Goal: Task Accomplishment & Management: Use online tool/utility

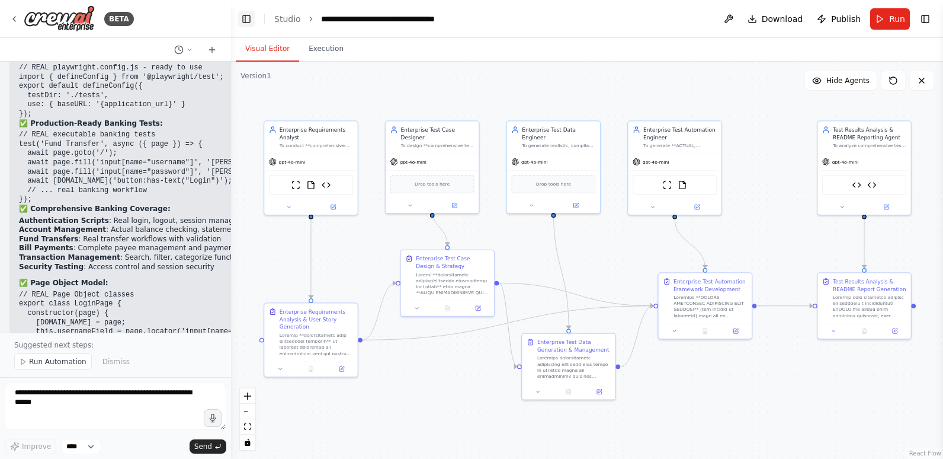
click at [247, 17] on button "Toggle Left Sidebar" at bounding box center [246, 19] width 17 height 17
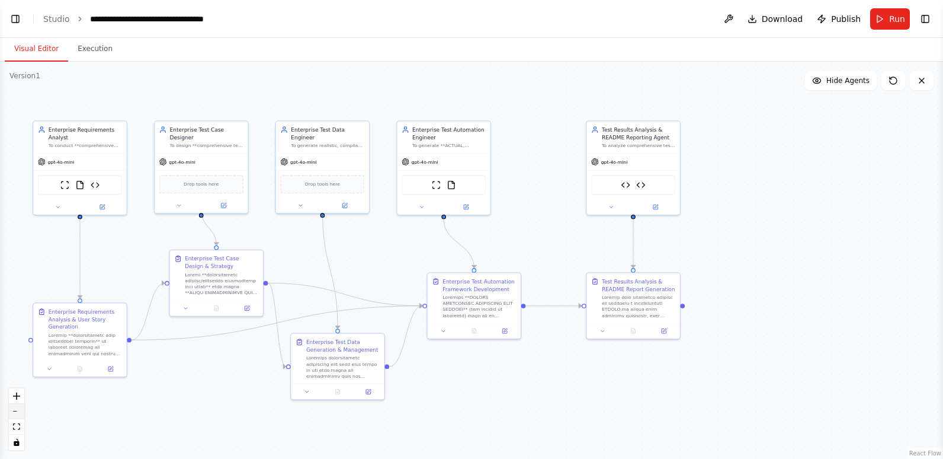
click at [17, 418] on button "zoom out" at bounding box center [16, 411] width 15 height 15
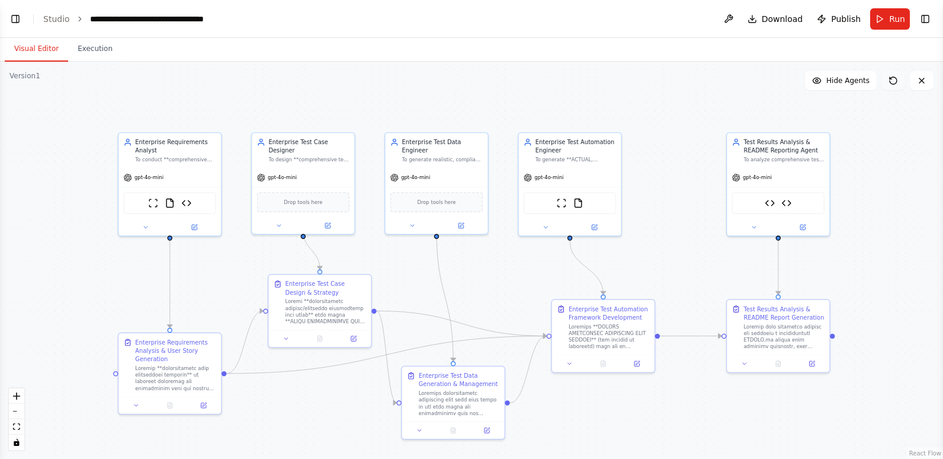
click at [892, 77] on icon at bounding box center [893, 80] width 7 height 7
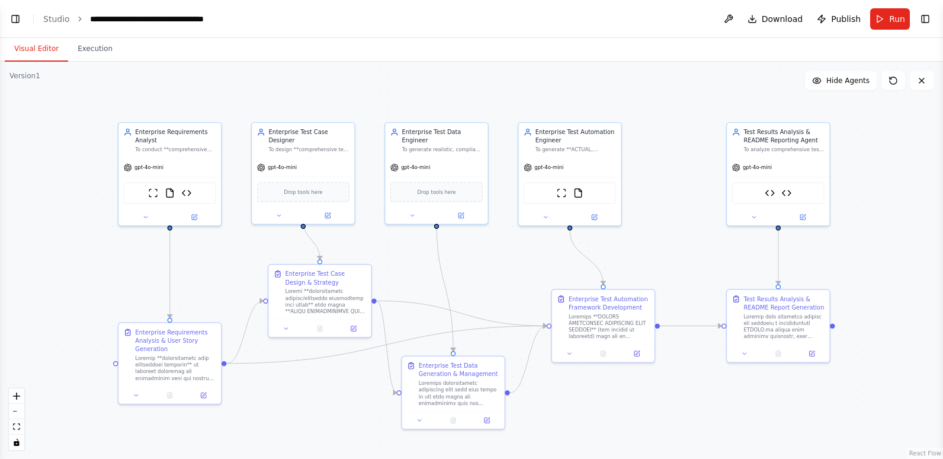
drag, startPoint x: 865, startPoint y: 271, endPoint x: 865, endPoint y: 261, distance: 10.1
click at [865, 261] on div ".deletable-edge-delete-btn { width: 20px; height: 20px; border: 0px solid #ffff…" at bounding box center [471, 260] width 943 height 397
click at [15, 425] on icon "fit view" at bounding box center [16, 426] width 7 height 7
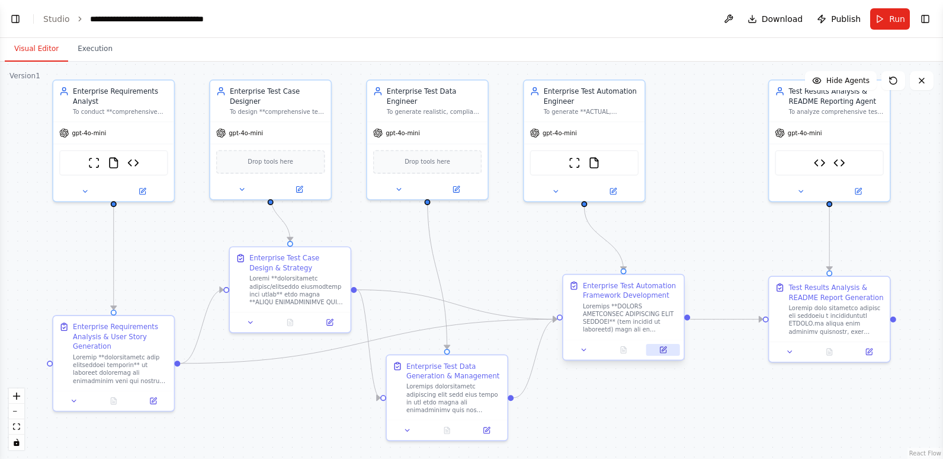
click at [663, 347] on icon at bounding box center [663, 350] width 6 height 6
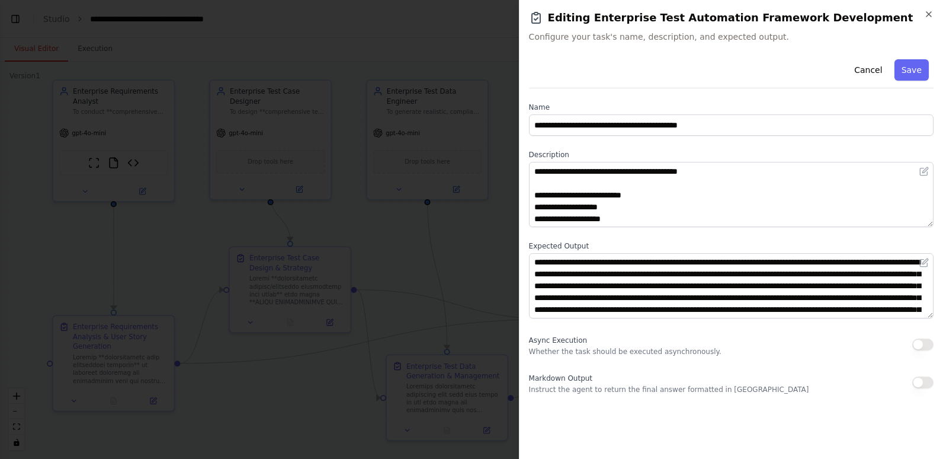
scroll to position [237, 0]
click at [861, 65] on button "Cancel" at bounding box center [868, 69] width 42 height 21
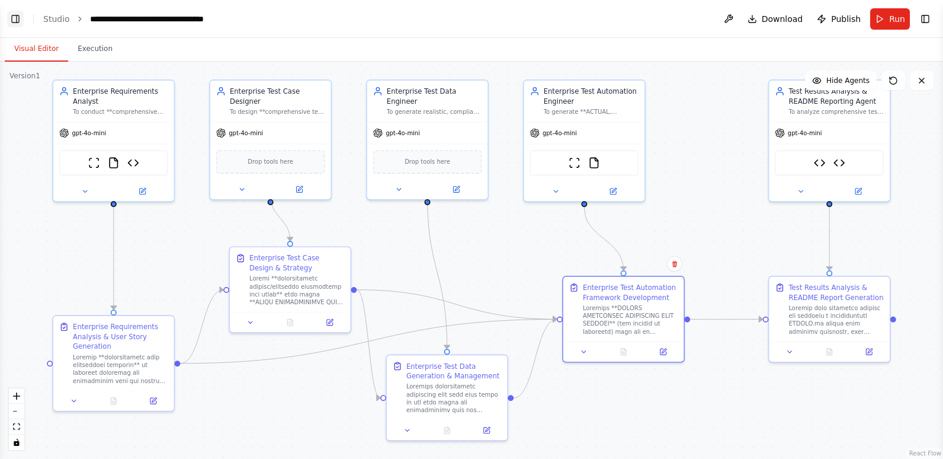
click at [13, 18] on button "Toggle Left Sidebar" at bounding box center [15, 19] width 17 height 17
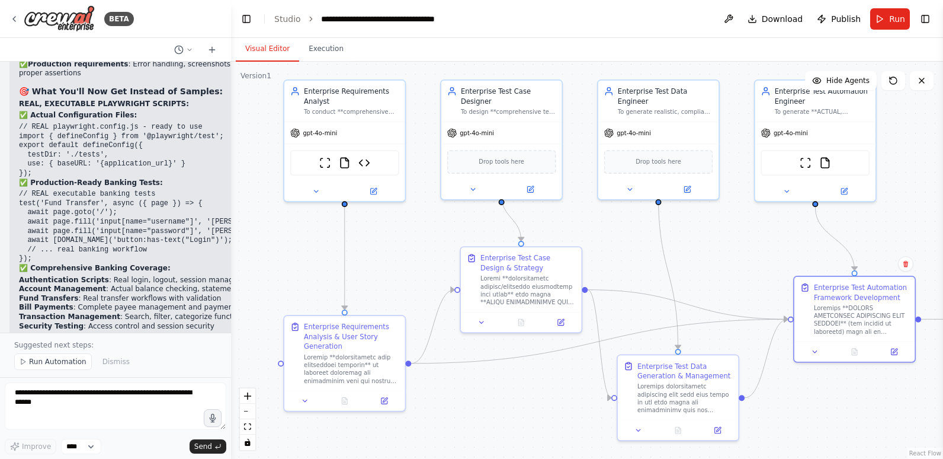
scroll to position [42388, 0]
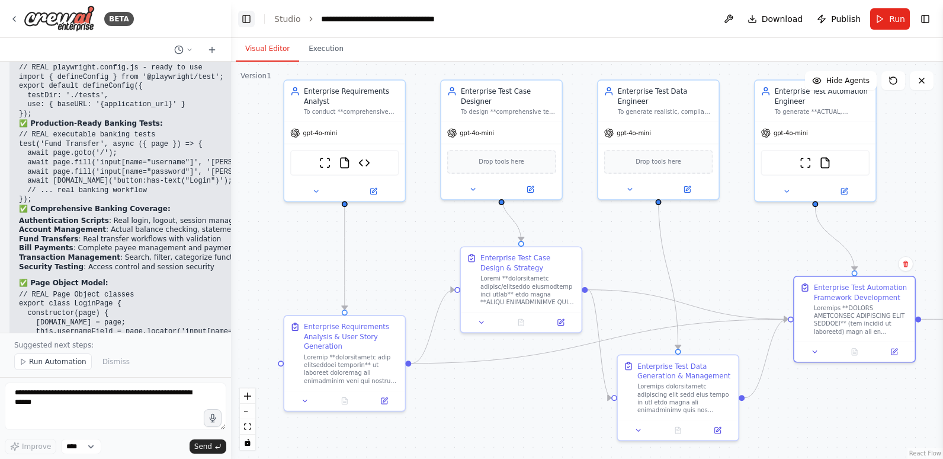
click at [244, 17] on button "Toggle Left Sidebar" at bounding box center [246, 19] width 17 height 17
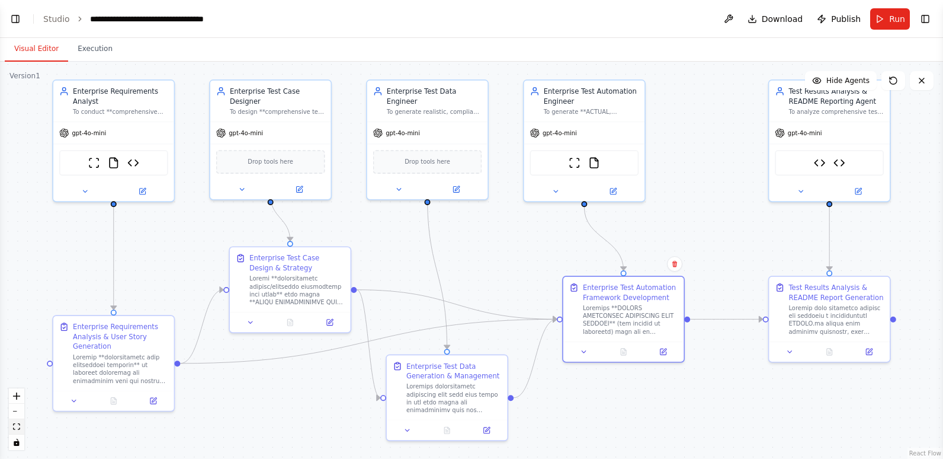
click at [20, 423] on icon "fit view" at bounding box center [16, 426] width 7 height 7
click at [848, 21] on span "Publish" at bounding box center [846, 19] width 30 height 12
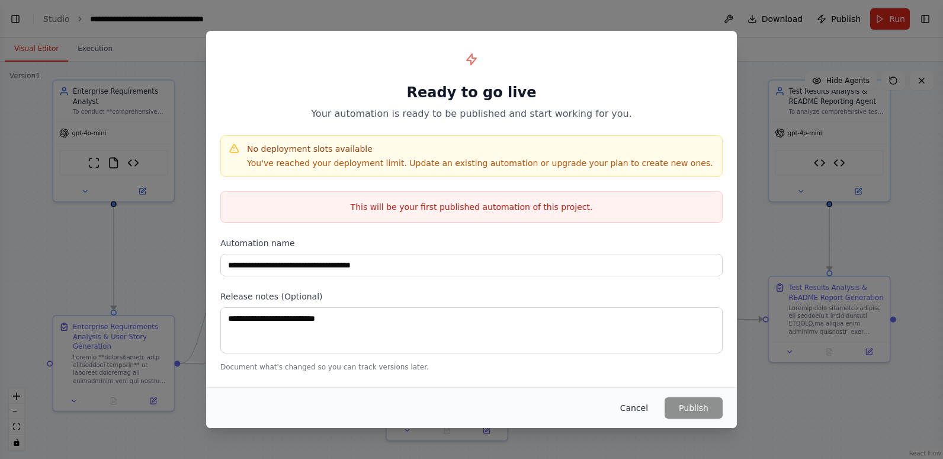
click at [636, 405] on button "Cancel" at bounding box center [634, 407] width 47 height 21
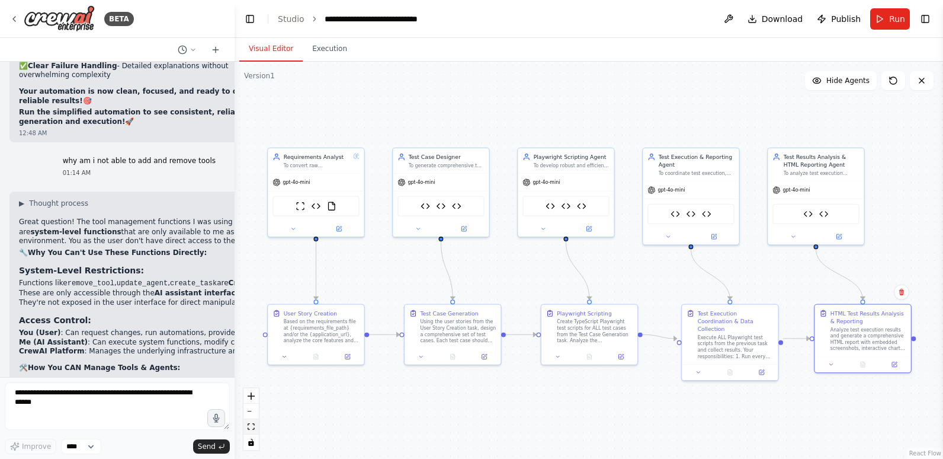
click at [250, 420] on button "fit view" at bounding box center [251, 426] width 15 height 15
click at [246, 13] on button "Toggle Left Sidebar" at bounding box center [250, 19] width 17 height 17
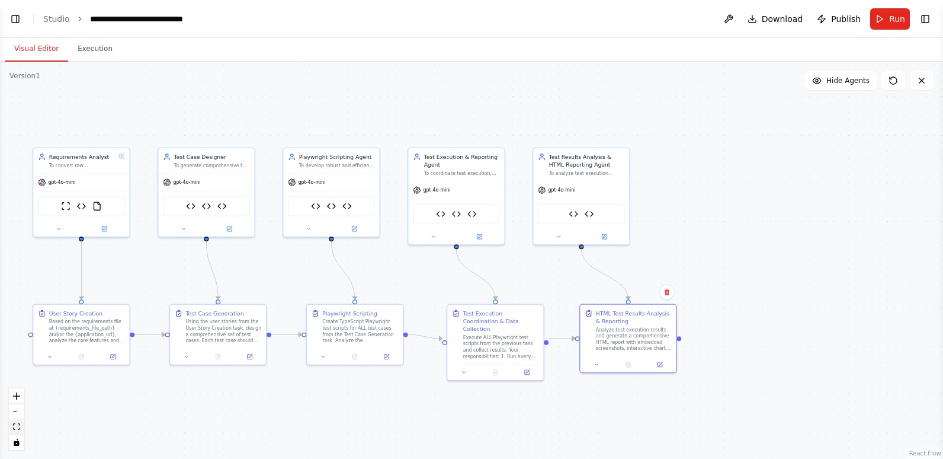
click at [20, 425] on button "fit view" at bounding box center [16, 426] width 15 height 15
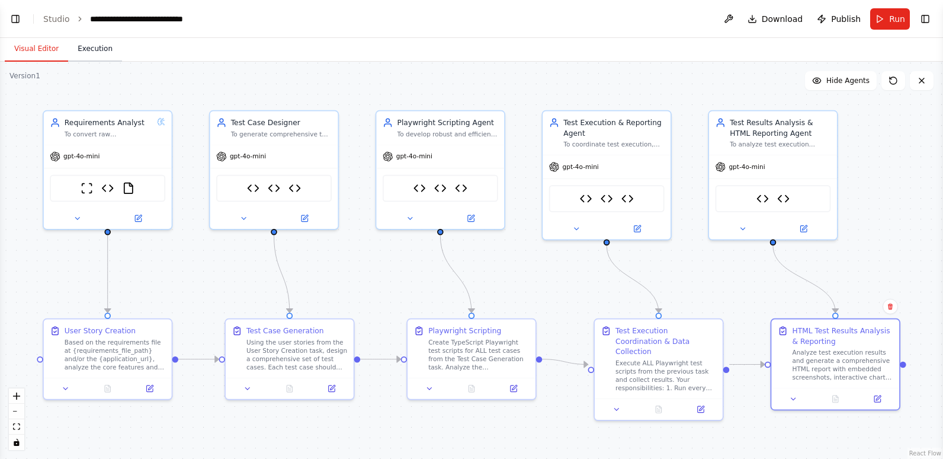
click at [88, 47] on button "Execution" at bounding box center [95, 49] width 54 height 25
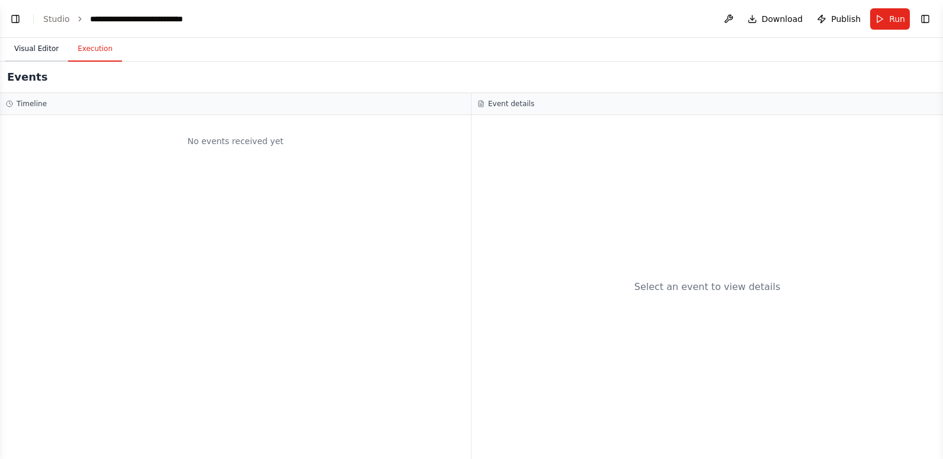
click at [28, 44] on button "Visual Editor" at bounding box center [36, 49] width 63 height 25
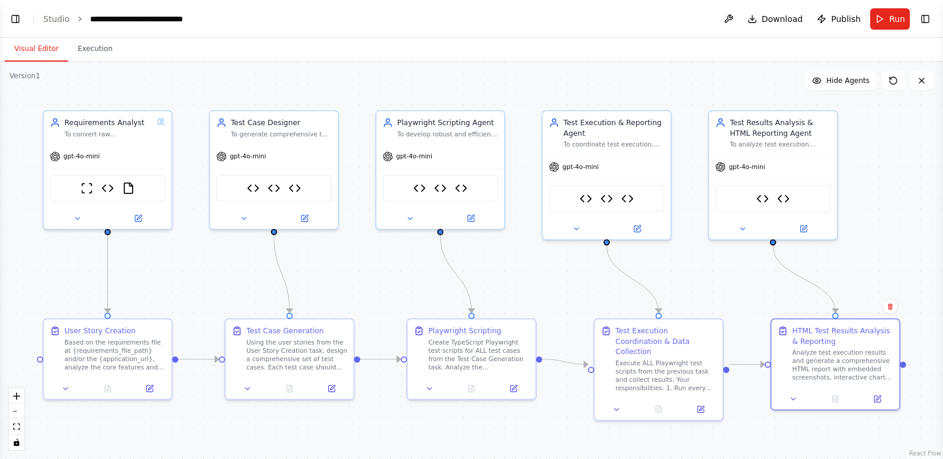
click at [856, 217] on div ".deletable-edge-delete-btn { width: 20px; height: 20px; border: 0px solid #ffff…" at bounding box center [471, 260] width 943 height 397
click at [21, 14] on button "Toggle Left Sidebar" at bounding box center [15, 19] width 17 height 17
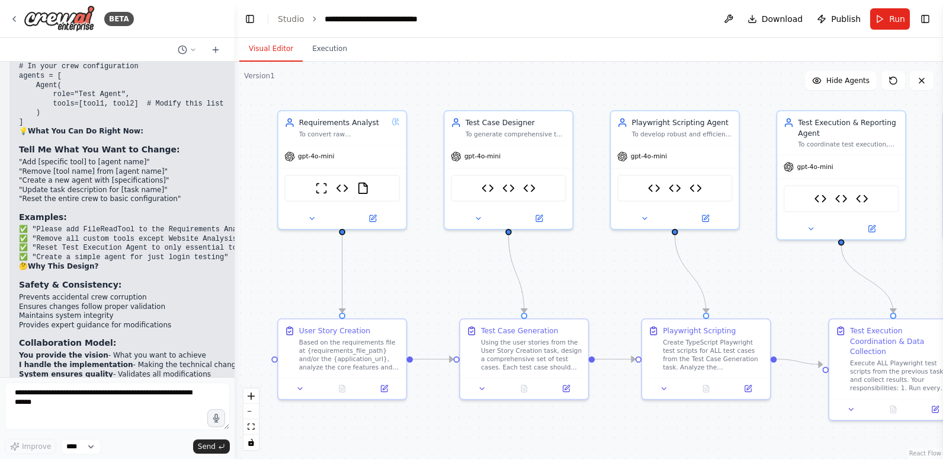
scroll to position [52810, 0]
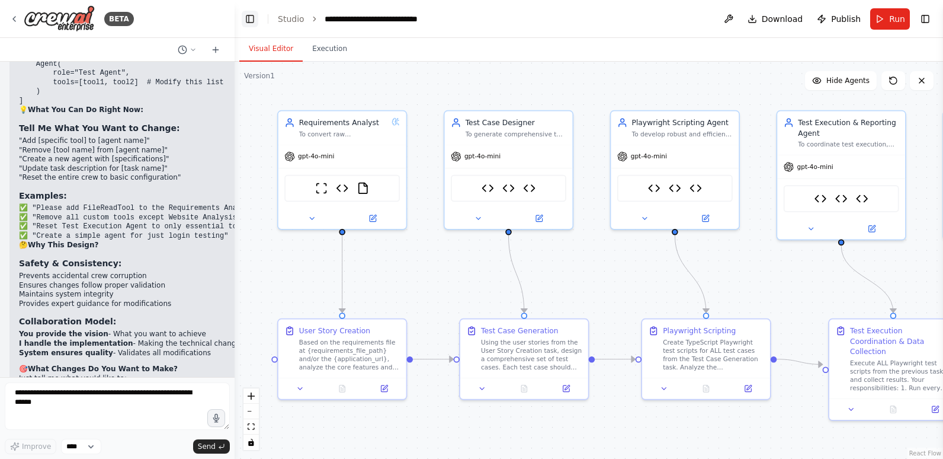
click at [245, 12] on button "Toggle Left Sidebar" at bounding box center [250, 19] width 17 height 17
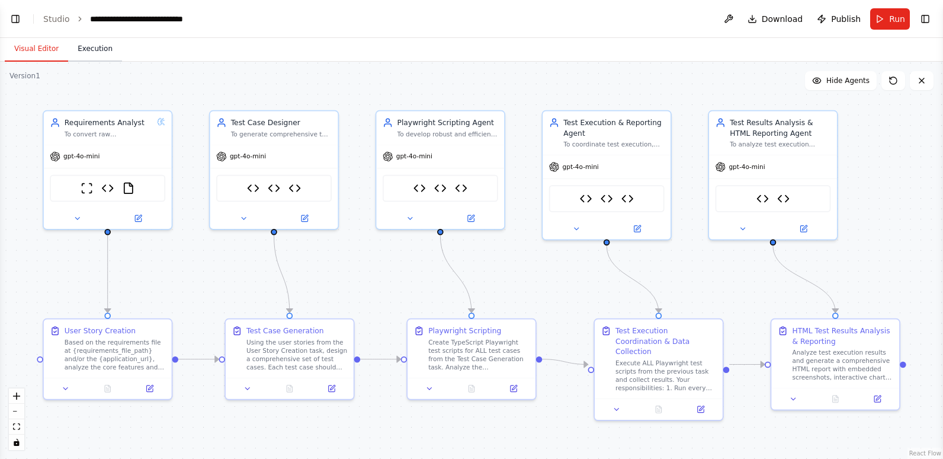
click at [82, 46] on button "Execution" at bounding box center [95, 49] width 54 height 25
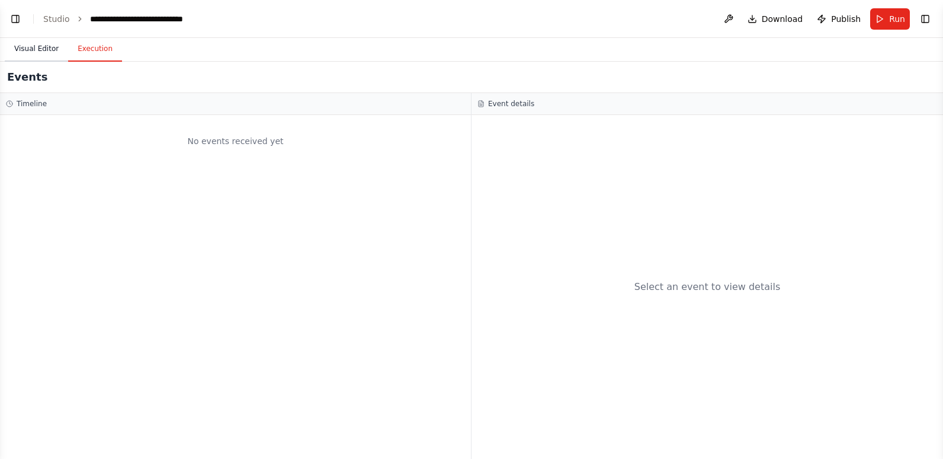
click at [28, 46] on button "Visual Editor" at bounding box center [36, 49] width 63 height 25
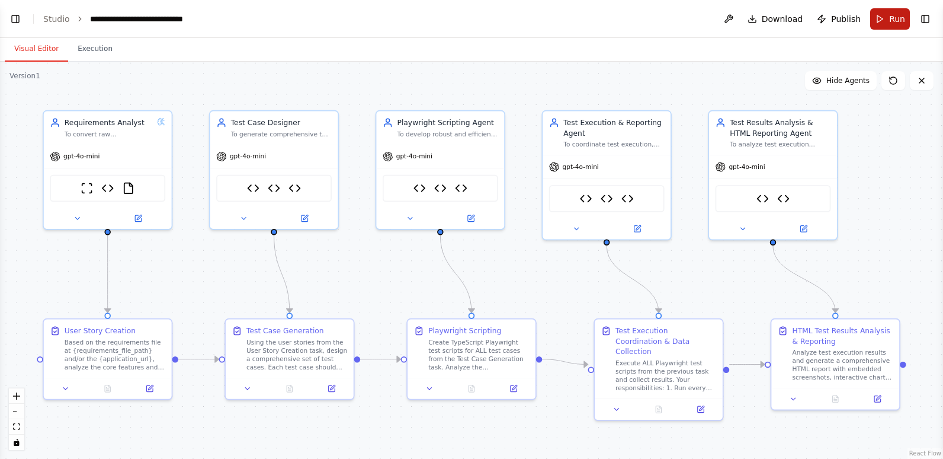
click at [897, 15] on span "Run" at bounding box center [897, 19] width 16 height 12
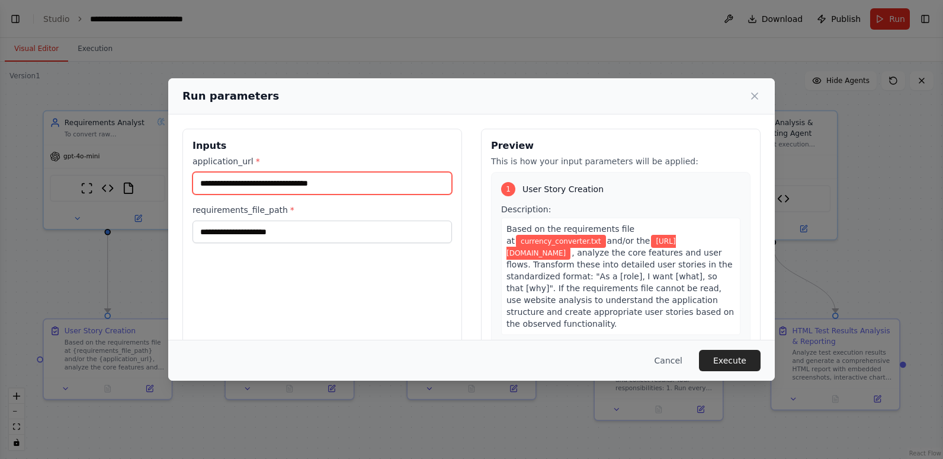
drag, startPoint x: 352, startPoint y: 181, endPoint x: 182, endPoint y: 181, distance: 170.1
click at [182, 181] on div "**********" at bounding box center [471, 268] width 607 height 309
paste input "text"
type input "**********"
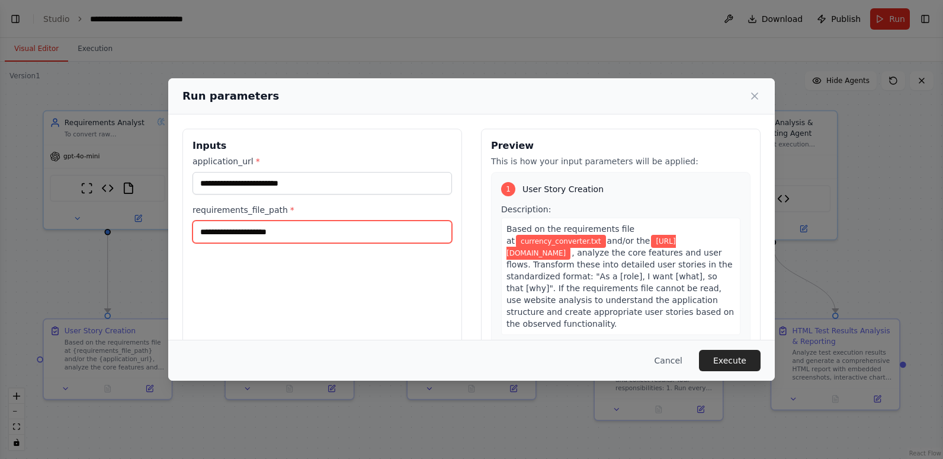
drag, startPoint x: 312, startPoint y: 230, endPoint x: 188, endPoint y: 231, distance: 124.4
click at [188, 231] on div "**********" at bounding box center [323, 269] width 280 height 281
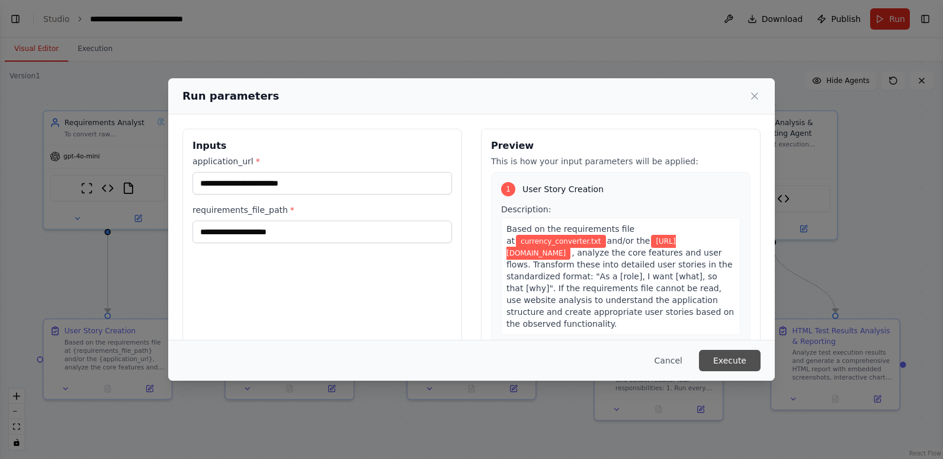
click at [728, 354] on button "Execute" at bounding box center [730, 360] width 62 height 21
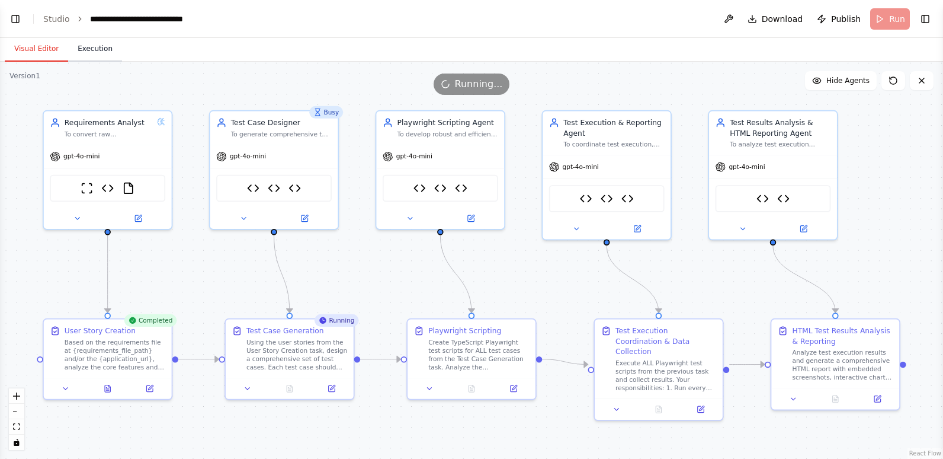
click at [87, 52] on button "Execution" at bounding box center [95, 49] width 54 height 25
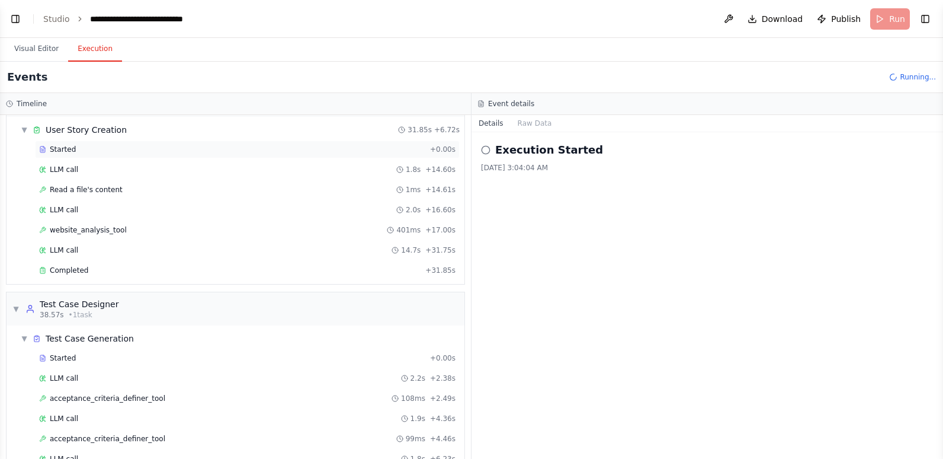
scroll to position [59, 0]
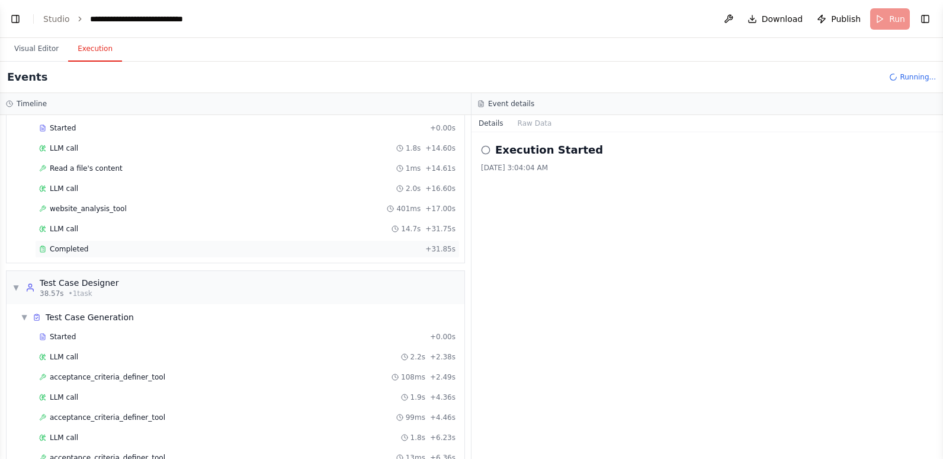
click at [226, 248] on div "Completed" at bounding box center [230, 248] width 382 height 9
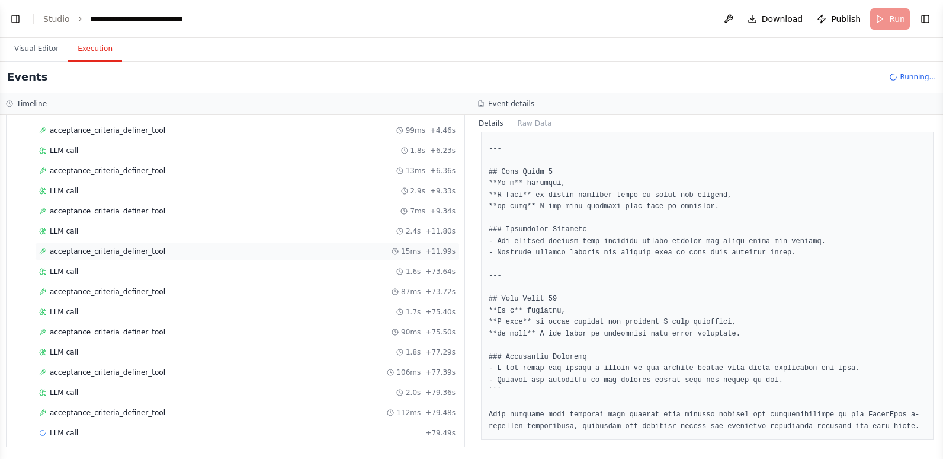
scroll to position [347, 0]
click at [98, 407] on span "acceptance_criteria_definer_tool" at bounding box center [108, 410] width 116 height 9
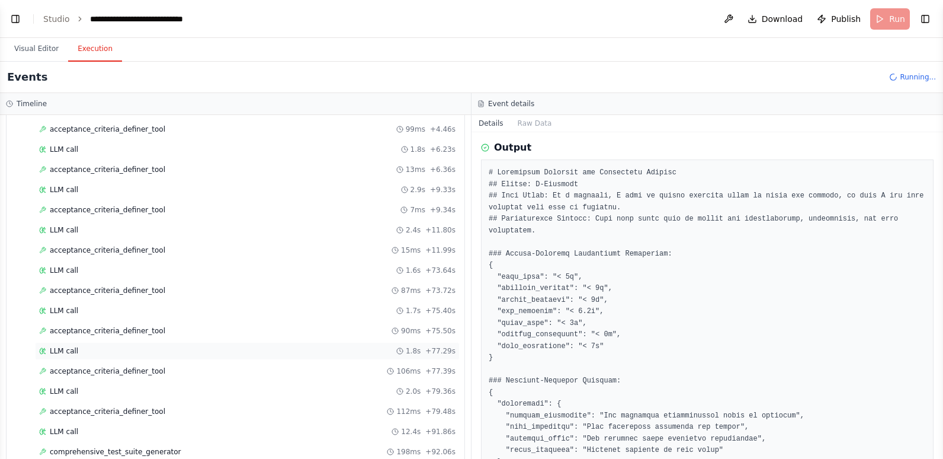
scroll to position [367, 0]
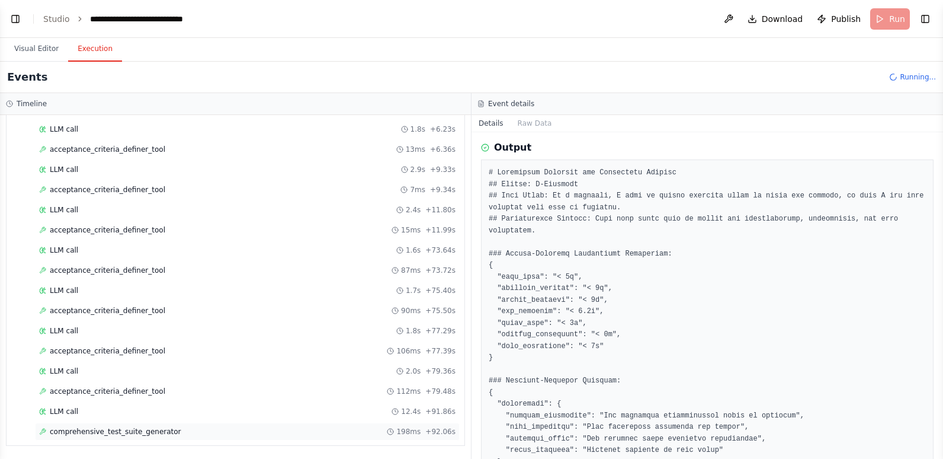
click at [158, 430] on span "comprehensive_test_suite_generator" at bounding box center [116, 431] width 132 height 9
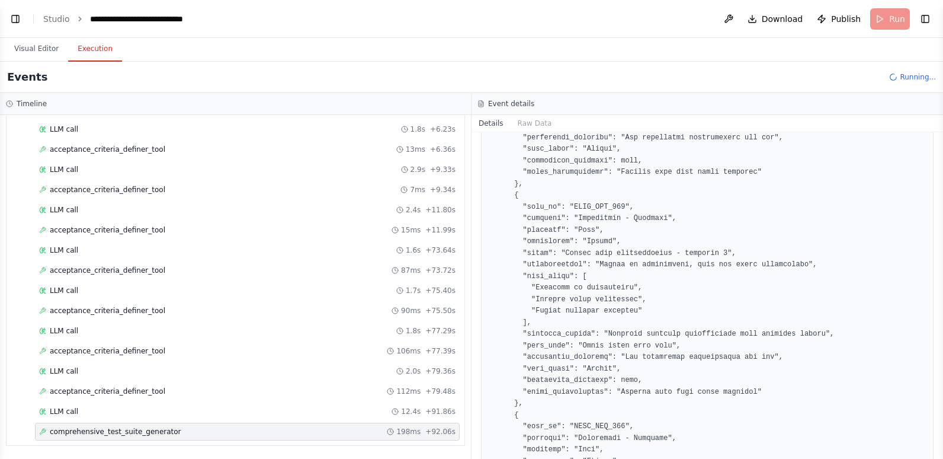
scroll to position [1472, 0]
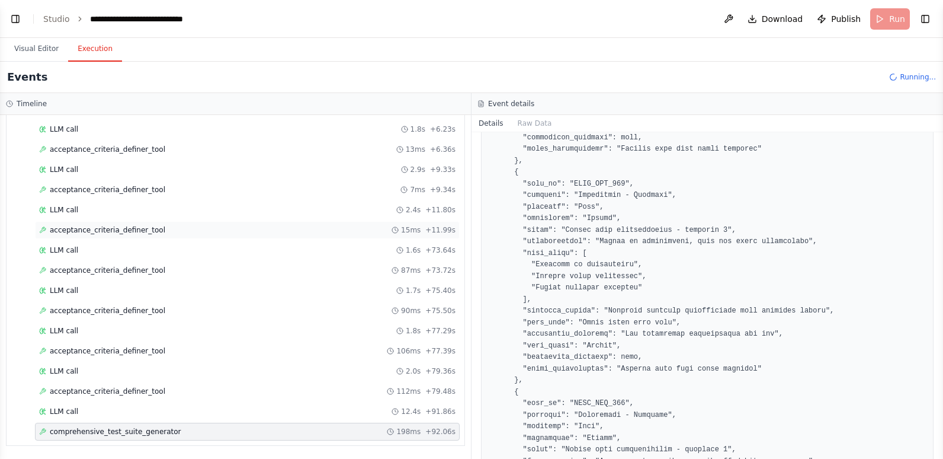
click at [46, 221] on div "acceptance_criteria_definer_tool 15ms + 11.99s" at bounding box center [247, 230] width 425 height 18
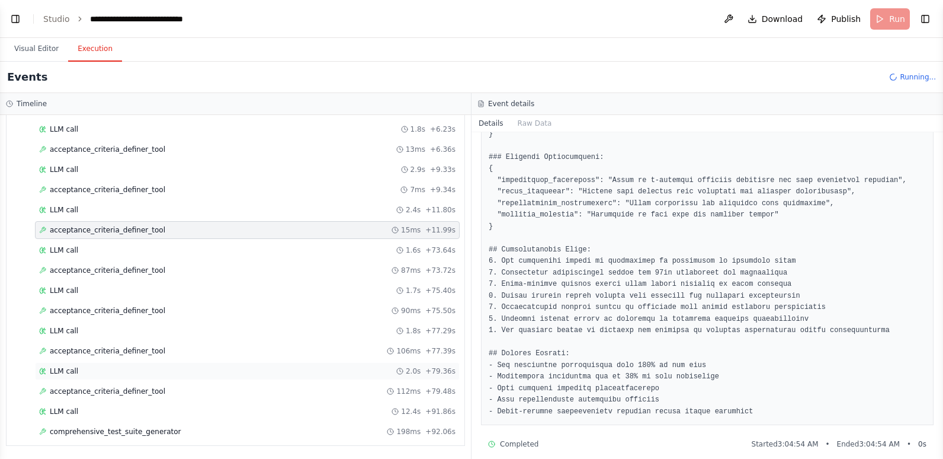
click at [178, 366] on div "LLM call 2.0s + 79.36s" at bounding box center [247, 371] width 425 height 18
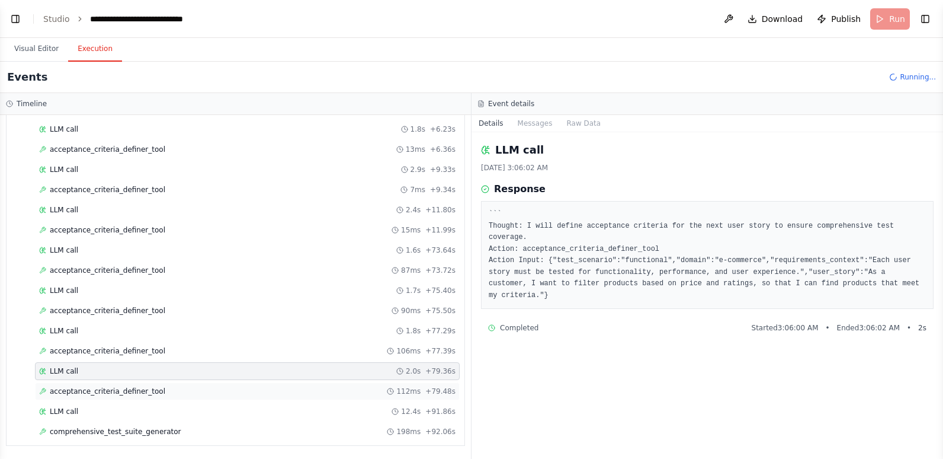
click at [184, 395] on div "acceptance_criteria_definer_tool 112ms + 79.48s" at bounding box center [247, 390] width 417 height 9
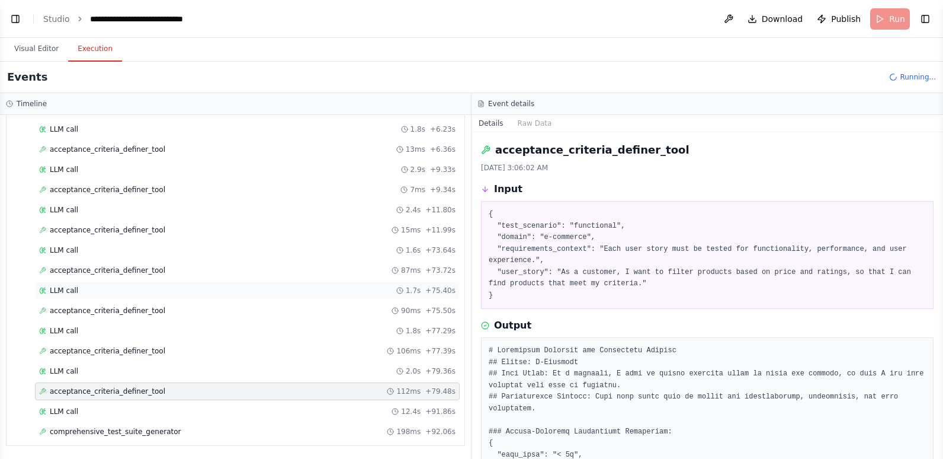
click at [183, 285] on div "LLM call 1.7s + 75.40s" at bounding box center [247, 290] width 425 height 18
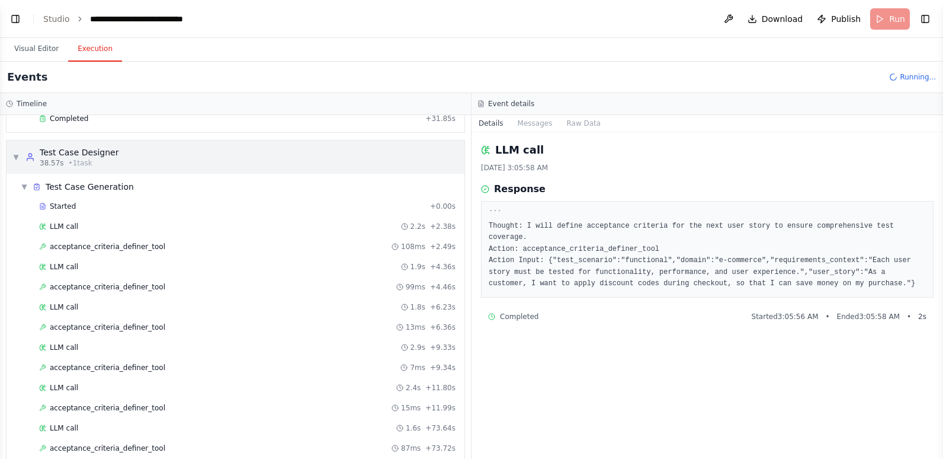
scroll to position [130, 0]
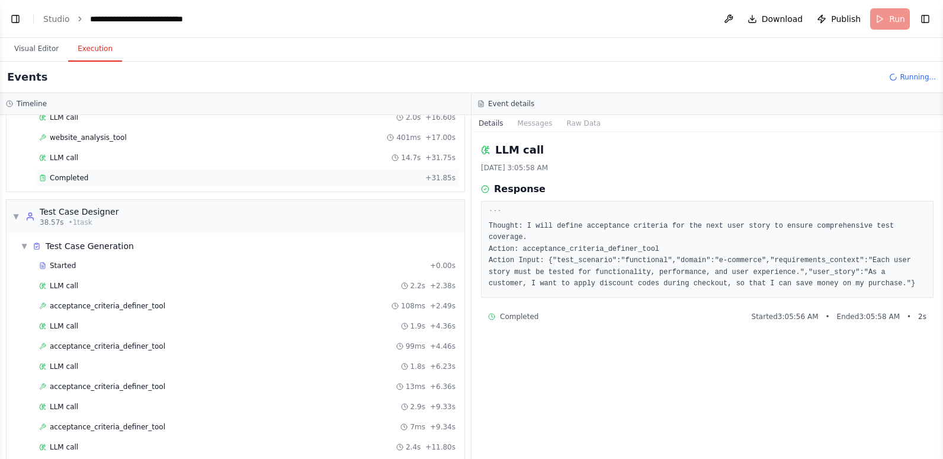
click at [170, 175] on div "Completed" at bounding box center [230, 177] width 382 height 9
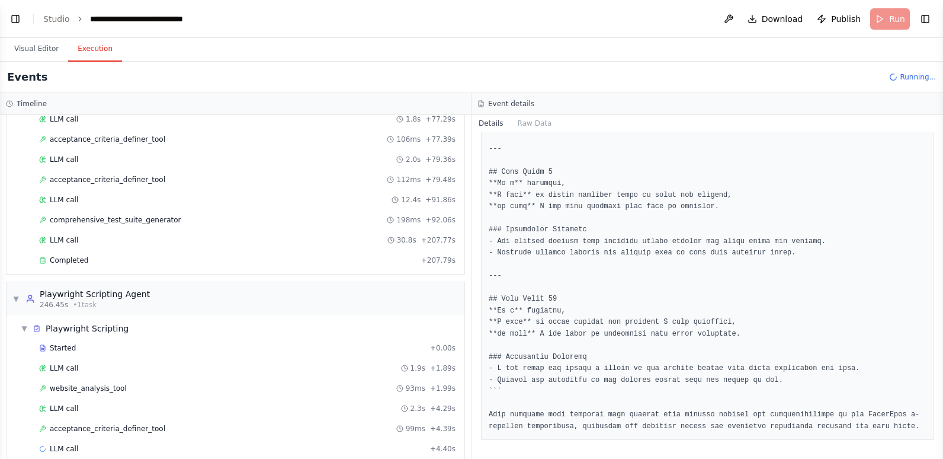
scroll to position [596, 0]
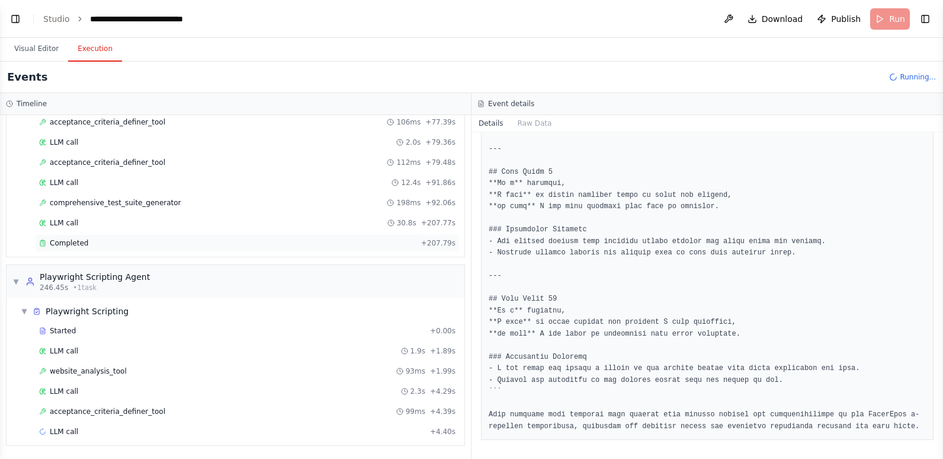
click at [170, 243] on div "Completed" at bounding box center [227, 242] width 377 height 9
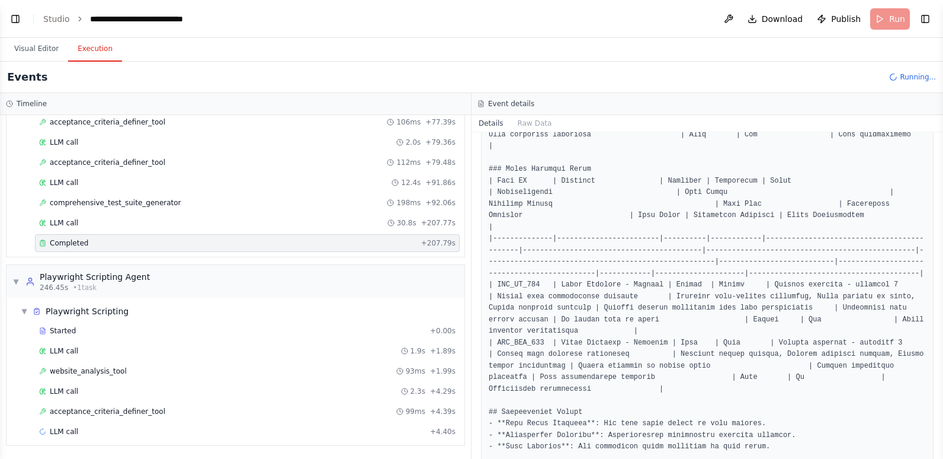
scroll to position [1956, 0]
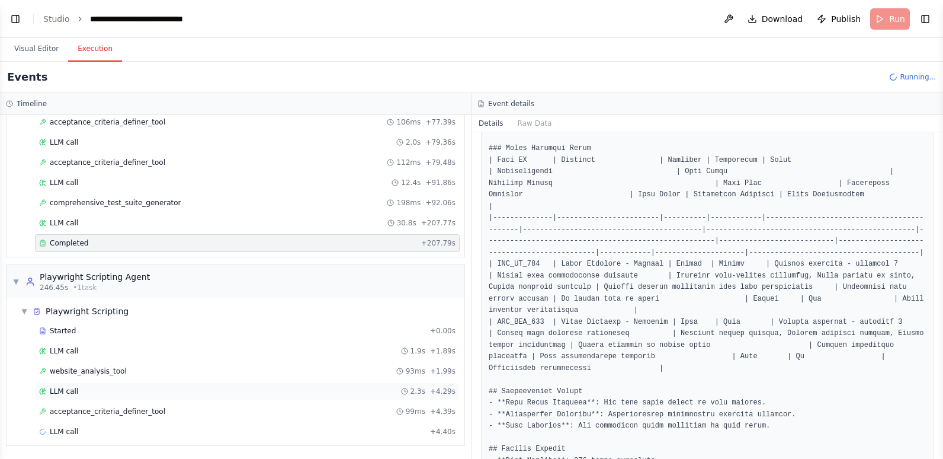
click at [101, 389] on div "LLM call 2.3s + 4.29s" at bounding box center [247, 390] width 417 height 9
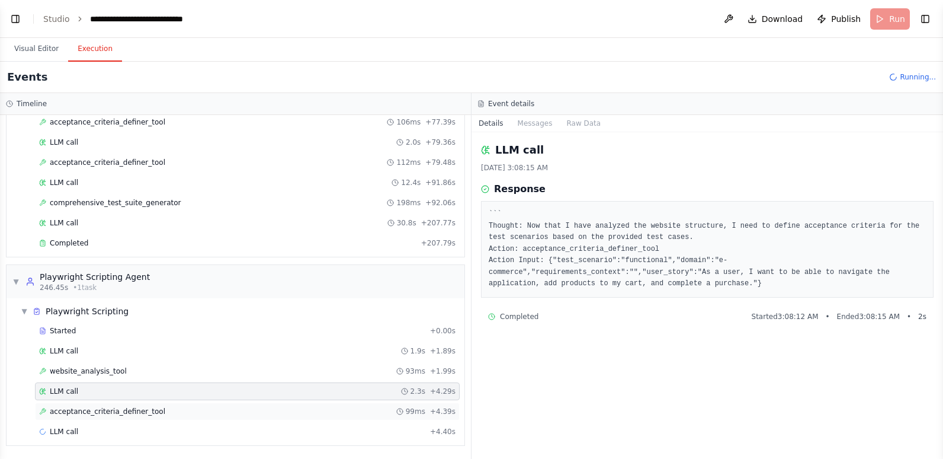
click at [99, 412] on span "acceptance_criteria_definer_tool" at bounding box center [108, 410] width 116 height 9
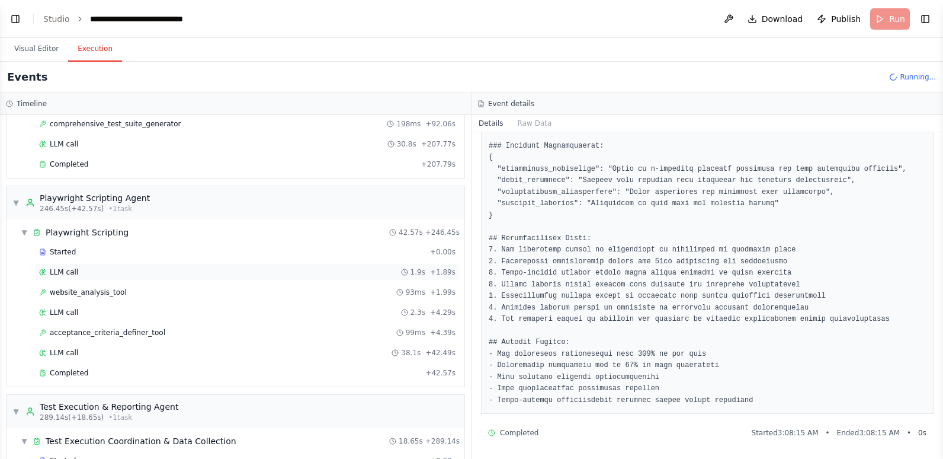
scroll to position [833, 0]
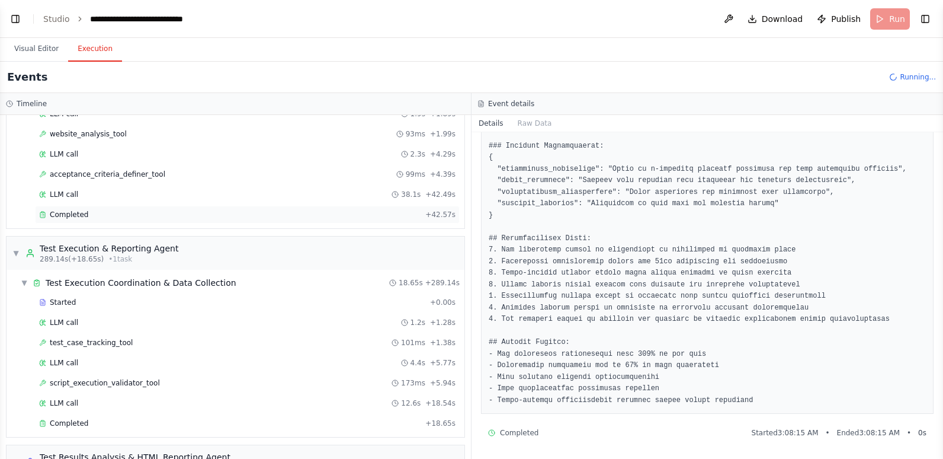
click at [134, 206] on div "Completed + 42.57s" at bounding box center [247, 215] width 425 height 18
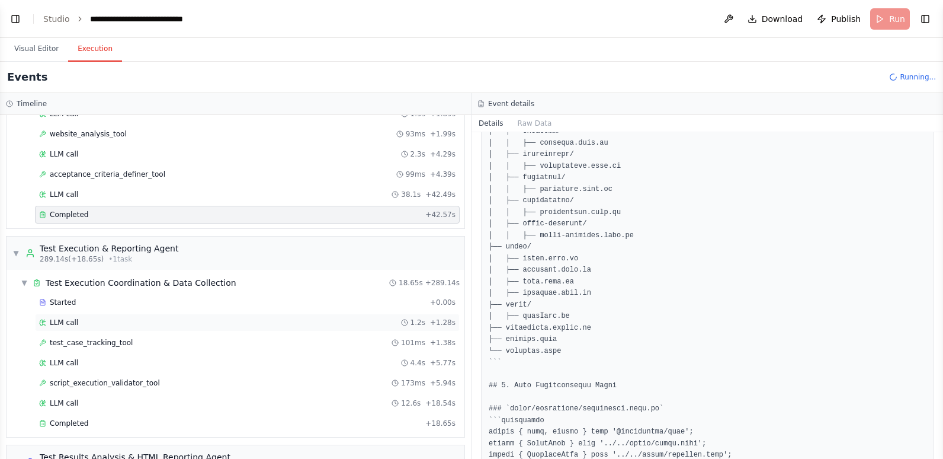
scroll to position [892, 0]
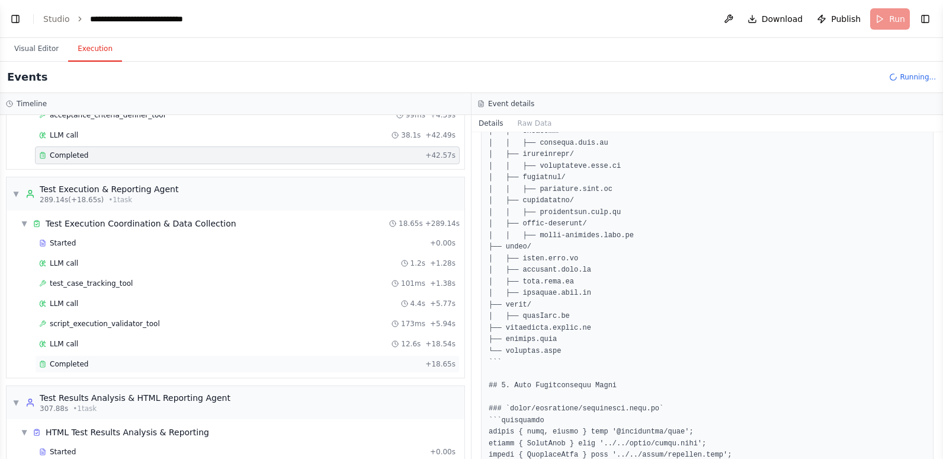
click at [120, 361] on div "Completed" at bounding box center [230, 363] width 382 height 9
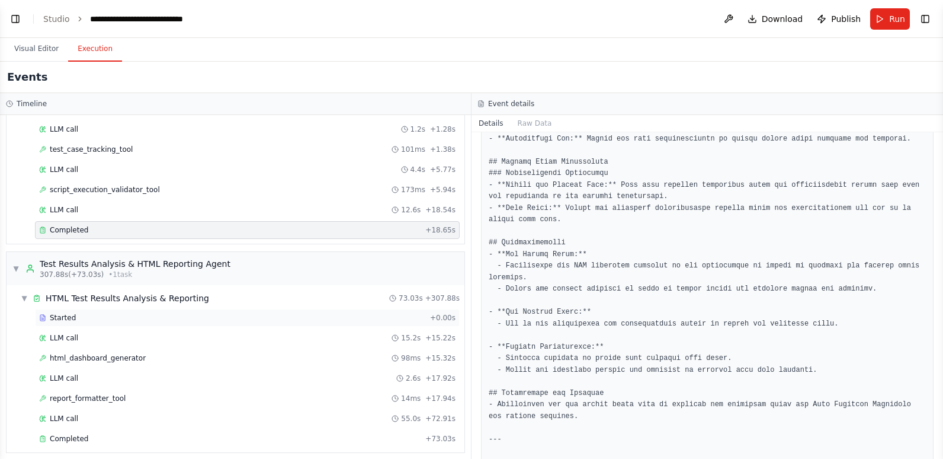
scroll to position [1033, 0]
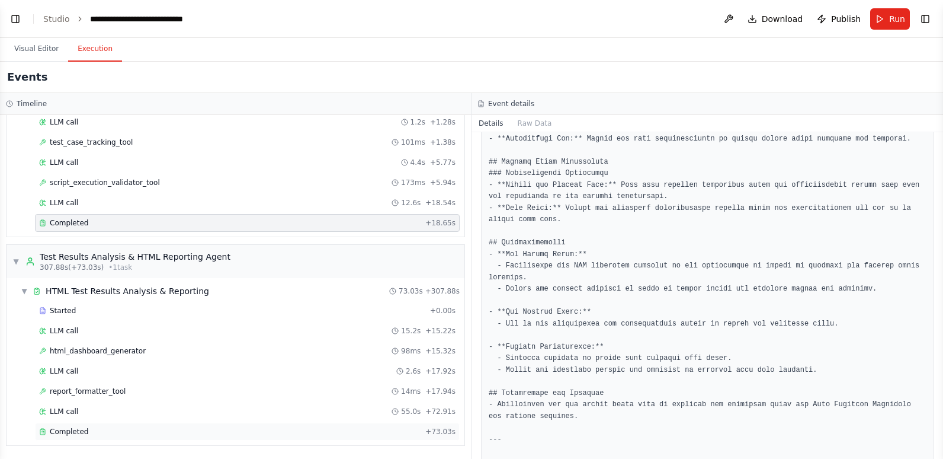
click at [121, 431] on div "Completed" at bounding box center [230, 431] width 382 height 9
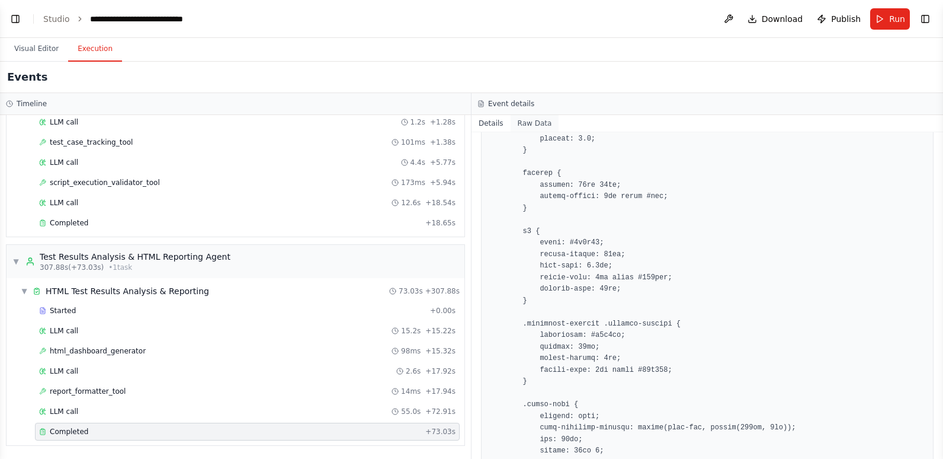
click at [531, 121] on button "Raw Data" at bounding box center [535, 123] width 49 height 17
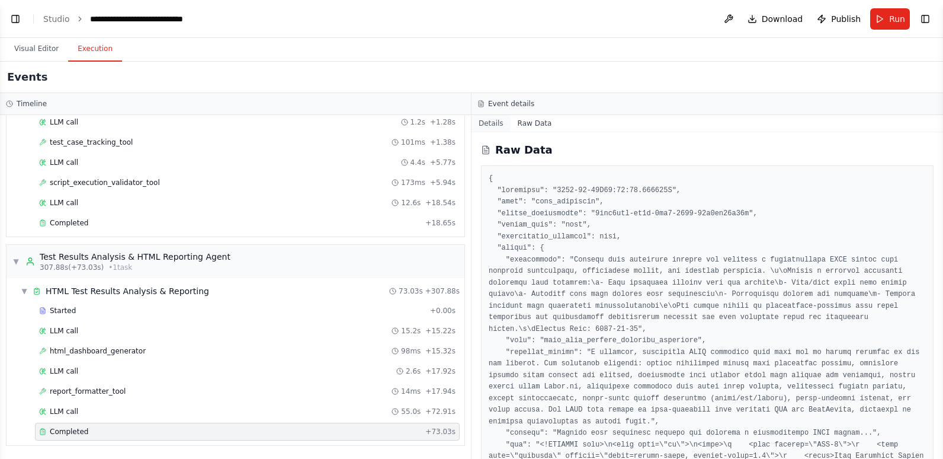
click at [489, 116] on button "Details" at bounding box center [491, 123] width 39 height 17
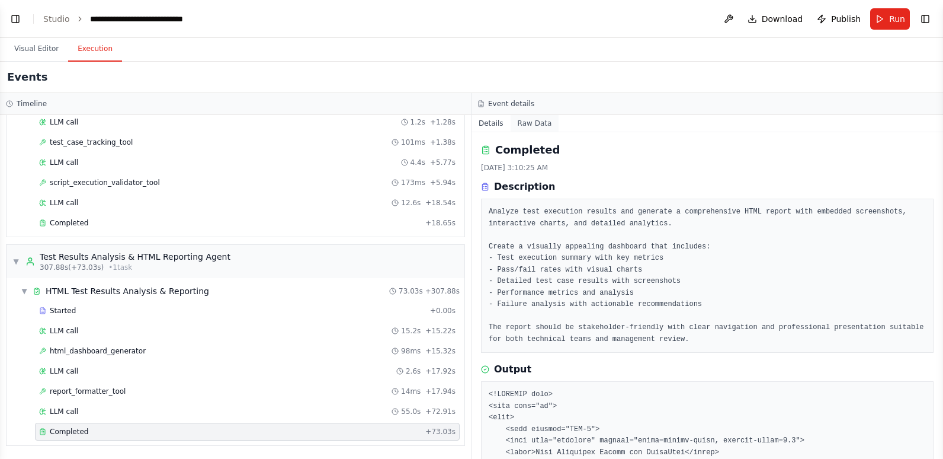
click at [545, 120] on button "Raw Data" at bounding box center [535, 123] width 49 height 17
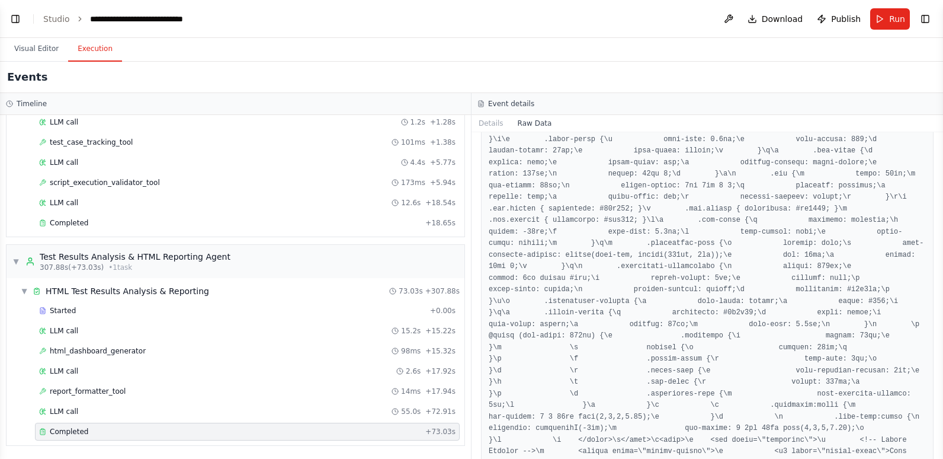
scroll to position [889, 0]
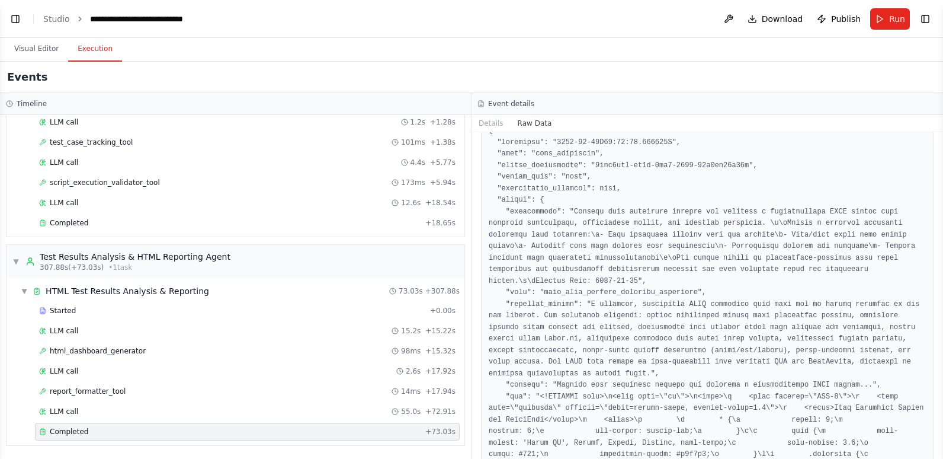
scroll to position [0, 0]
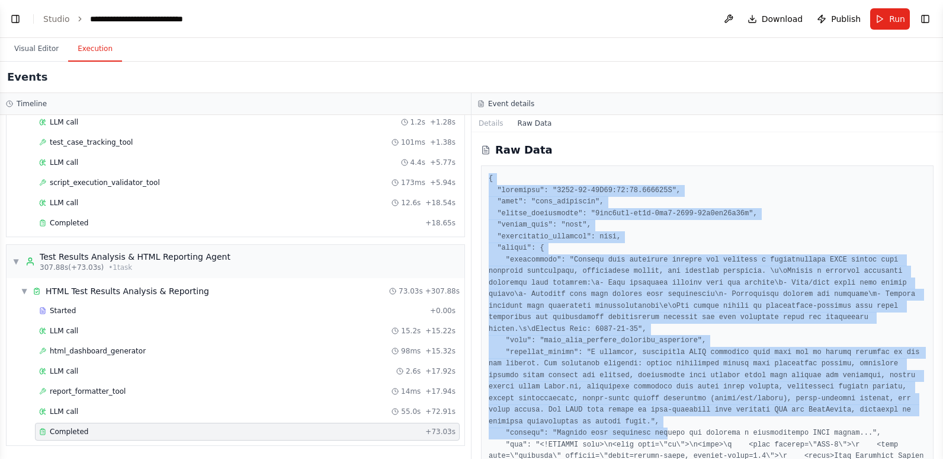
drag, startPoint x: 490, startPoint y: 177, endPoint x: 654, endPoint y: 406, distance: 282.5
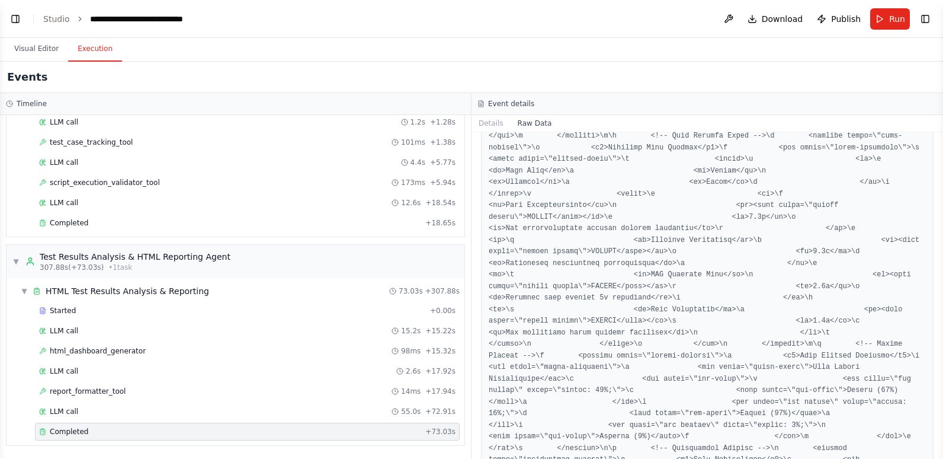
scroll to position [3152, 0]
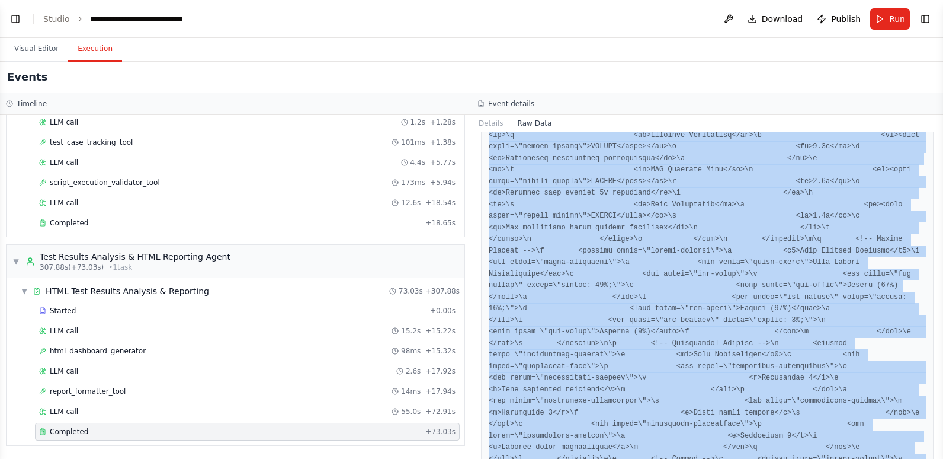
copy pre "{ "timestamp": "2025-09-01T08:10:25.054393Z", "type": "task_completed", "source…"
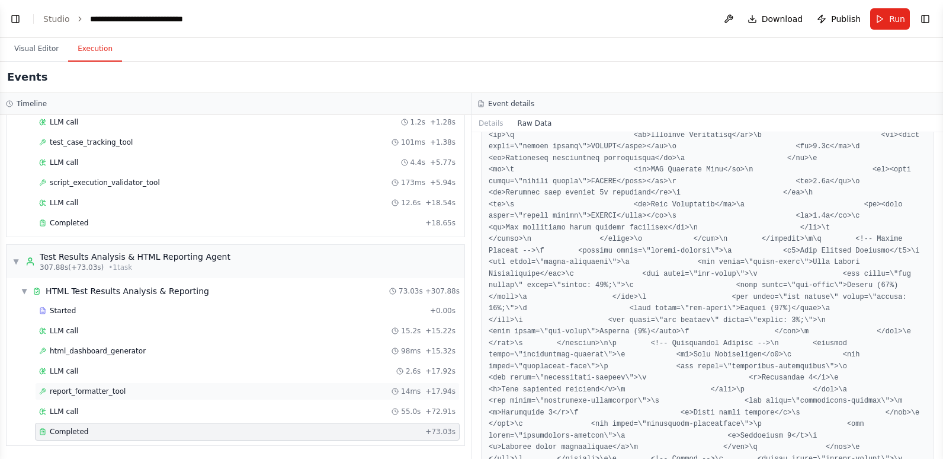
click at [148, 390] on div "report_formatter_tool 14ms + 17.94s" at bounding box center [247, 390] width 417 height 9
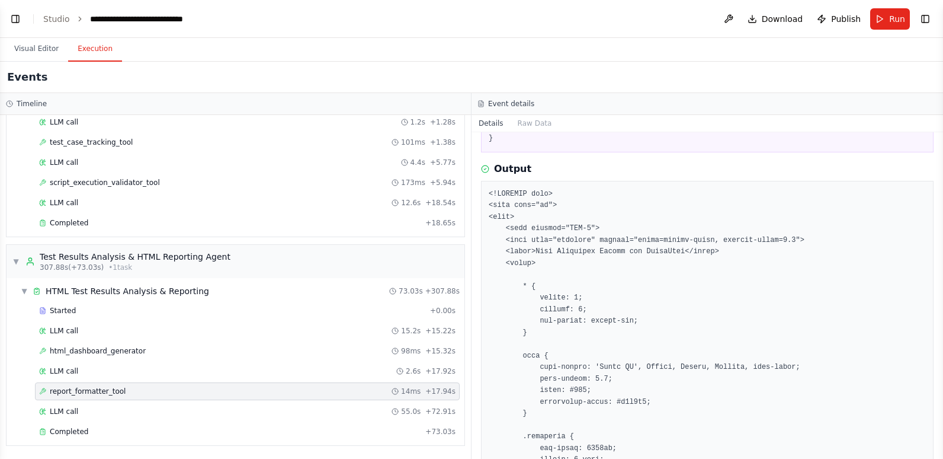
scroll to position [178, 0]
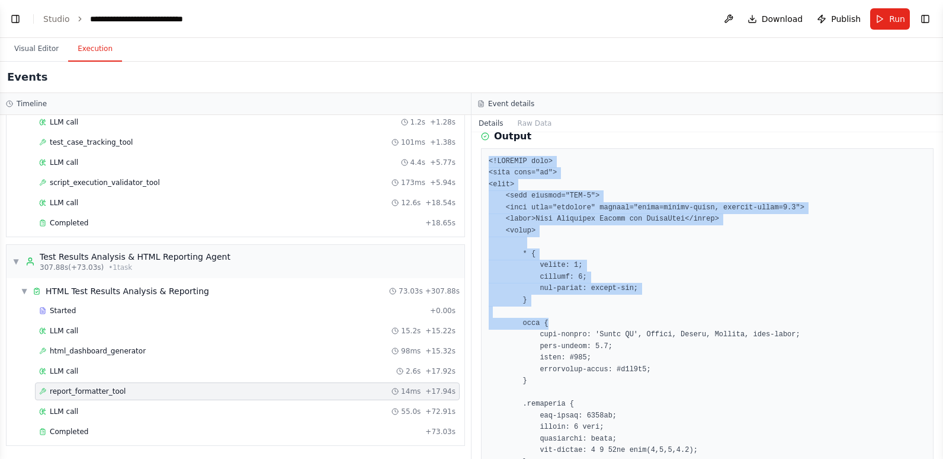
drag, startPoint x: 487, startPoint y: 159, endPoint x: 613, endPoint y: 328, distance: 210.5
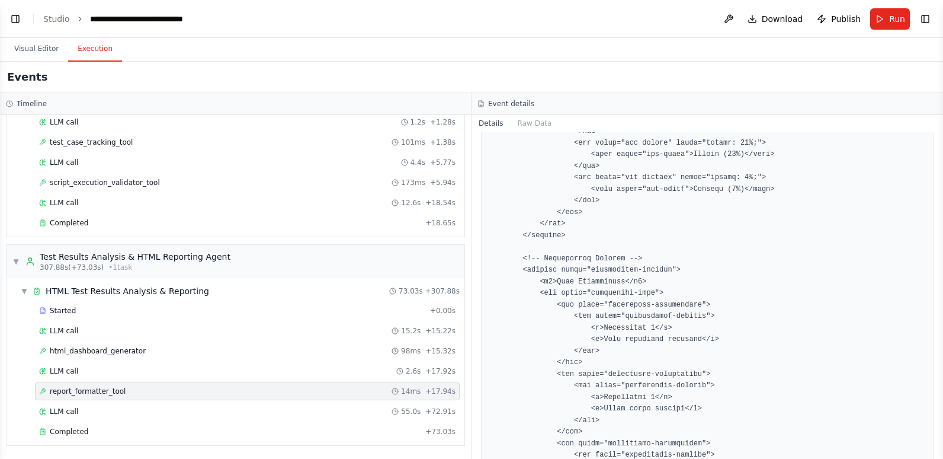
scroll to position [4365, 0]
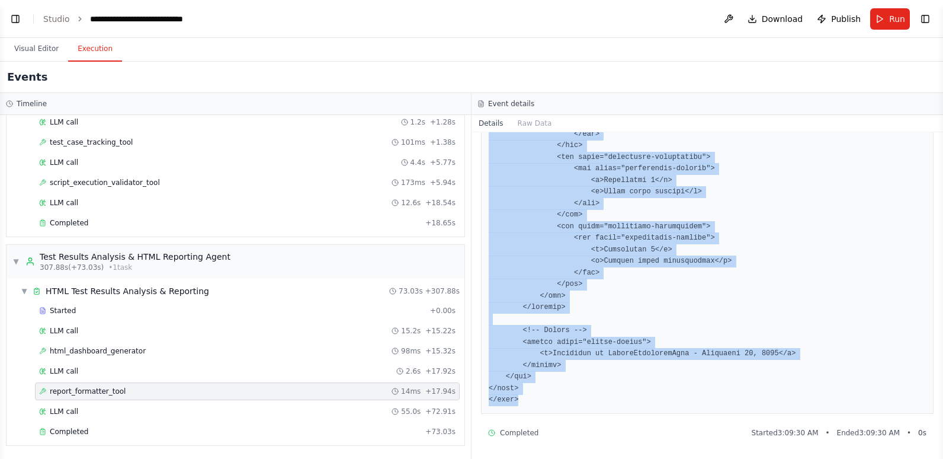
copy pre "<!DOCTYPE html> <html lang="en"> <head> <meta charset="UTF-8"> <meta name="view…"
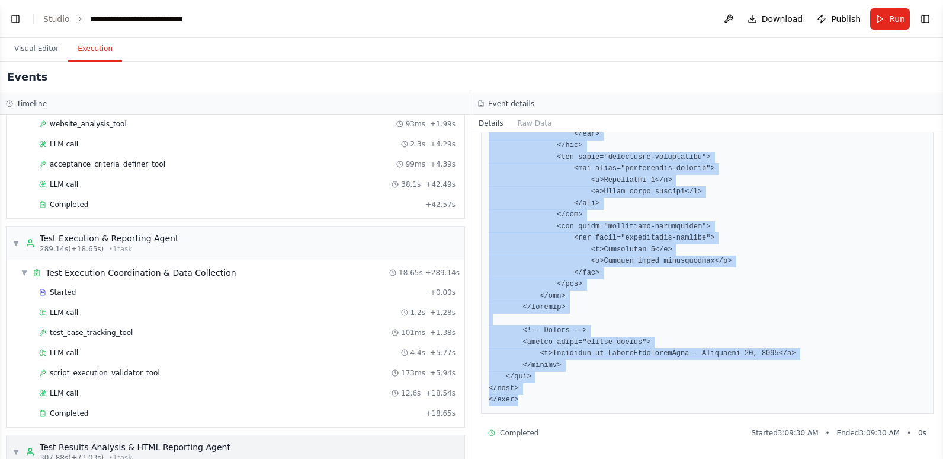
scroll to position [678, 0]
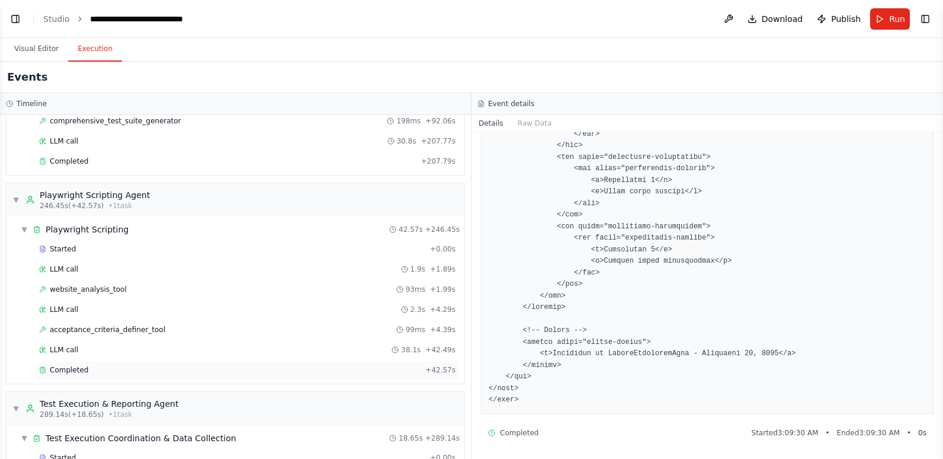
click at [159, 365] on div "Completed" at bounding box center [230, 369] width 382 height 9
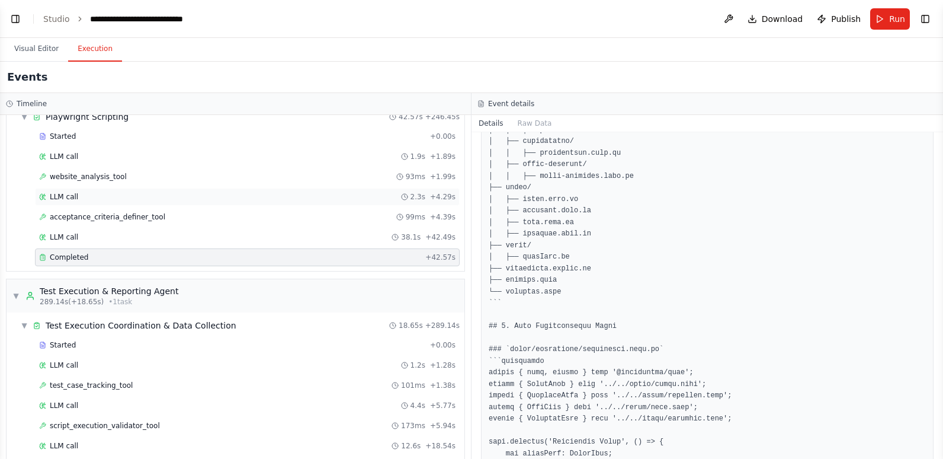
scroll to position [856, 0]
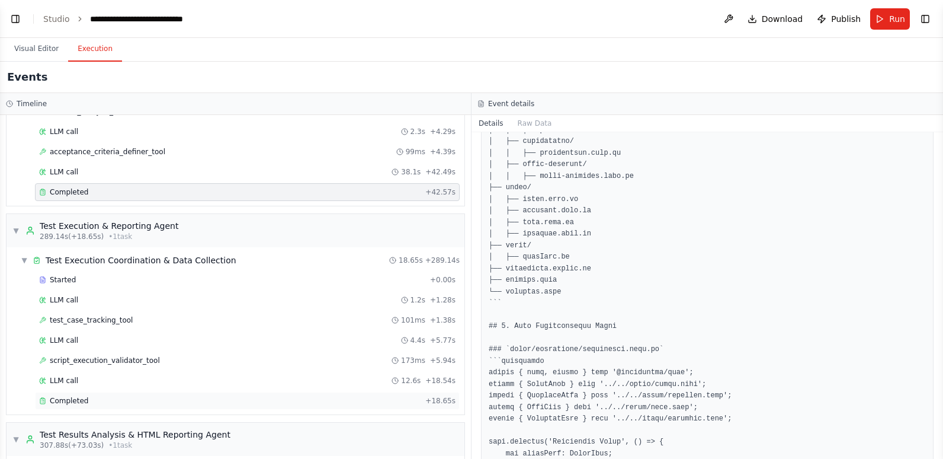
click at [87, 398] on div "Completed" at bounding box center [230, 400] width 382 height 9
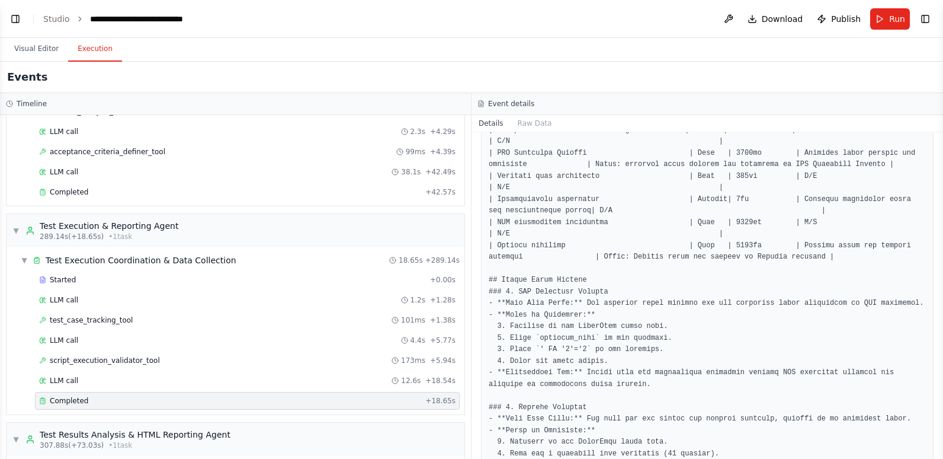
scroll to position [402, 0]
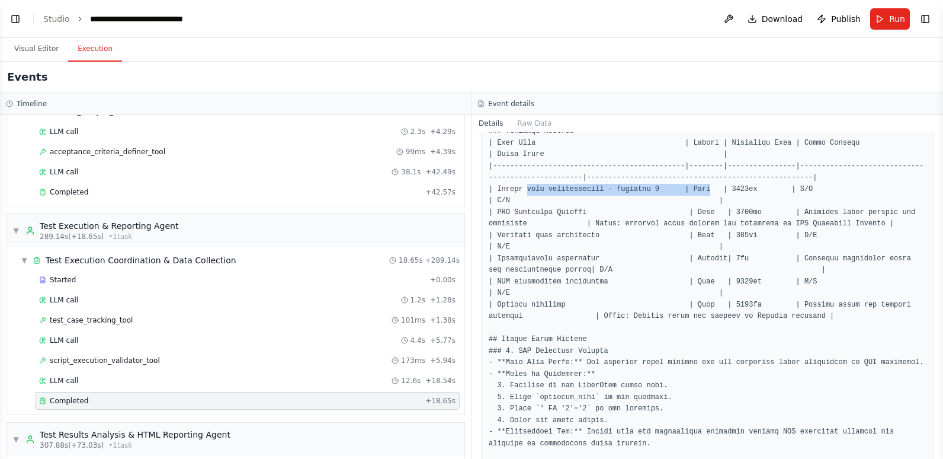
drag, startPoint x: 557, startPoint y: 191, endPoint x: 692, endPoint y: 190, distance: 135.1
click at [692, 190] on pre at bounding box center [707, 460] width 437 height 855
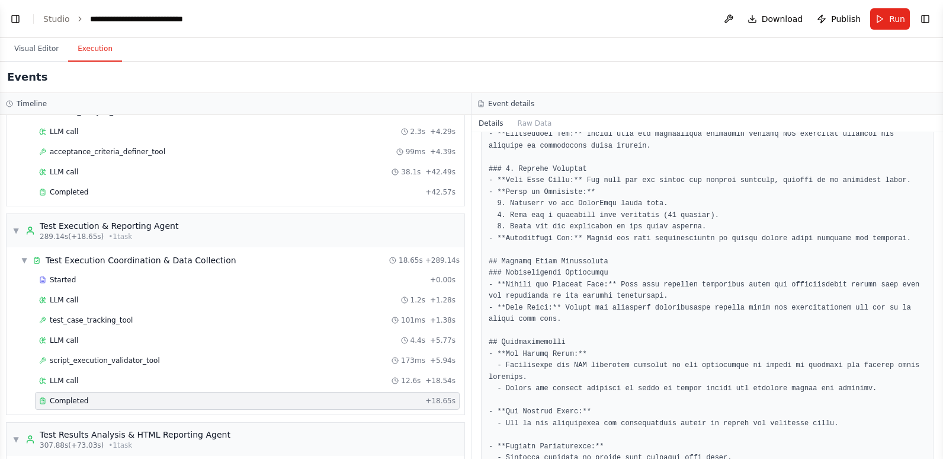
scroll to position [858, 0]
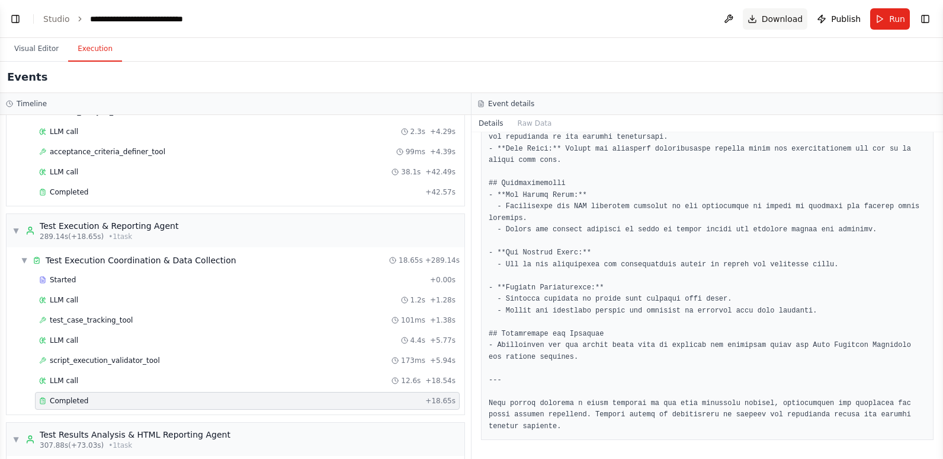
click at [774, 13] on span "Download" at bounding box center [782, 19] width 41 height 12
click at [564, 23] on header "**********" at bounding box center [471, 19] width 943 height 38
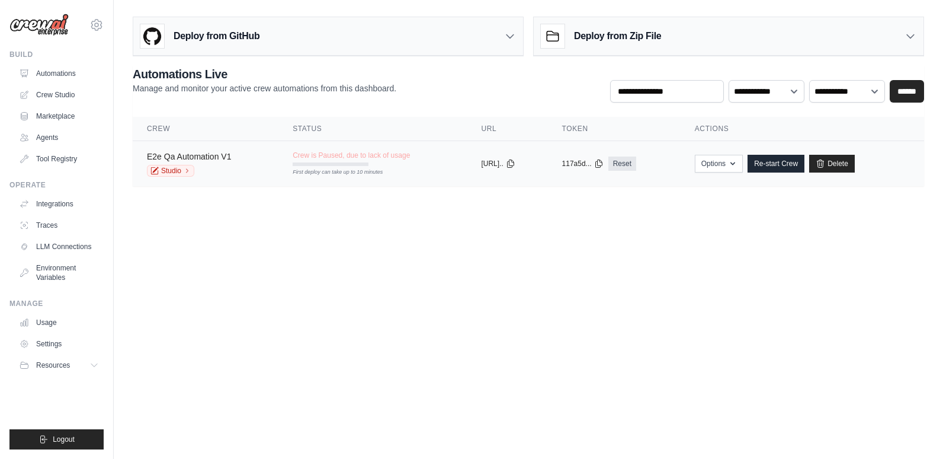
click at [174, 156] on link "E2e Qa Automation V1" at bounding box center [189, 156] width 84 height 9
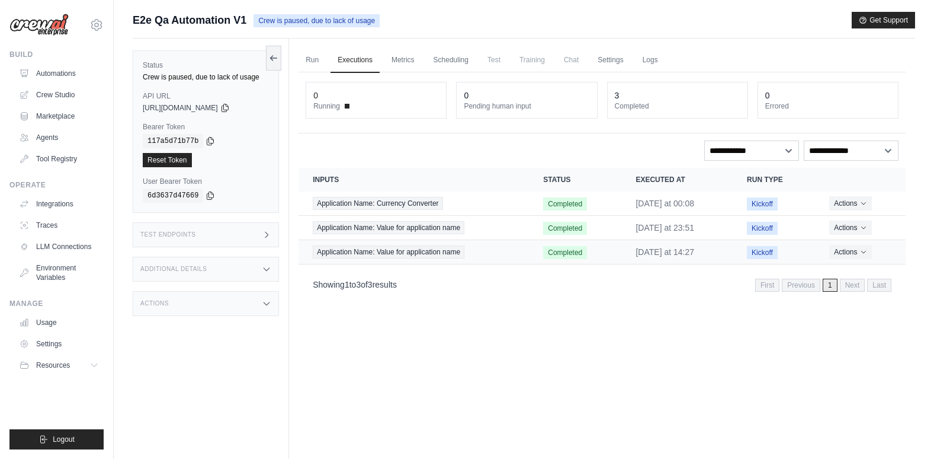
click at [766, 252] on span "Kickoff" at bounding box center [762, 252] width 31 height 13
click at [864, 249] on icon "Actions for execution" at bounding box center [863, 251] width 7 height 7
click at [849, 271] on link "View Details" at bounding box center [854, 273] width 76 height 19
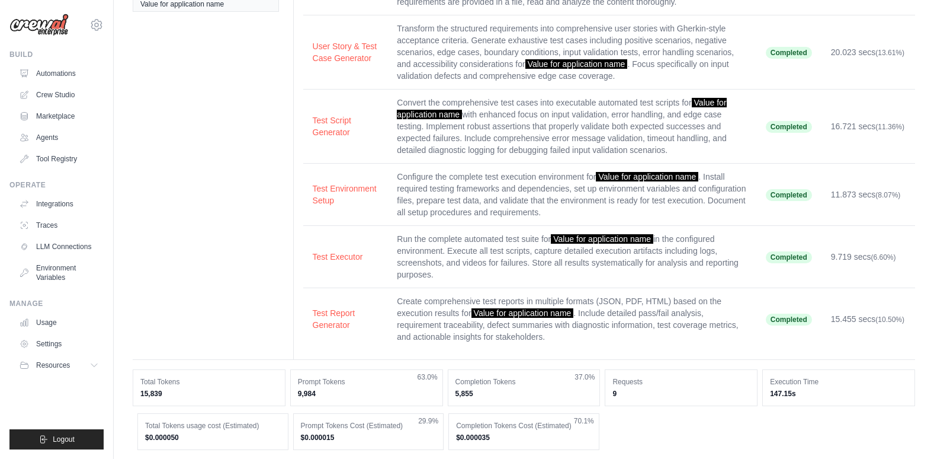
scroll to position [178, 0]
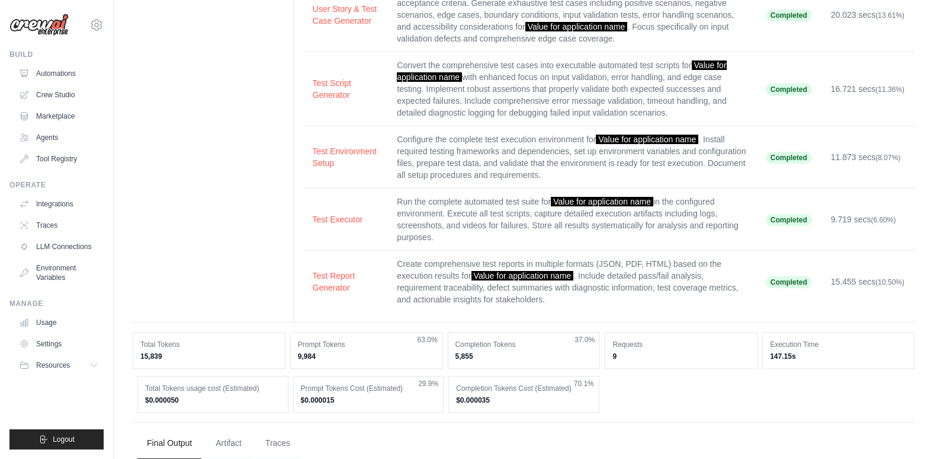
click at [245, 145] on div "Status Completed Executed Friday at 14:27 Deployed Friday at 13:34 Application …" at bounding box center [524, 98] width 783 height 449
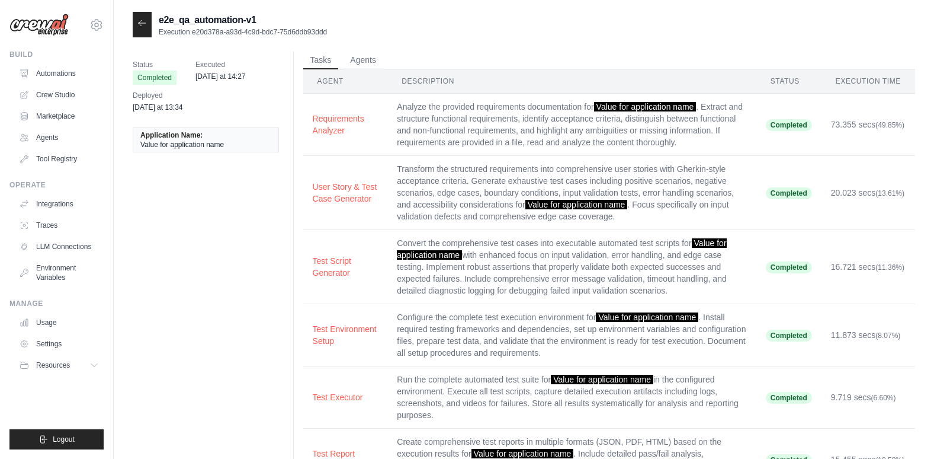
click at [142, 22] on icon at bounding box center [141, 22] width 9 height 9
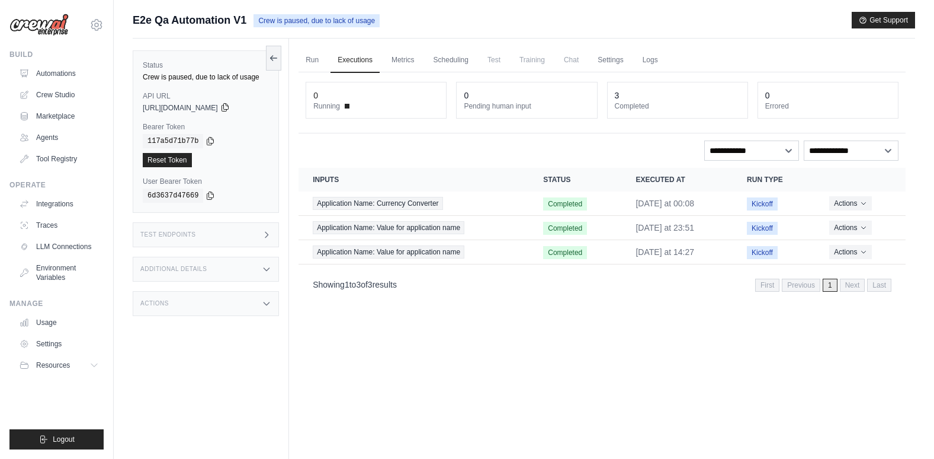
click at [230, 107] on icon at bounding box center [224, 107] width 9 height 9
drag, startPoint x: 142, startPoint y: 94, endPoint x: 165, endPoint y: 97, distance: 23.9
click at [165, 97] on div "Status Crew is paused, due to lack of usage API URL copied https://e2e-qa-autom…" at bounding box center [206, 131] width 146 height 162
copy div "API URL copie"
drag, startPoint x: 144, startPoint y: 127, endPoint x: 184, endPoint y: 127, distance: 39.7
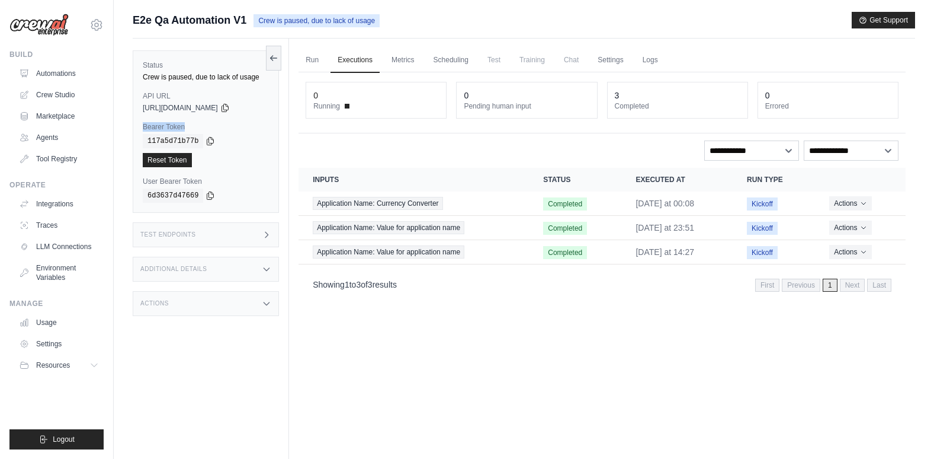
click at [184, 127] on label "Bearer Token" at bounding box center [206, 126] width 126 height 9
copy label "Bearer Token"
click at [207, 139] on icon at bounding box center [210, 141] width 7 height 8
click at [206, 194] on icon at bounding box center [210, 194] width 9 height 9
click at [256, 343] on div "Status Crew is paused, due to lack of usage API URL copied https://e2e-qa-autom…" at bounding box center [211, 268] width 156 height 459
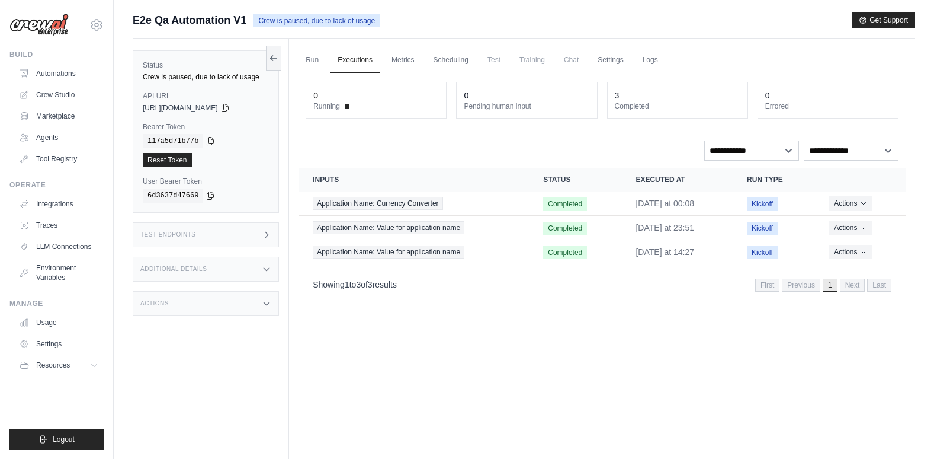
click at [222, 238] on div "Test Endpoints" at bounding box center [206, 234] width 146 height 25
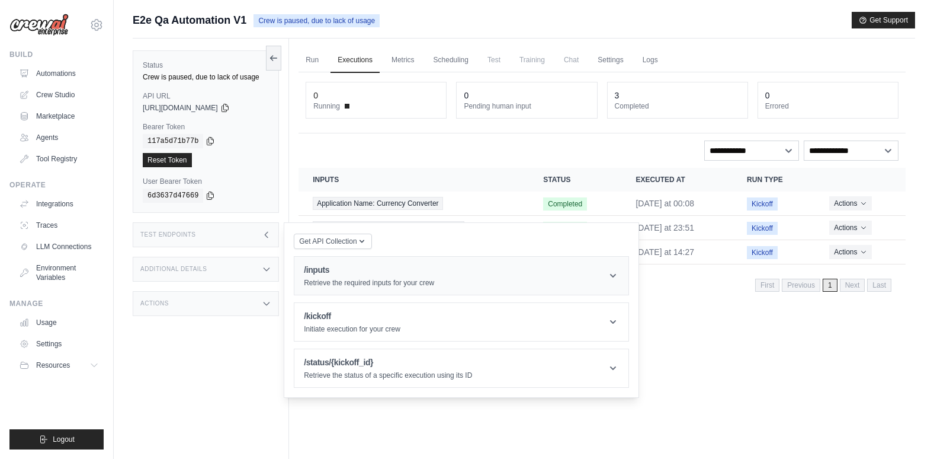
click at [592, 277] on header "/inputs Retrieve the required inputs for your crew" at bounding box center [461, 276] width 334 height 38
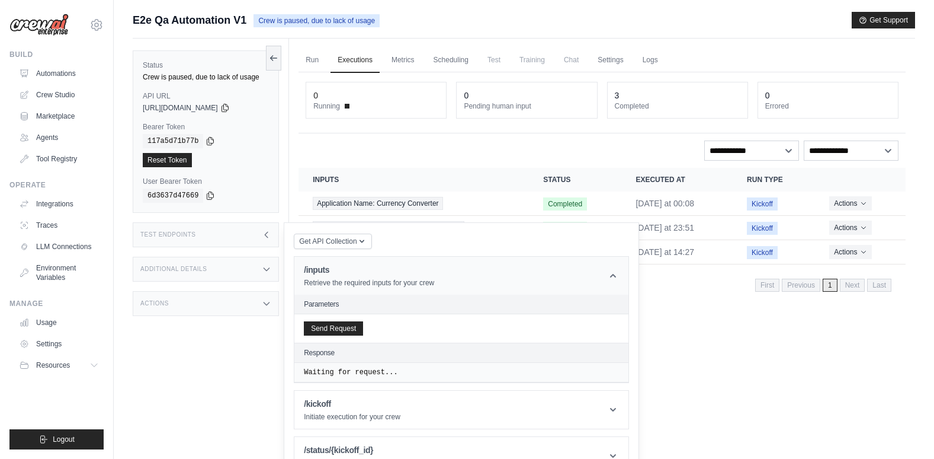
scroll to position [50, 0]
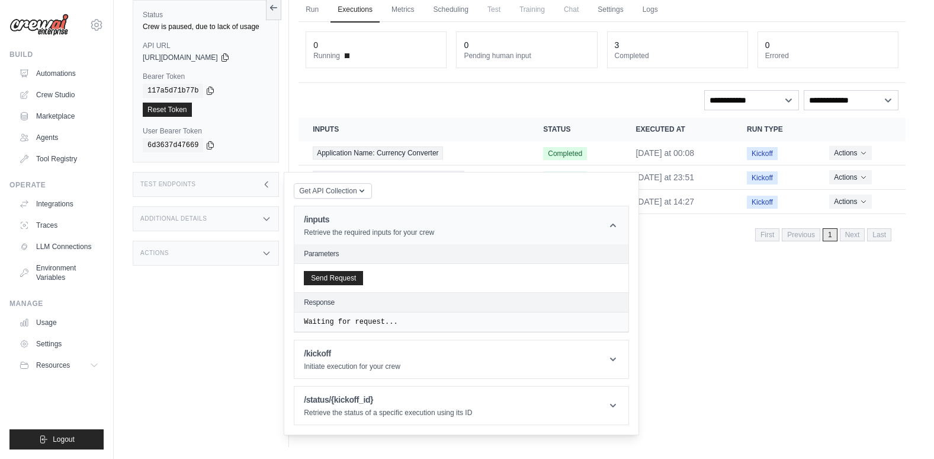
click at [614, 224] on icon at bounding box center [613, 225] width 12 height 12
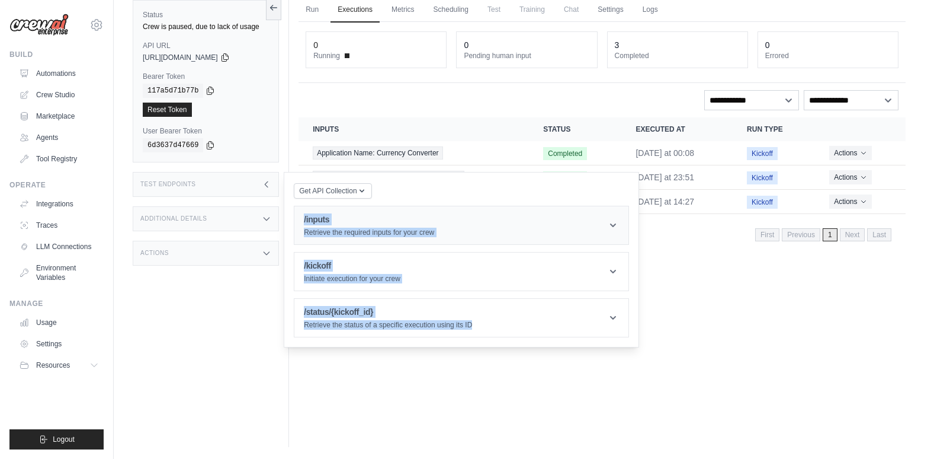
drag, startPoint x: 566, startPoint y: 329, endPoint x: 300, endPoint y: 214, distance: 289.3
click at [300, 214] on div "Get API Collection Postman API Collection /inputs Retrieve the required inputs …" at bounding box center [461, 259] width 335 height 155
copy div "/inputs Retrieve the required inputs for your crew Parameters Send Request Resp…"
click at [468, 230] on header "/inputs Retrieve the required inputs for your crew" at bounding box center [461, 225] width 334 height 38
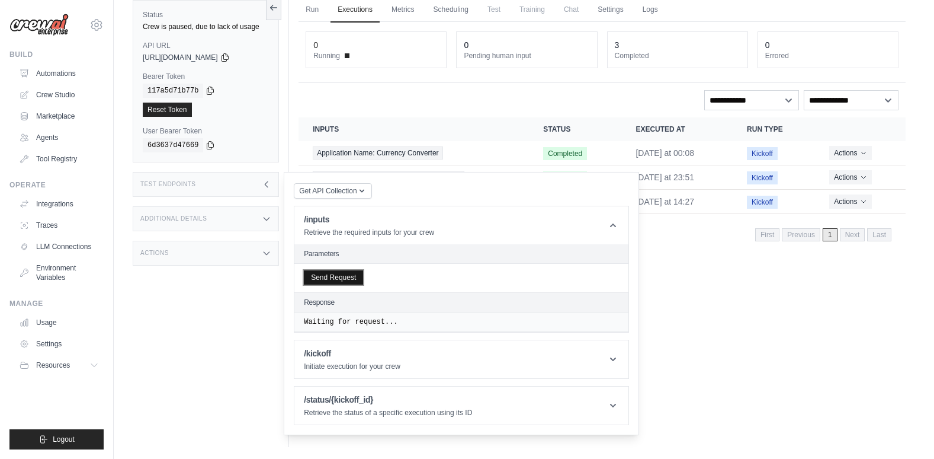
click at [337, 279] on button "Send Request" at bounding box center [333, 277] width 59 height 14
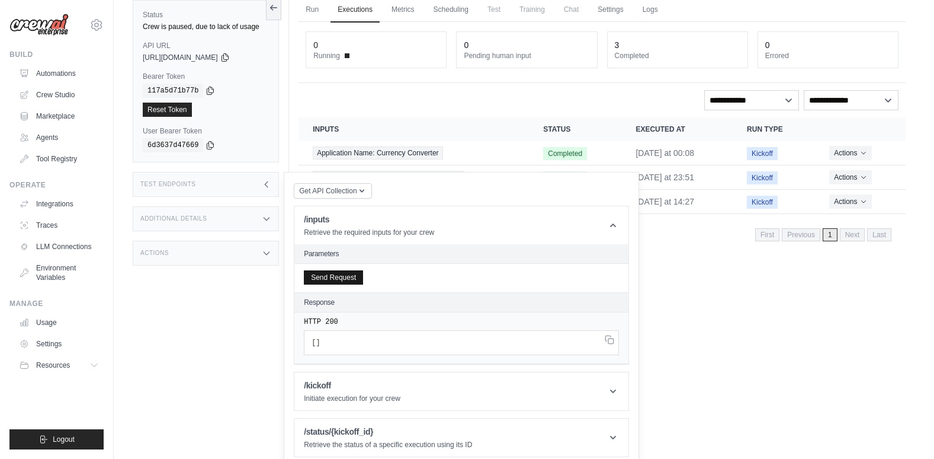
scroll to position [59, 0]
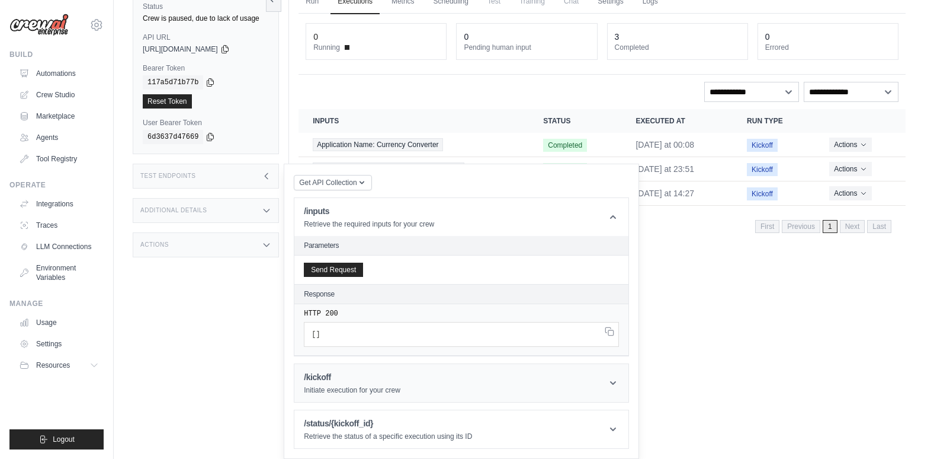
click at [348, 385] on p "Initiate execution for your crew" at bounding box center [352, 389] width 97 height 9
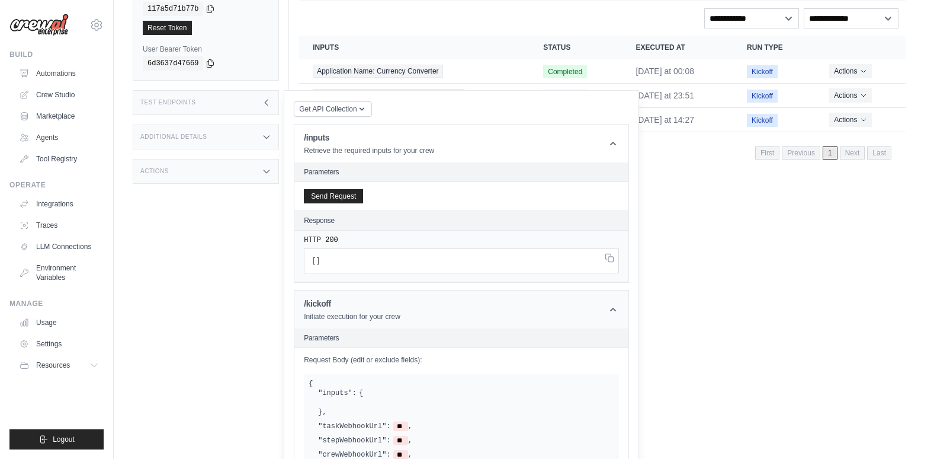
scroll to position [236, 0]
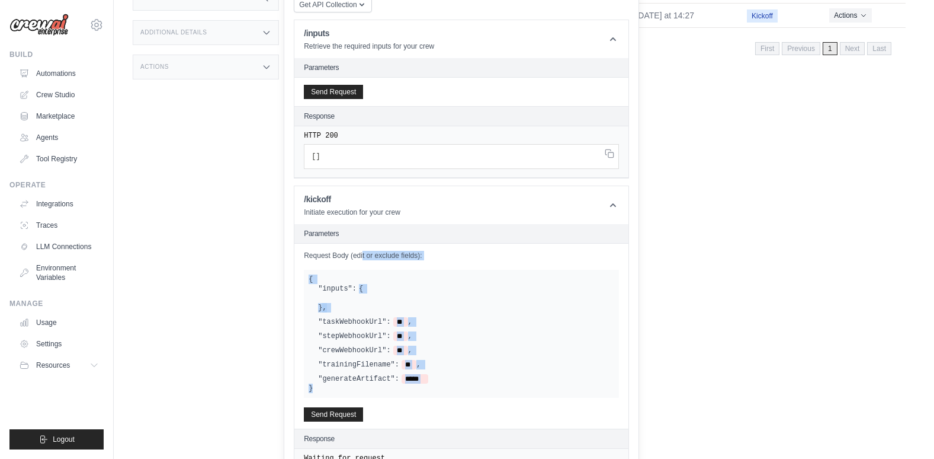
drag, startPoint x: 318, startPoint y: 392, endPoint x: 305, endPoint y: 254, distance: 138.7
click at [305, 106] on div "Request Body (edit or exclude fields): { "inputs": { } , "taskWebhookUrl": ** ,…" at bounding box center [461, 92] width 334 height 28
copy div "Request Body (edit or exclude fields): { "inputs": { } , "taskWebhookUrl": ** ,…"
click at [333, 410] on button "Send Request" at bounding box center [333, 413] width 59 height 14
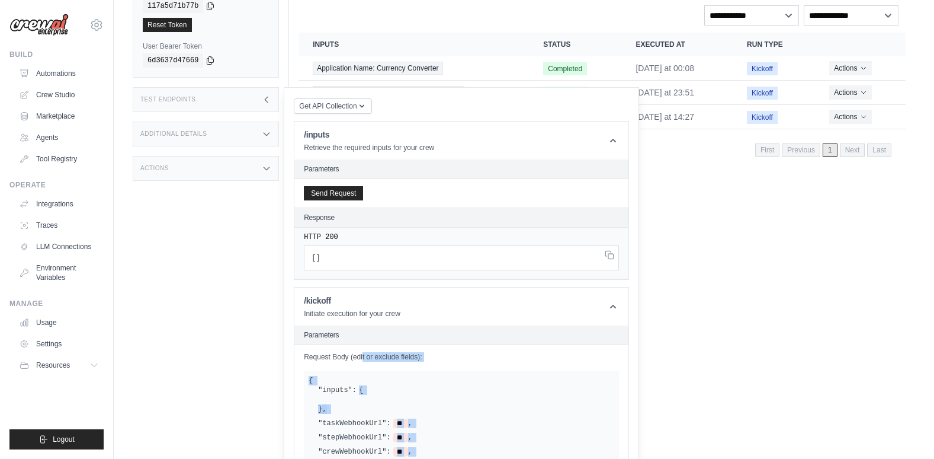
scroll to position [0, 0]
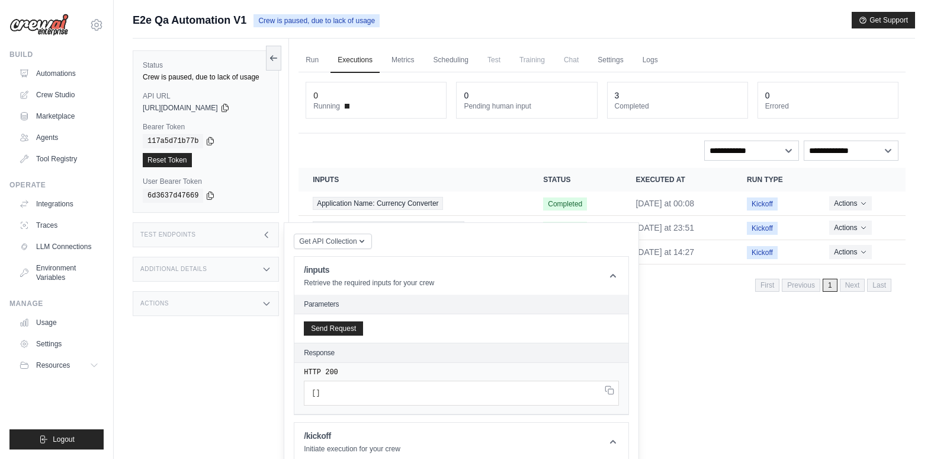
click at [721, 385] on div "Run Executions Metrics Scheduling Test Training Chat Settings Logs 0 Running 0 …" at bounding box center [602, 268] width 626 height 459
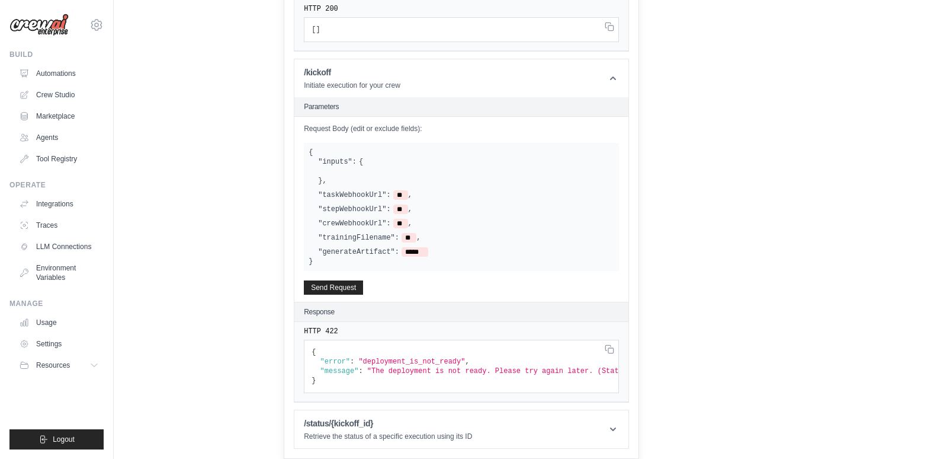
scroll to position [372, 0]
click at [358, 431] on p "Retrieve the status of a specific execution using its ID" at bounding box center [388, 435] width 168 height 9
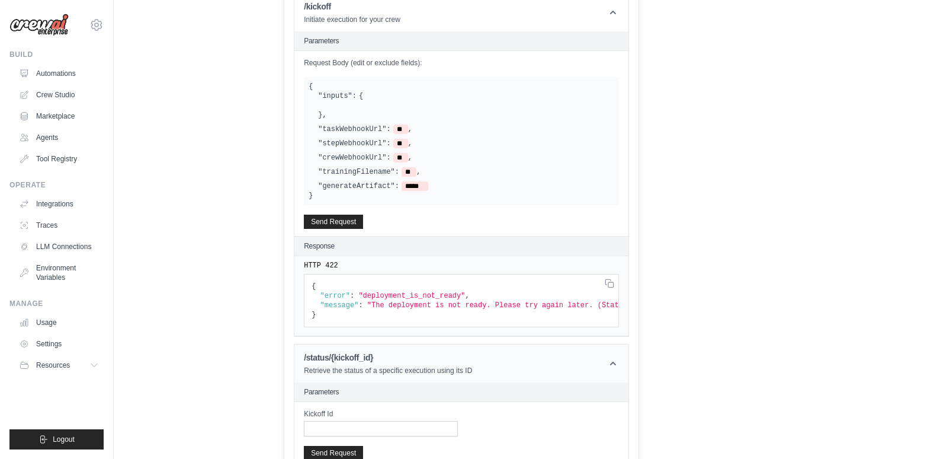
scroll to position [497, 0]
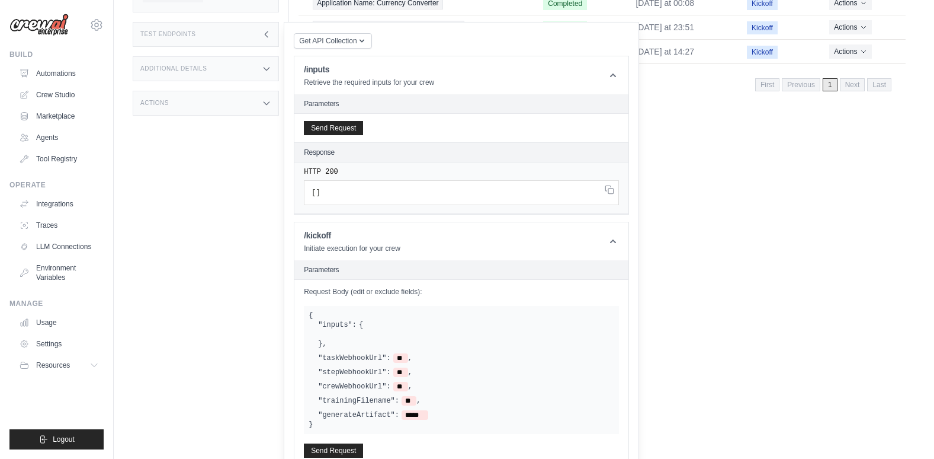
scroll to position [0, 0]
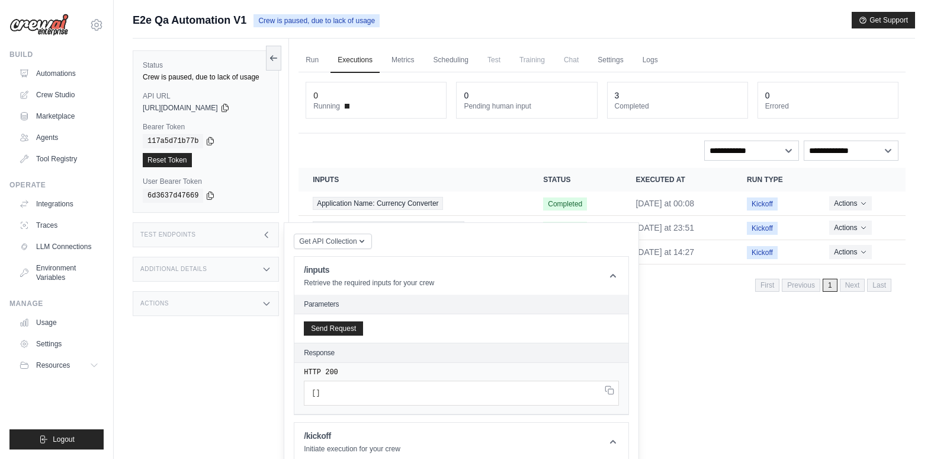
click at [282, 20] on span "Crew is paused, due to lack of usage" at bounding box center [317, 20] width 126 height 13
click at [272, 53] on icon at bounding box center [273, 57] width 9 height 9
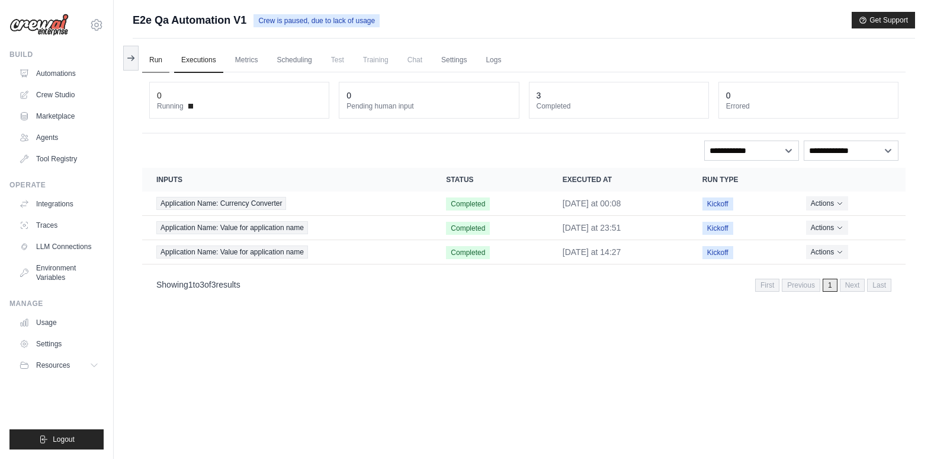
click at [158, 62] on link "Run" at bounding box center [155, 60] width 27 height 25
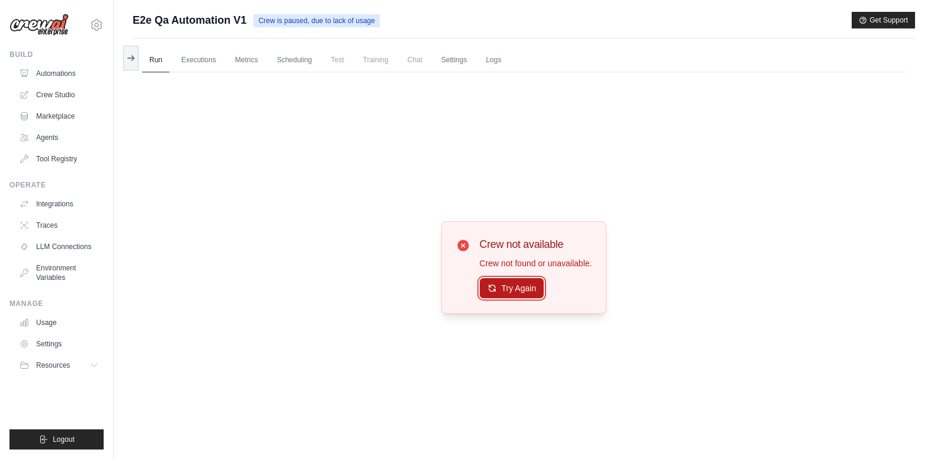
click at [530, 286] on button "Try Again" at bounding box center [512, 288] width 65 height 20
click at [522, 285] on button "Try Again" at bounding box center [512, 288] width 65 height 20
click at [193, 62] on link "Executions" at bounding box center [198, 60] width 49 height 25
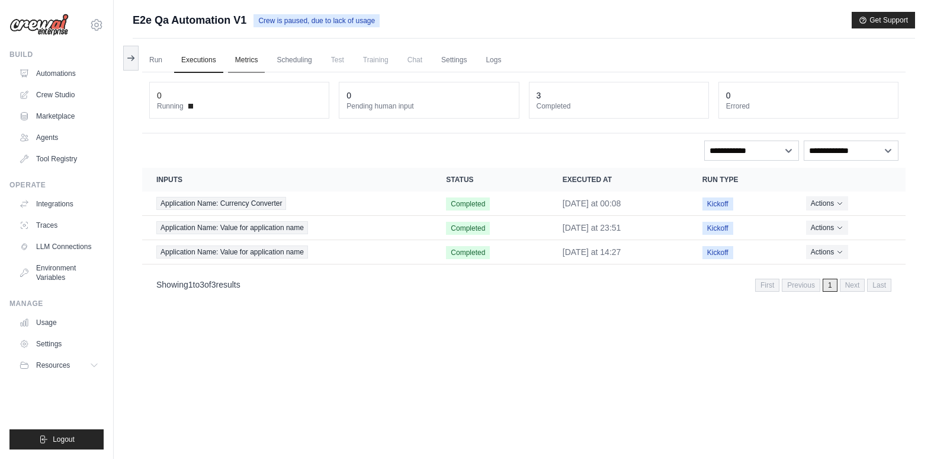
click at [241, 57] on link "Metrics" at bounding box center [246, 60] width 37 height 25
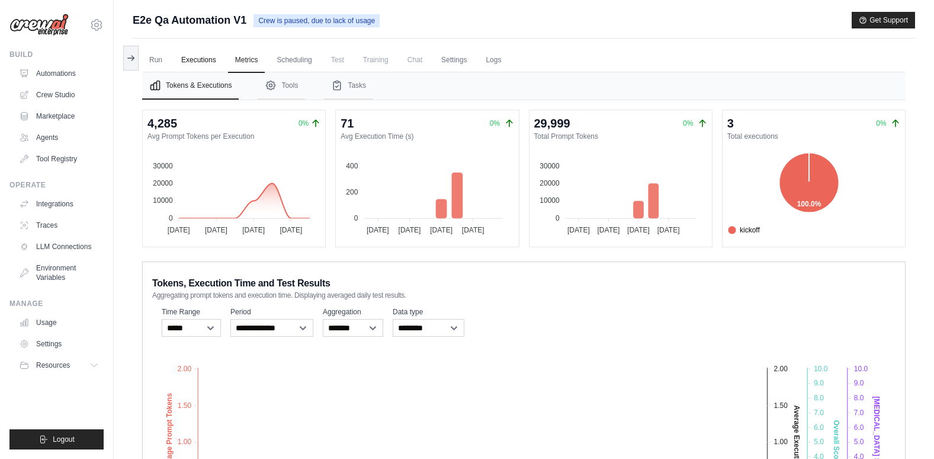
click at [195, 60] on link "Executions" at bounding box center [198, 60] width 49 height 25
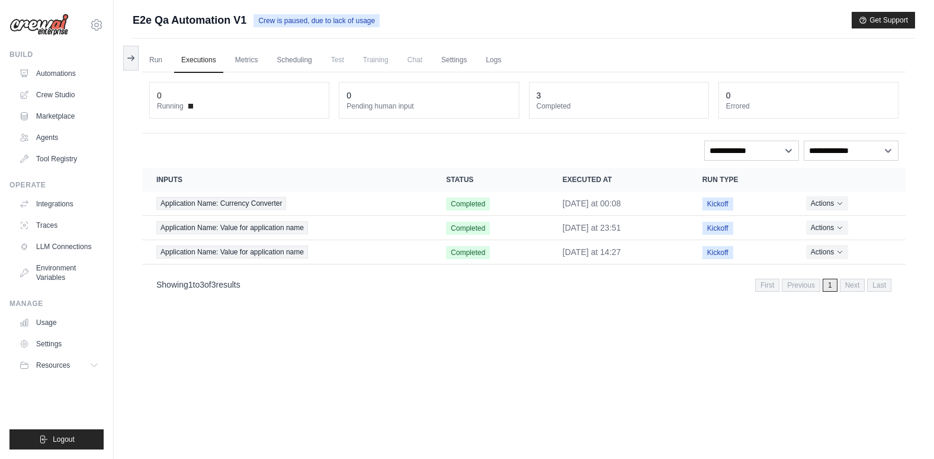
click at [148, 23] on span "E2e Qa Automation V1" at bounding box center [190, 20] width 114 height 17
click at [56, 91] on link "Crew Studio" at bounding box center [59, 94] width 89 height 19
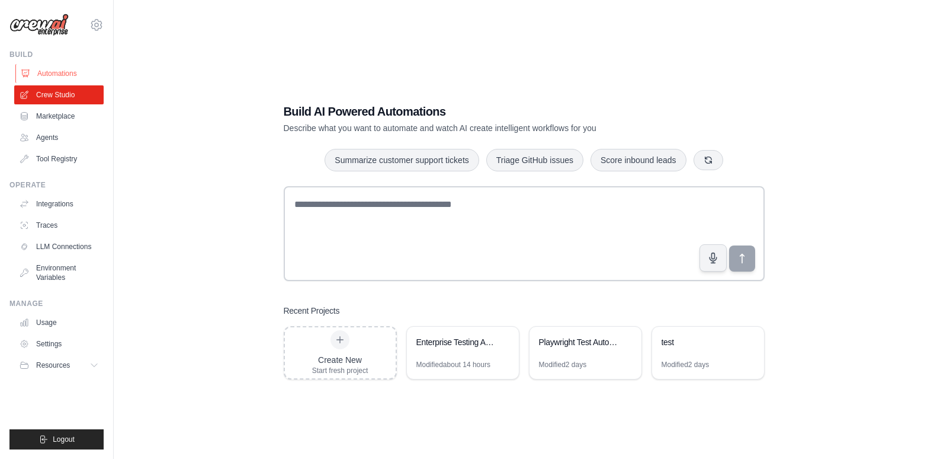
click at [63, 71] on link "Automations" at bounding box center [59, 73] width 89 height 19
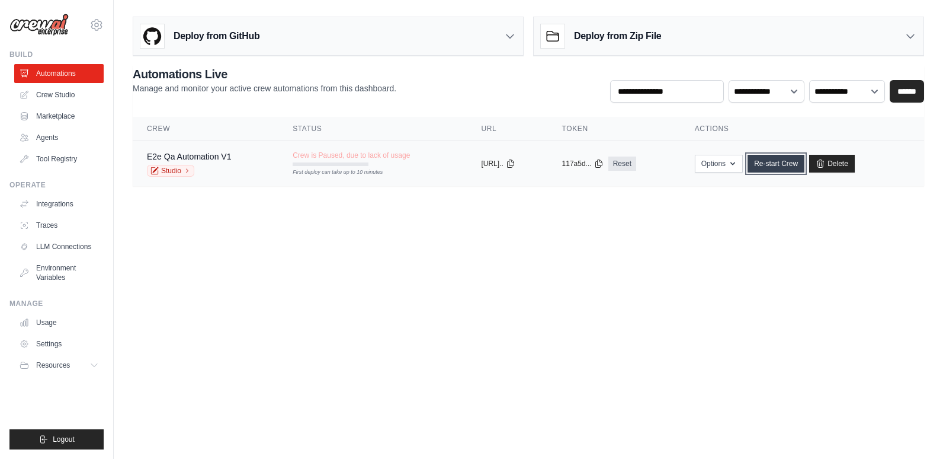
click at [801, 164] on link "Re-start Crew" at bounding box center [776, 164] width 57 height 18
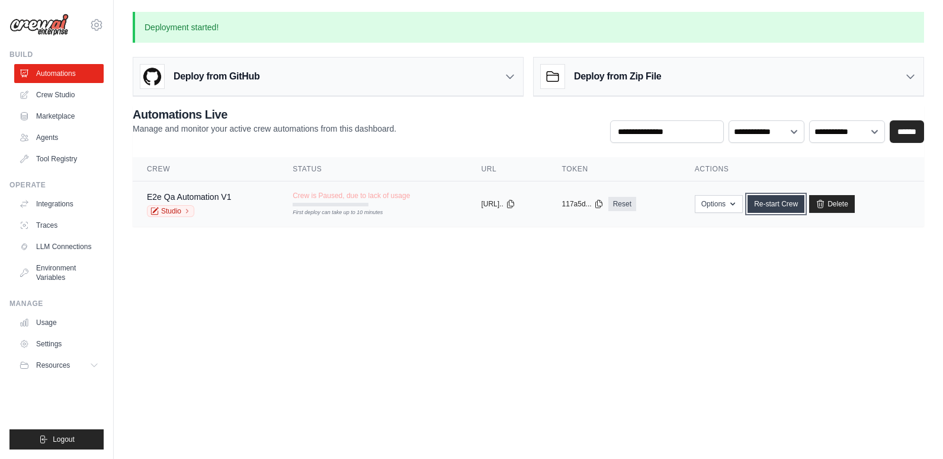
click at [779, 201] on link "Re-start Crew" at bounding box center [776, 204] width 57 height 18
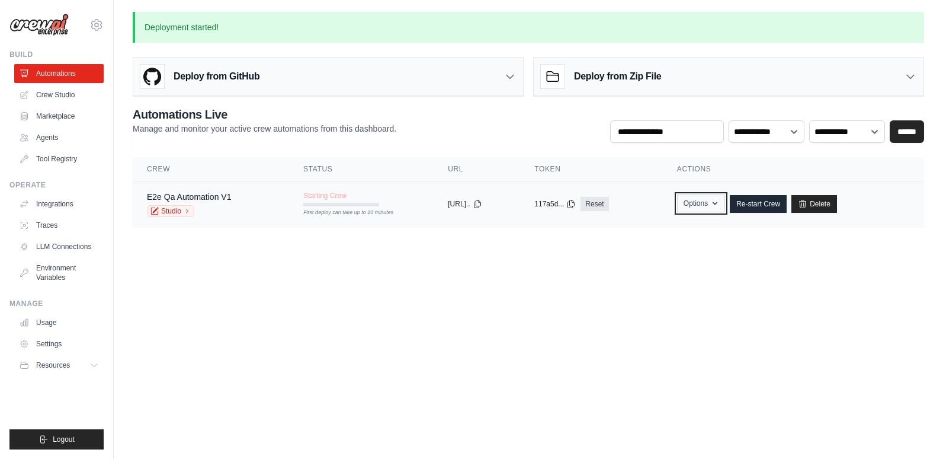
click at [720, 206] on icon "button" at bounding box center [714, 202] width 9 height 9
click at [774, 203] on link "Re-start Crew" at bounding box center [758, 204] width 57 height 18
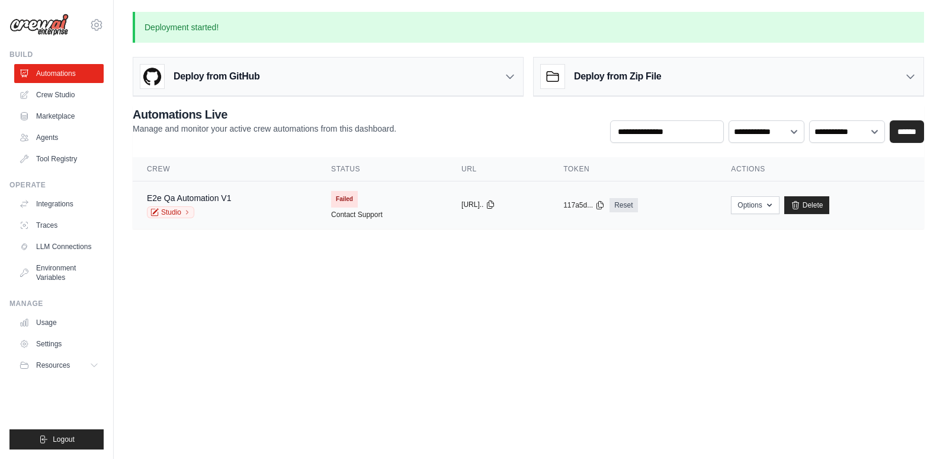
click at [494, 201] on icon at bounding box center [491, 205] width 7 height 8
click at [331, 194] on span "Failed" at bounding box center [344, 199] width 27 height 17
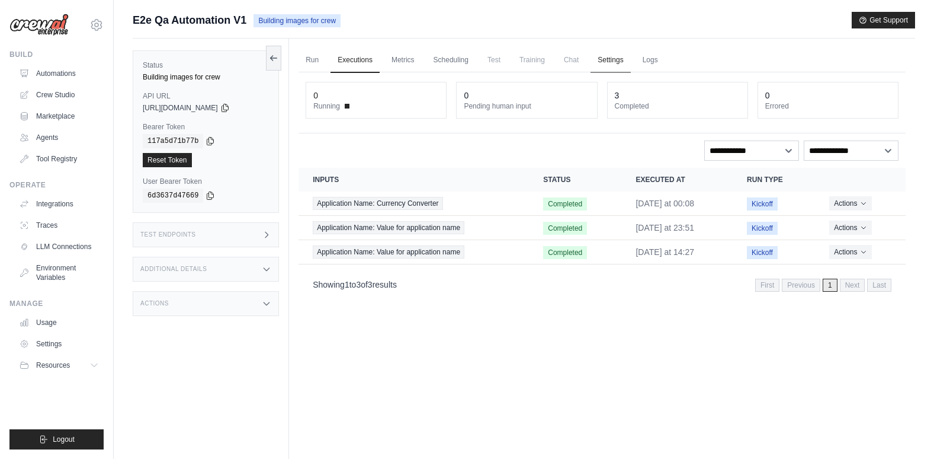
click at [610, 62] on link "Settings" at bounding box center [611, 60] width 40 height 25
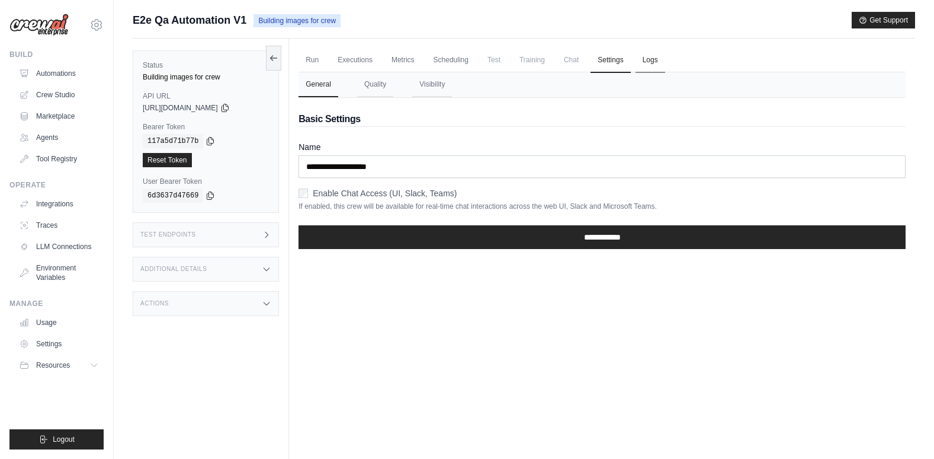
click at [654, 59] on link "Logs" at bounding box center [651, 60] width 30 height 25
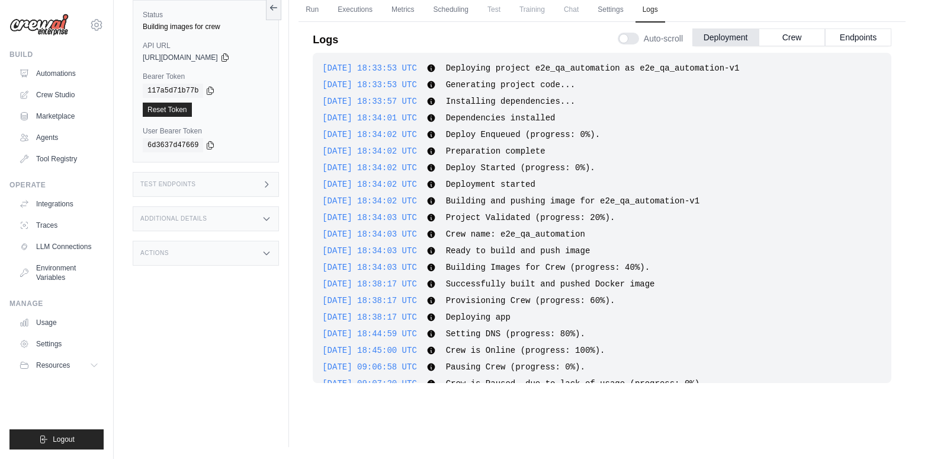
scroll to position [535, 0]
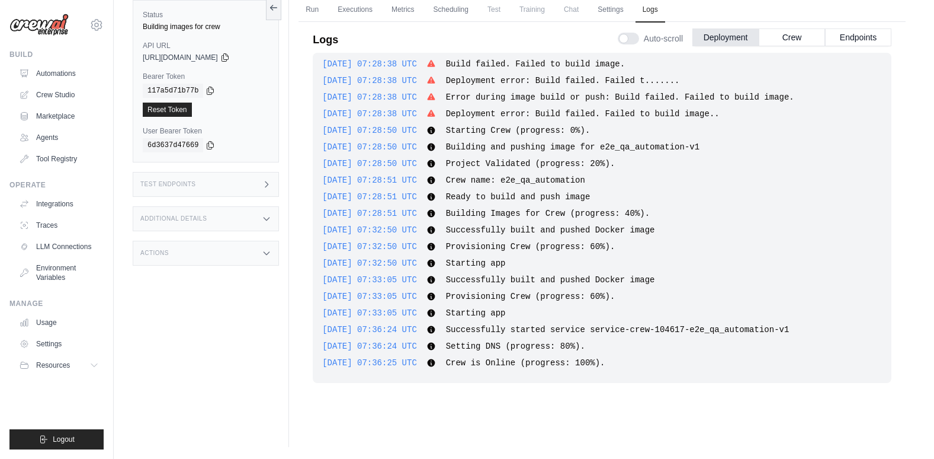
click at [226, 178] on div "Test Endpoints" at bounding box center [206, 184] width 146 height 25
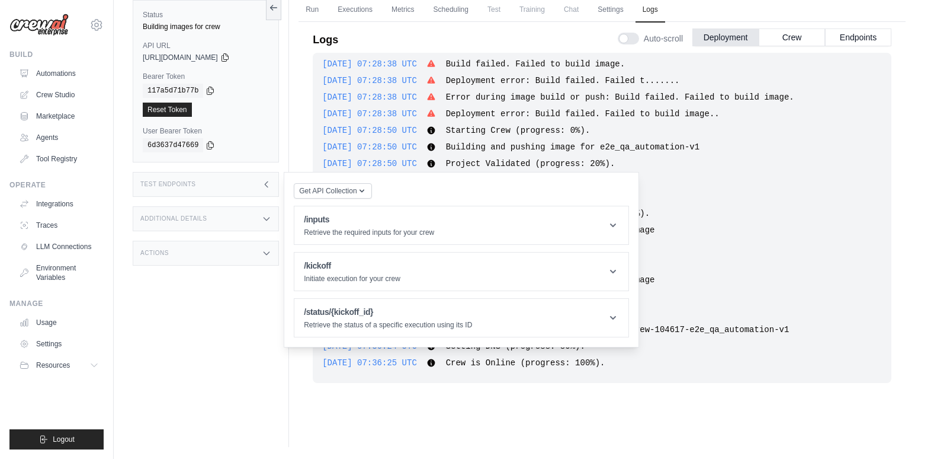
click at [226, 178] on div "Test Endpoints" at bounding box center [206, 184] width 146 height 25
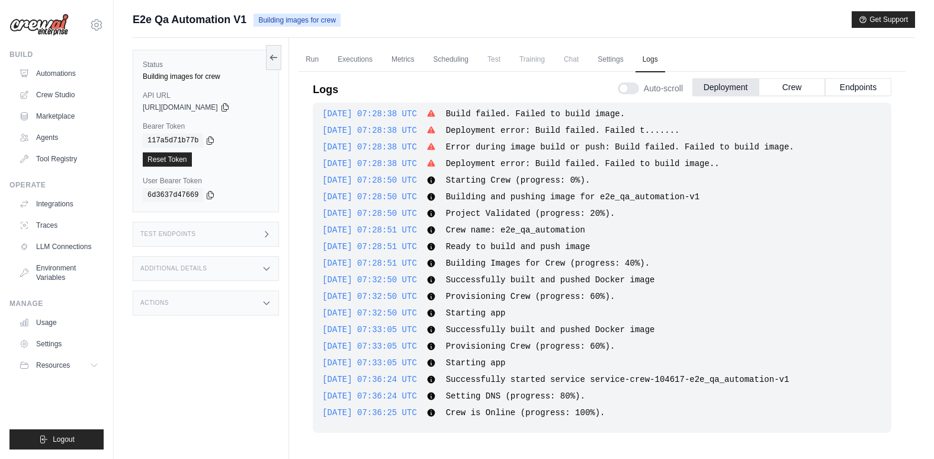
scroll to position [0, 0]
click at [309, 56] on link "Run" at bounding box center [312, 60] width 27 height 25
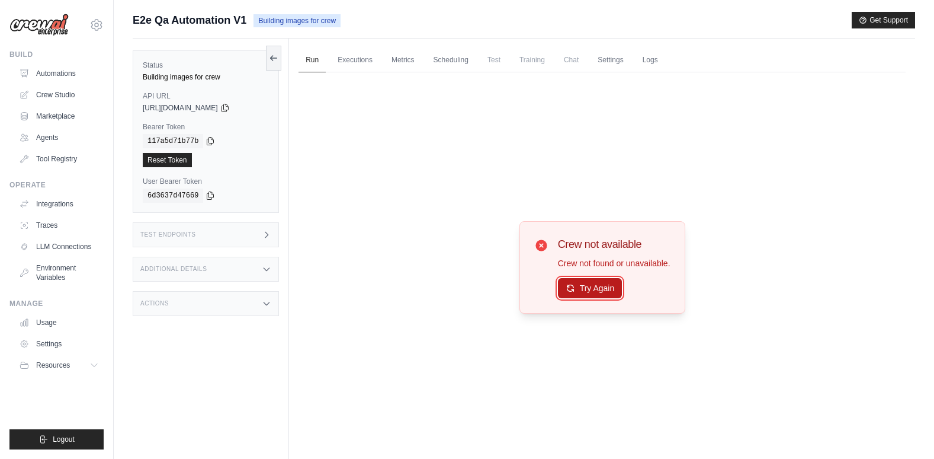
click at [603, 290] on button "Try Again" at bounding box center [590, 288] width 65 height 20
click at [350, 55] on link "Executions" at bounding box center [355, 60] width 49 height 25
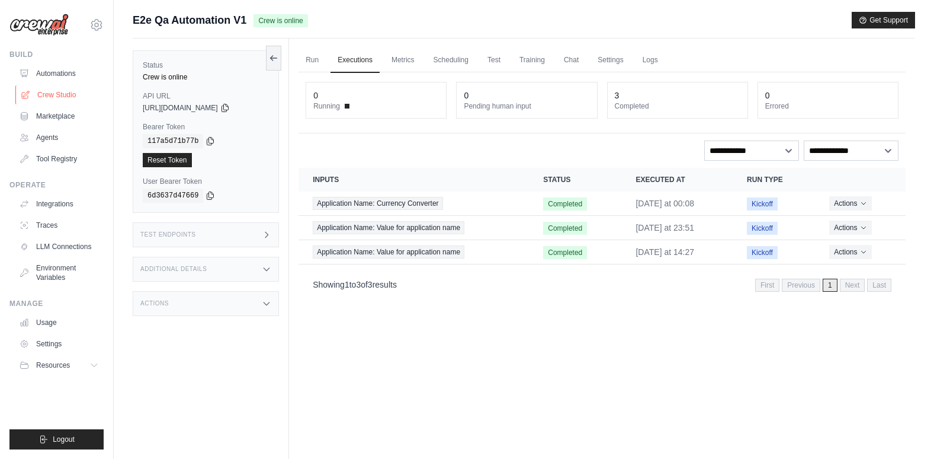
click at [50, 92] on link "Crew Studio" at bounding box center [59, 94] width 89 height 19
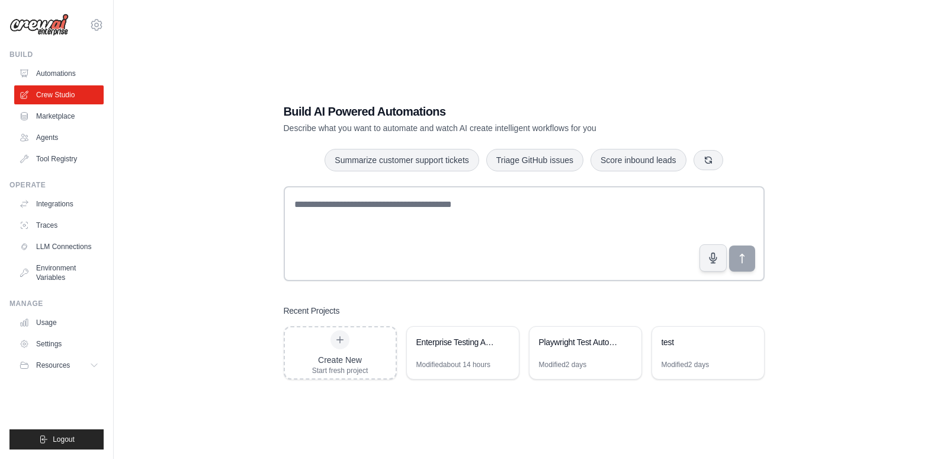
click at [49, 75] on link "Automations" at bounding box center [58, 73] width 89 height 19
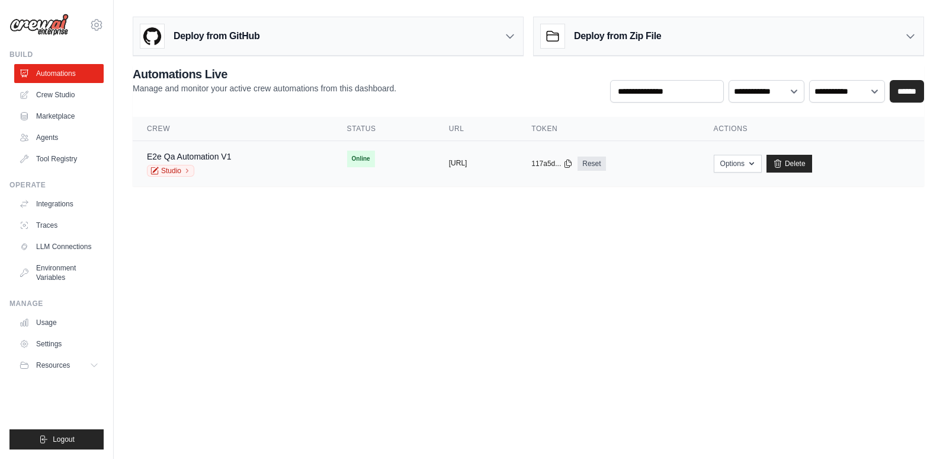
click at [468, 160] on button "https://e2e-qa-automation-v1-de2638" at bounding box center [458, 162] width 18 height 9
click at [757, 161] on icon "button" at bounding box center [751, 162] width 9 height 9
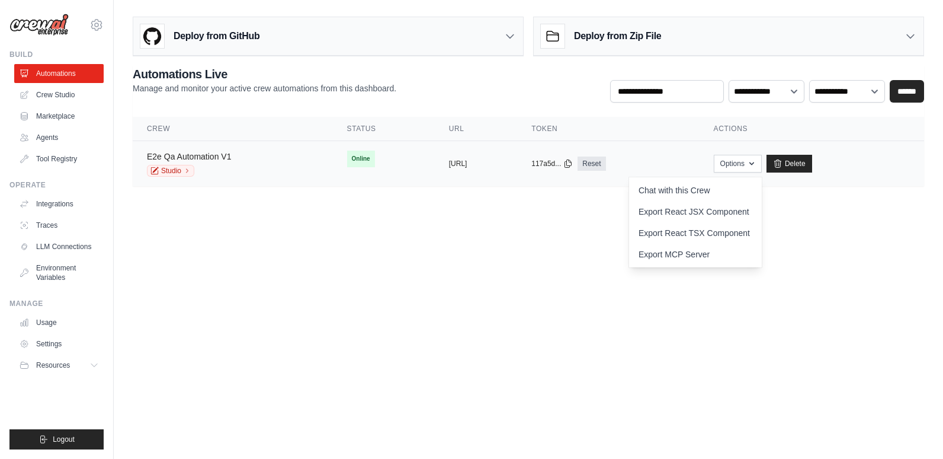
click at [190, 155] on link "E2e Qa Automation V1" at bounding box center [189, 156] width 84 height 9
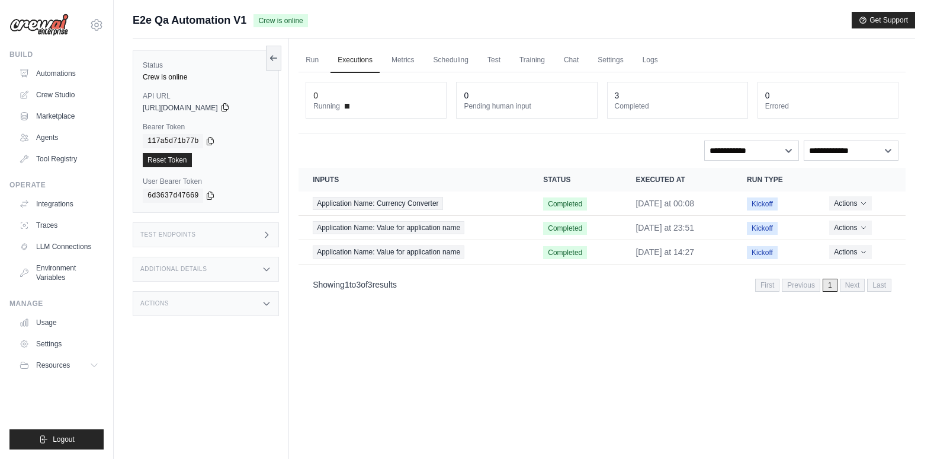
click at [228, 106] on icon at bounding box center [225, 108] width 7 height 8
click at [214, 267] on div "Additional Details" at bounding box center [206, 269] width 146 height 25
click at [165, 377] on h3 "Actions" at bounding box center [154, 373] width 28 height 7
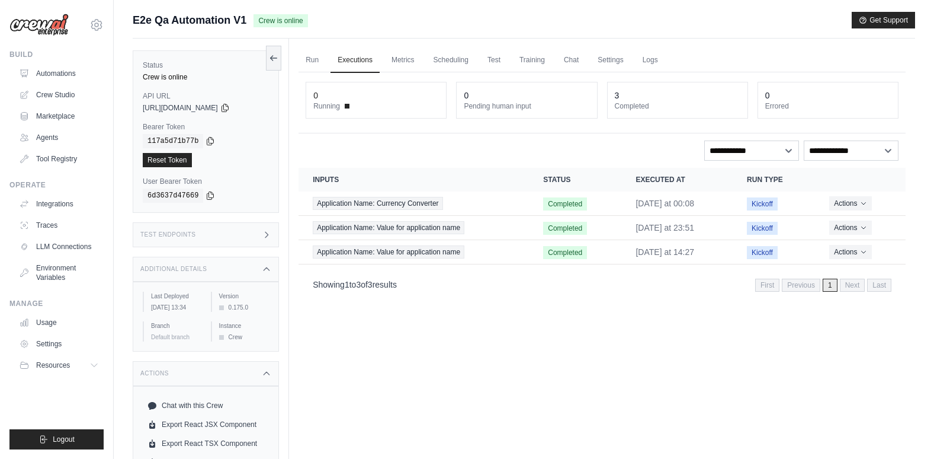
click at [206, 234] on div "Test Endpoints" at bounding box center [206, 234] width 146 height 25
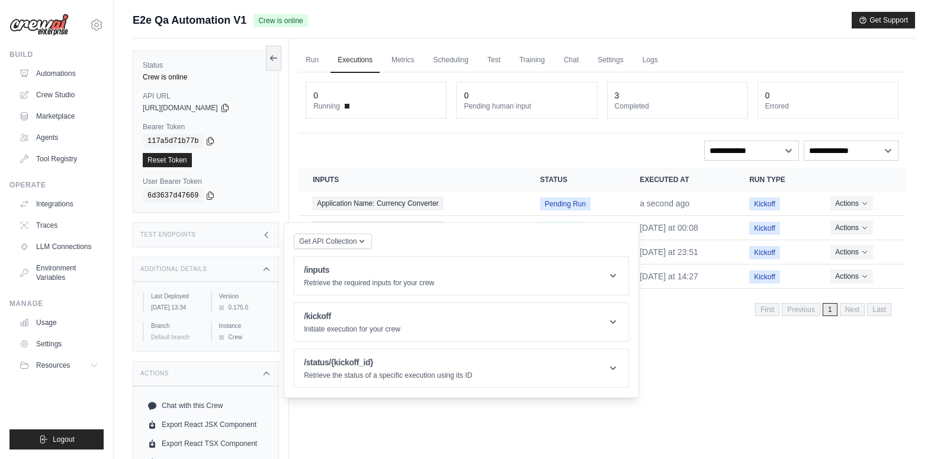
scroll to position [51, 0]
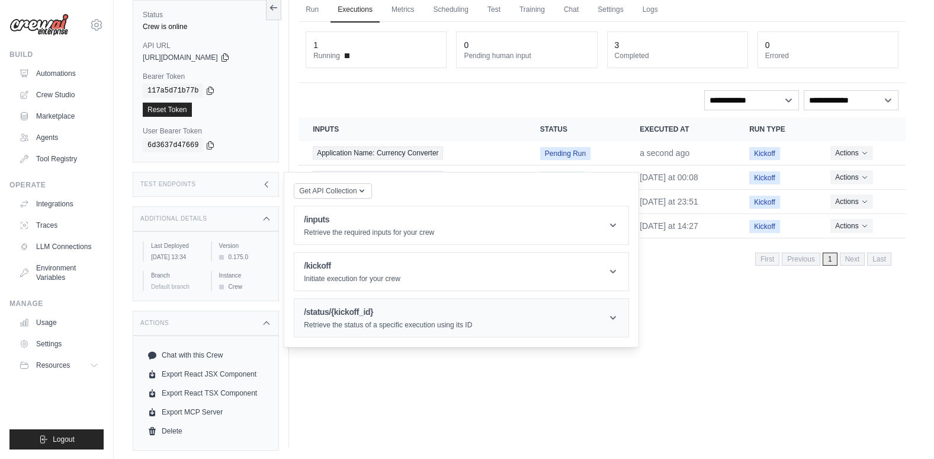
click at [320, 309] on h1 "/status/{kickoff_id}" at bounding box center [388, 312] width 168 height 12
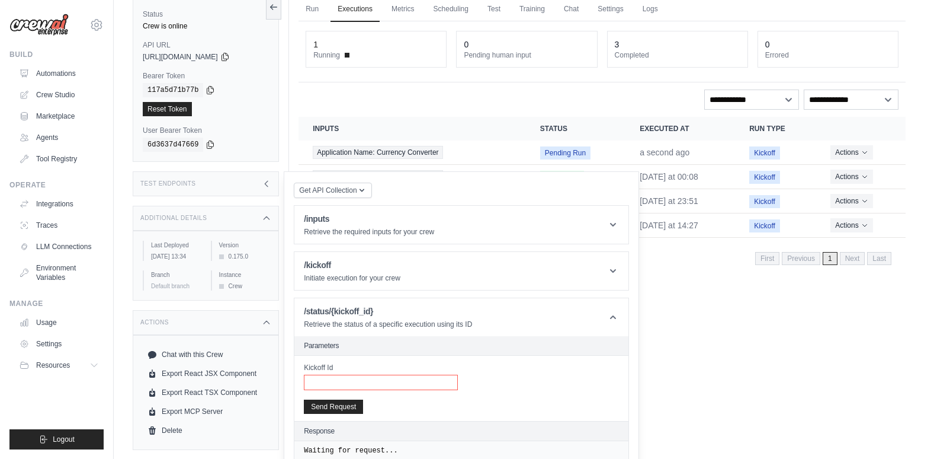
click at [353, 385] on input "Kickoff Id" at bounding box center [381, 381] width 154 height 15
paste input "**********"
type input "**********"
click at [345, 405] on button "Send Request" at bounding box center [333, 406] width 59 height 14
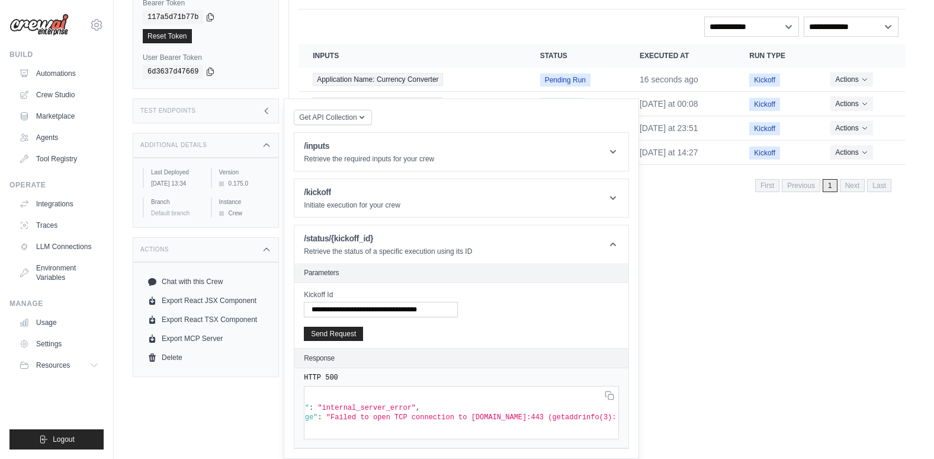
scroll to position [0, 0]
drag, startPoint x: 447, startPoint y: 299, endPoint x: 245, endPoint y: 306, distance: 201.6
click at [245, 306] on div "Status Crew is online API URL copied https://e2e-qa-automation-v1-de26385b-23b4…" at bounding box center [211, 144] width 156 height 459
paste input "**********"
type input "**********"
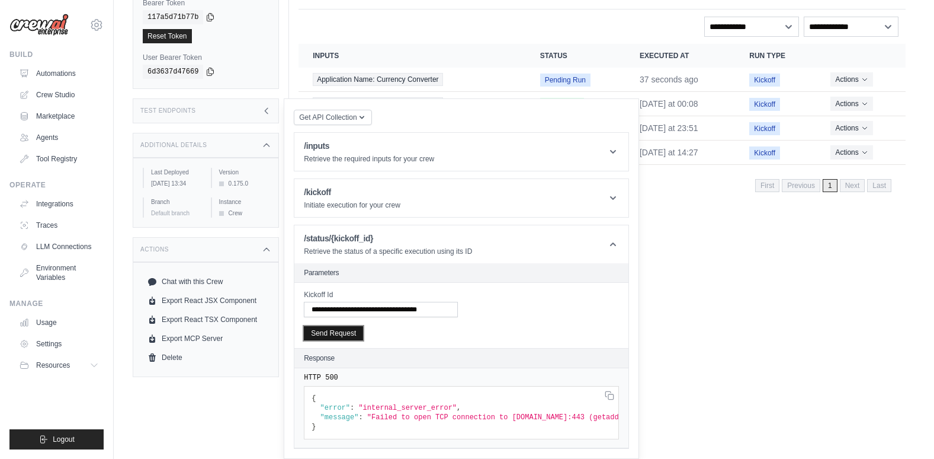
click at [353, 326] on button "Send Request" at bounding box center [333, 333] width 59 height 14
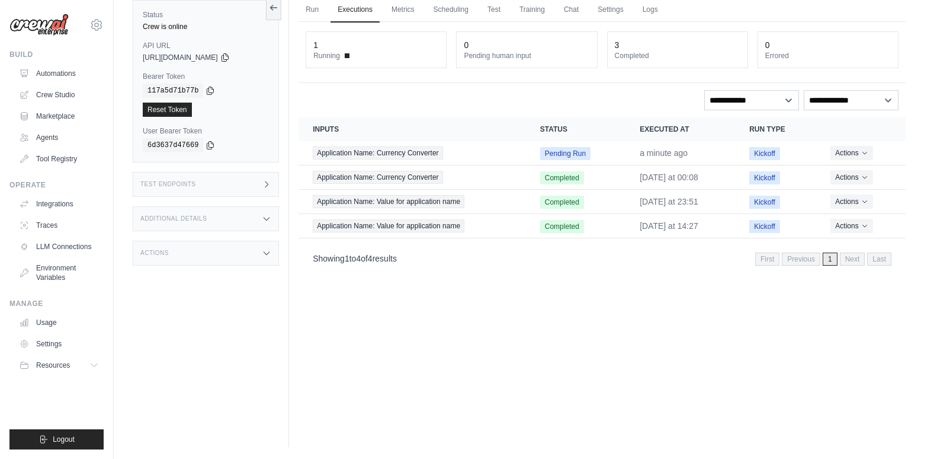
drag, startPoint x: 183, startPoint y: 107, endPoint x: 523, endPoint y: 51, distance: 344.2
click at [183, 107] on link "Reset Token" at bounding box center [167, 110] width 49 height 14
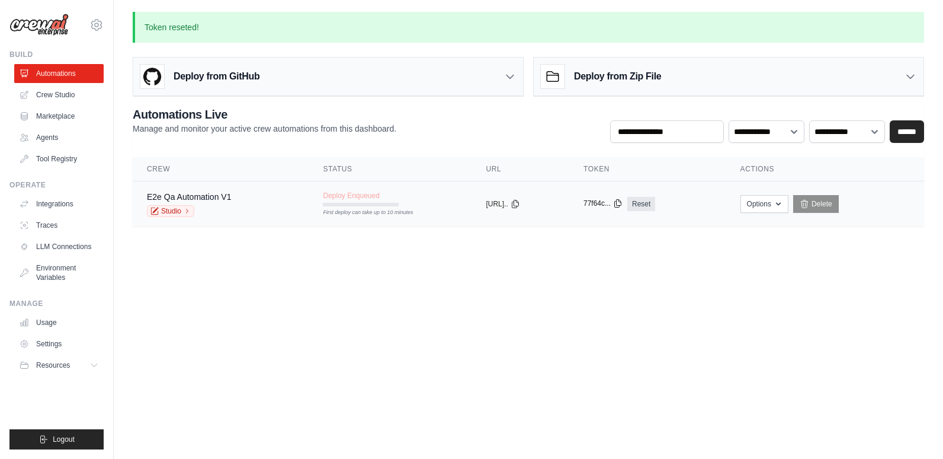
click at [623, 201] on icon at bounding box center [617, 202] width 9 height 9
click at [536, 295] on body "[EMAIL_ADDRESS][DOMAIN_NAME] Settings Build Automations Crew Studio" at bounding box center [471, 229] width 943 height 459
click at [59, 92] on link "Crew Studio" at bounding box center [59, 94] width 89 height 19
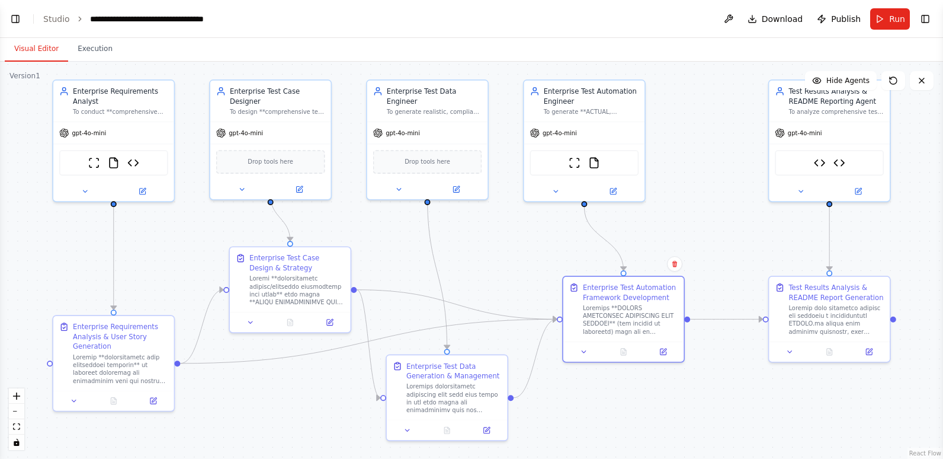
click at [658, 412] on div ".deletable-edge-delete-btn { width: 20px; height: 20px; border: 0px solid #ffff…" at bounding box center [471, 260] width 943 height 397
click at [52, 20] on link "Studio" at bounding box center [56, 18] width 27 height 9
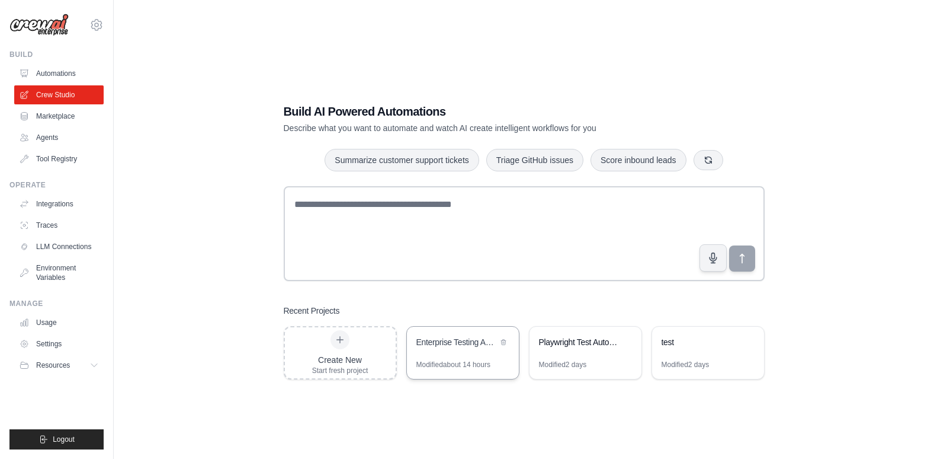
click at [472, 334] on div "Enterprise Testing Automation Platform" at bounding box center [463, 342] width 112 height 33
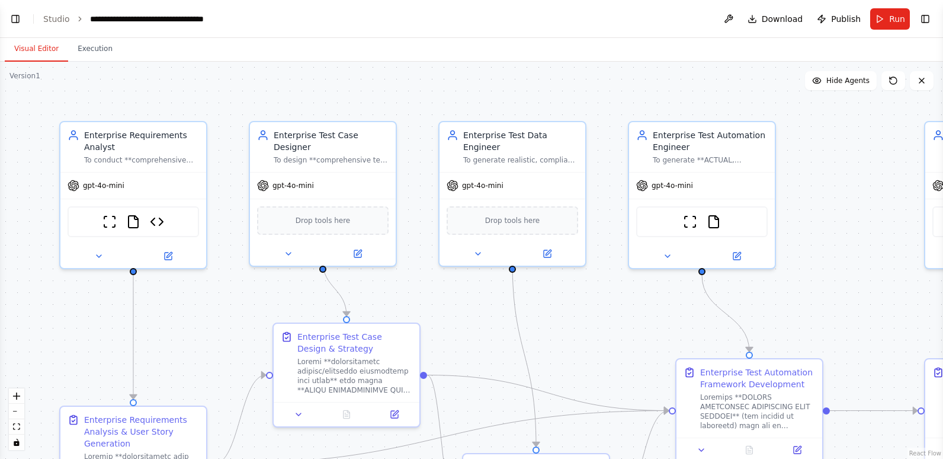
scroll to position [42343, 0]
click at [882, 21] on button "Run" at bounding box center [890, 18] width 40 height 21
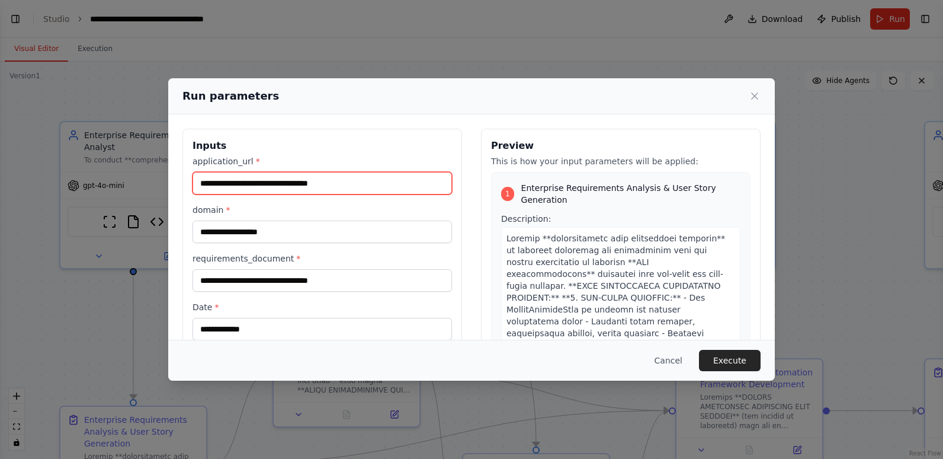
drag, startPoint x: 345, startPoint y: 181, endPoint x: 183, endPoint y: 184, distance: 162.4
paste input "text"
type input "**********"
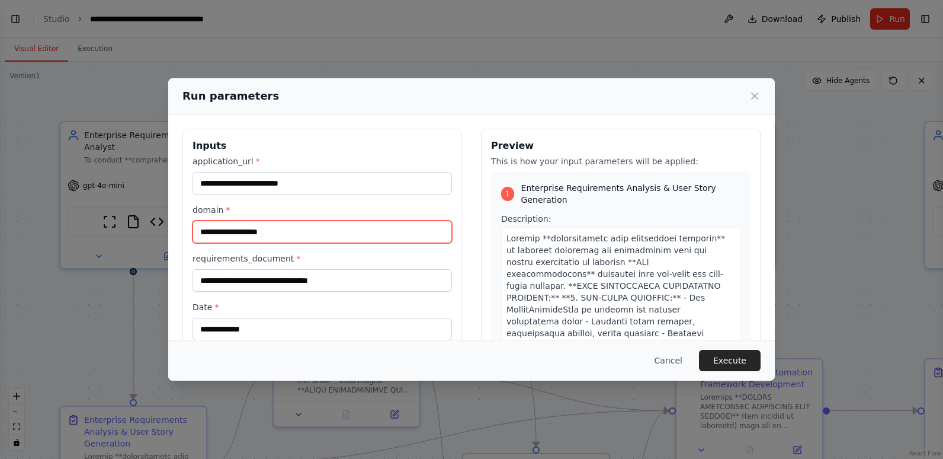
drag, startPoint x: 298, startPoint y: 233, endPoint x: 190, endPoint y: 231, distance: 107.9
type input "*********"
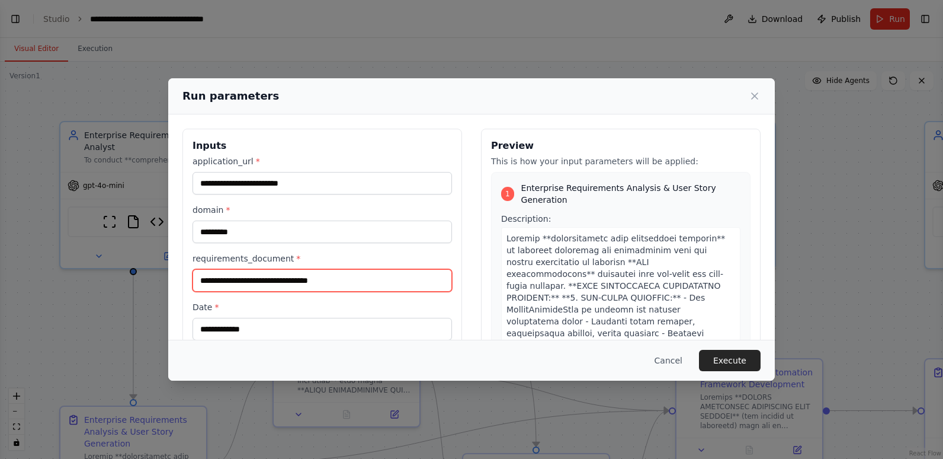
drag, startPoint x: 350, startPoint y: 283, endPoint x: 169, endPoint y: 280, distance: 180.7
paste input "text"
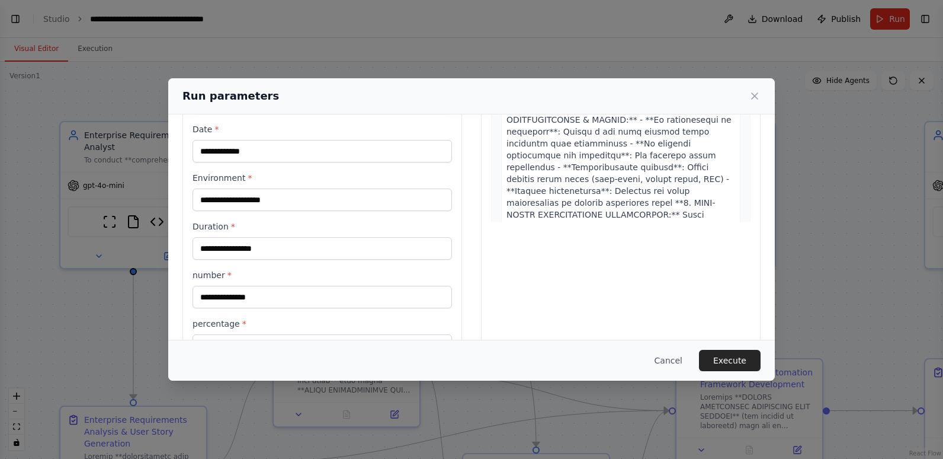
scroll to position [237, 0]
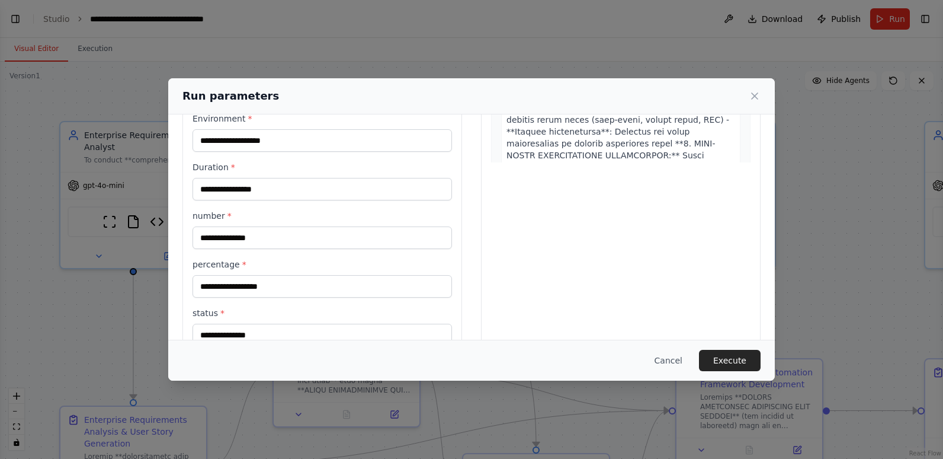
type input "**********"
click at [12, 16] on div "**********" at bounding box center [471, 229] width 943 height 459
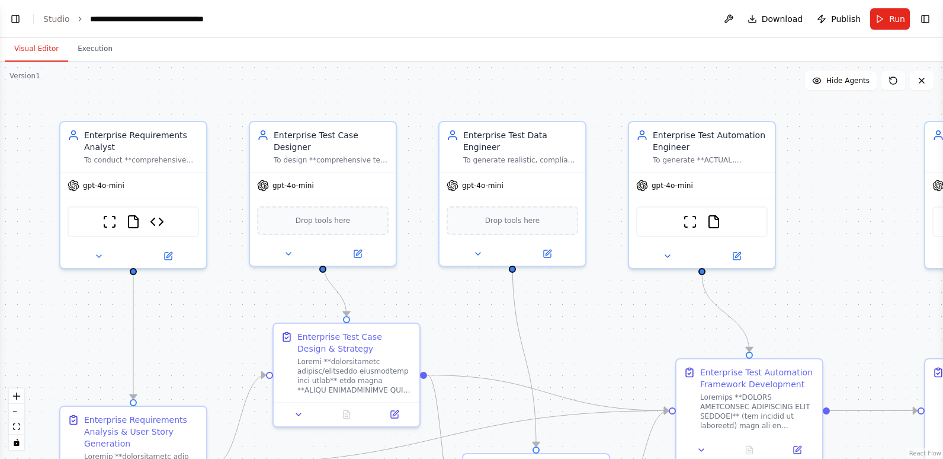
click at [12, 16] on button "Toggle Left Sidebar" at bounding box center [15, 19] width 17 height 17
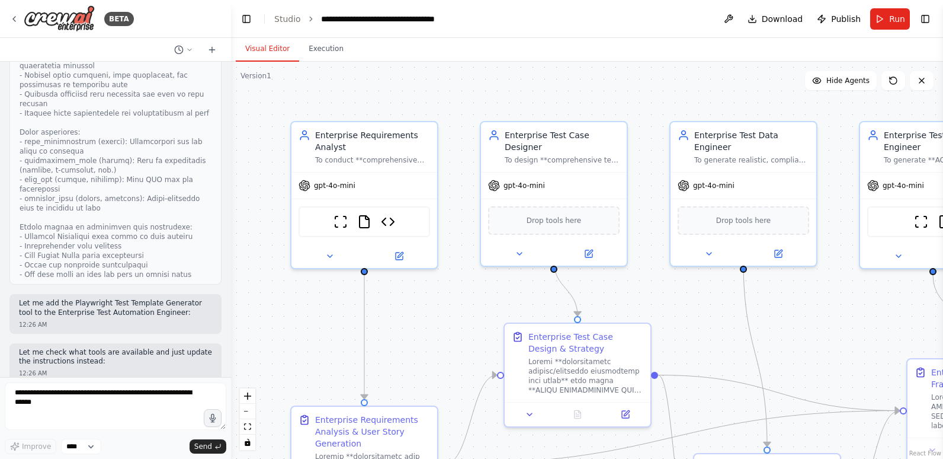
scroll to position [41395, 0]
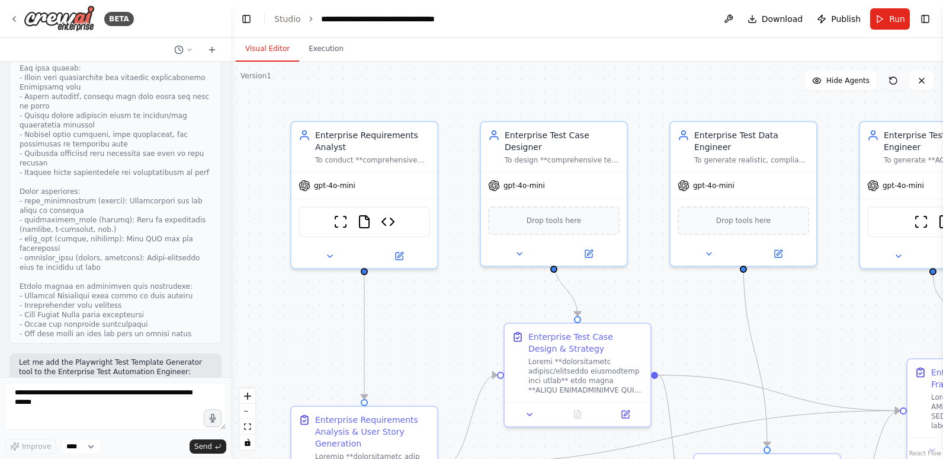
click at [900, 81] on button at bounding box center [894, 80] width 24 height 19
click at [890, 77] on icon at bounding box center [891, 78] width 2 height 2
click at [889, 18] on button "Run" at bounding box center [890, 18] width 40 height 21
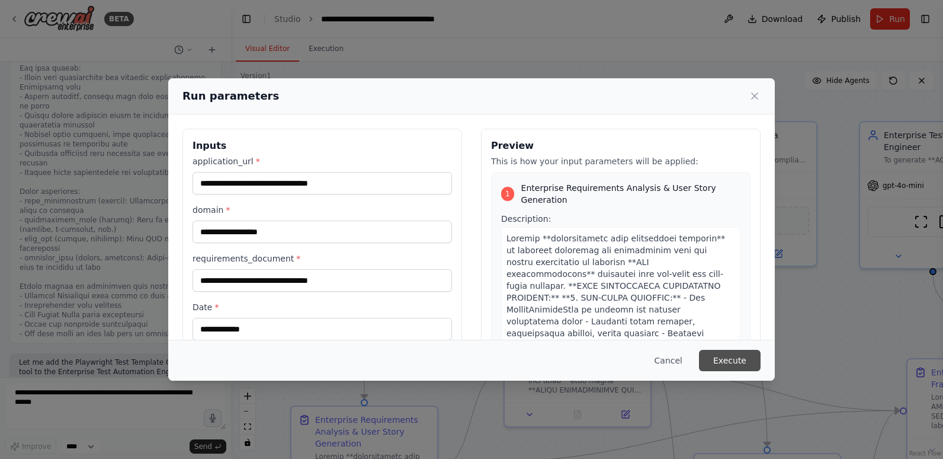
click at [742, 358] on button "Execute" at bounding box center [730, 360] width 62 height 21
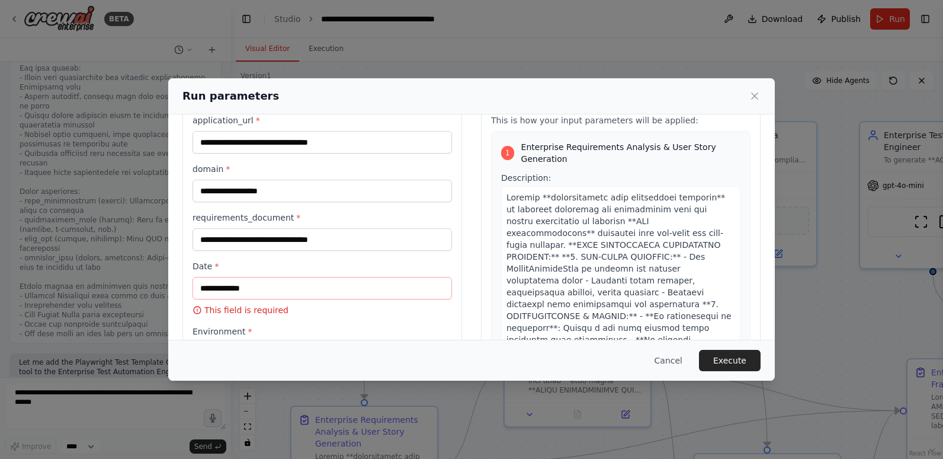
scroll to position [59, 0]
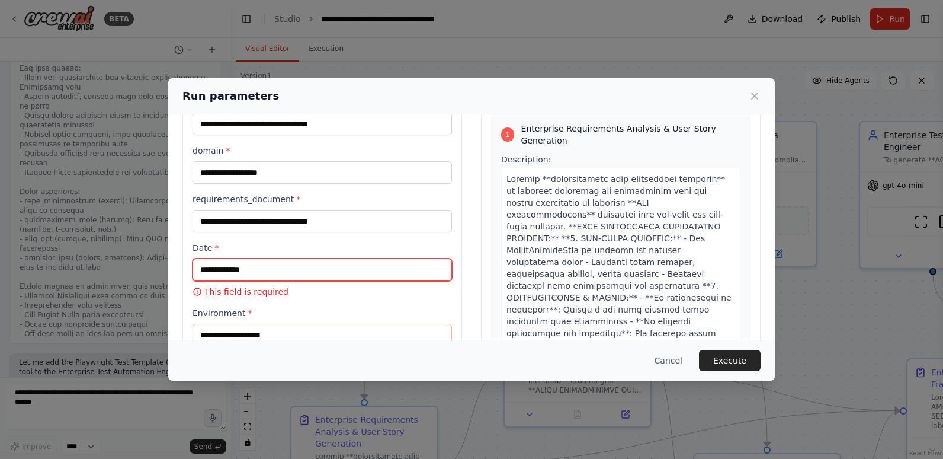
click at [277, 271] on input "Date *" at bounding box center [323, 269] width 260 height 23
drag, startPoint x: 269, startPoint y: 269, endPoint x: 207, endPoint y: 273, distance: 61.8
click at [208, 273] on input "Date *" at bounding box center [323, 269] width 260 height 23
type input "********"
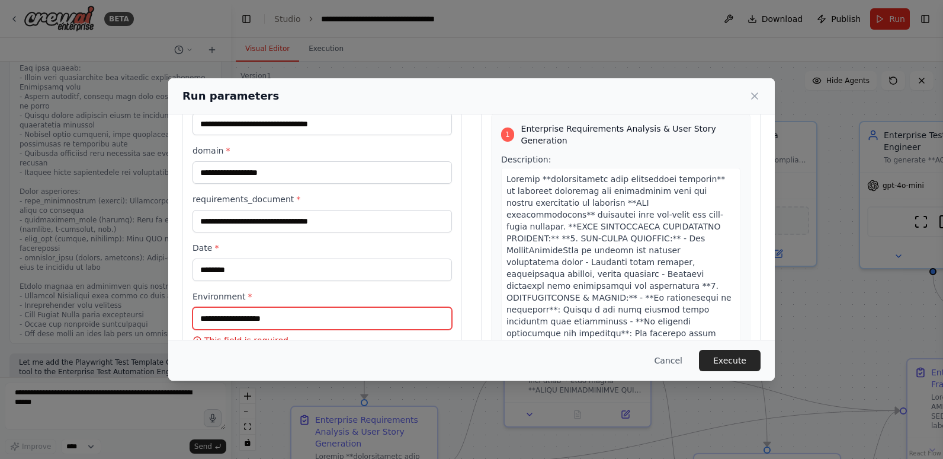
click at [257, 313] on input "Environment *" at bounding box center [323, 318] width 260 height 23
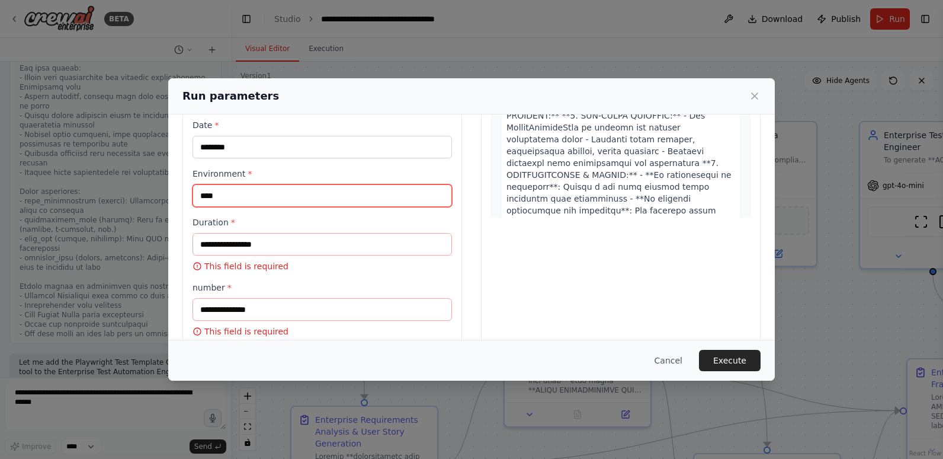
scroll to position [237, 0]
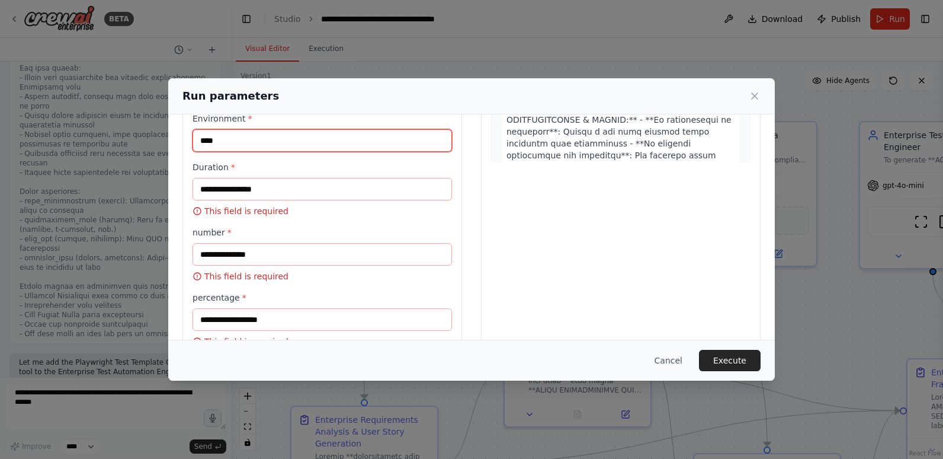
type input "****"
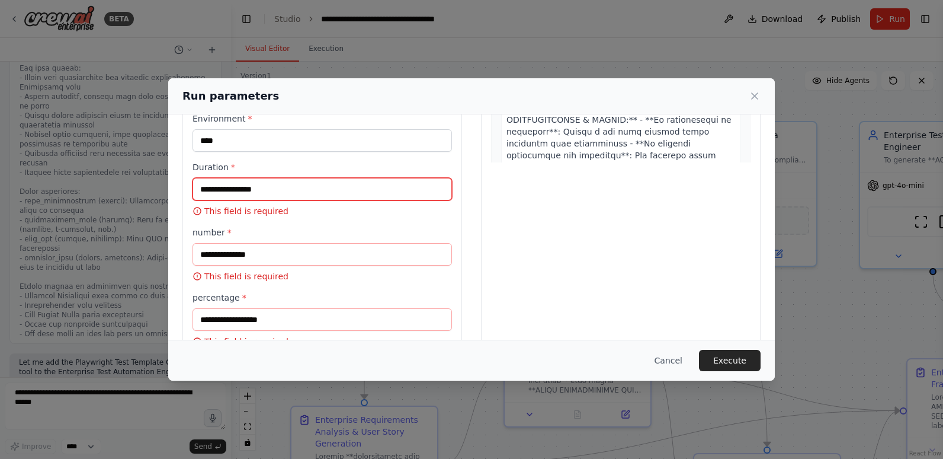
click at [227, 185] on input "Duration *" at bounding box center [323, 189] width 260 height 23
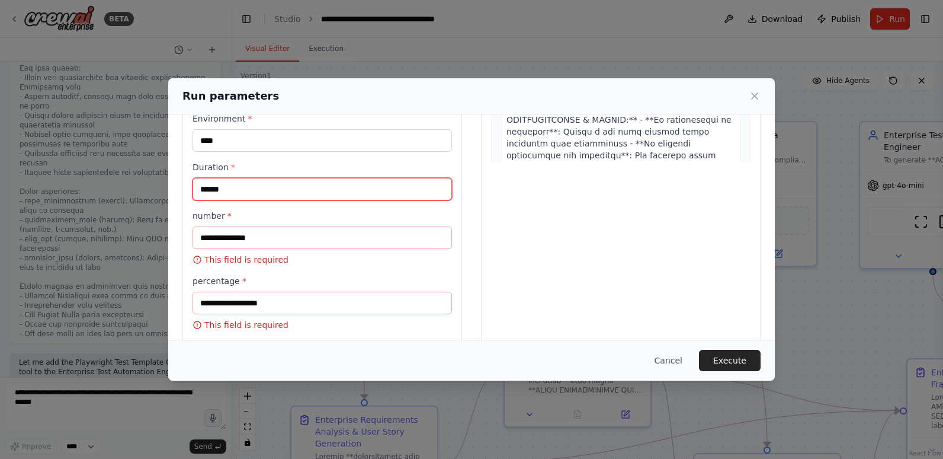
type input "******"
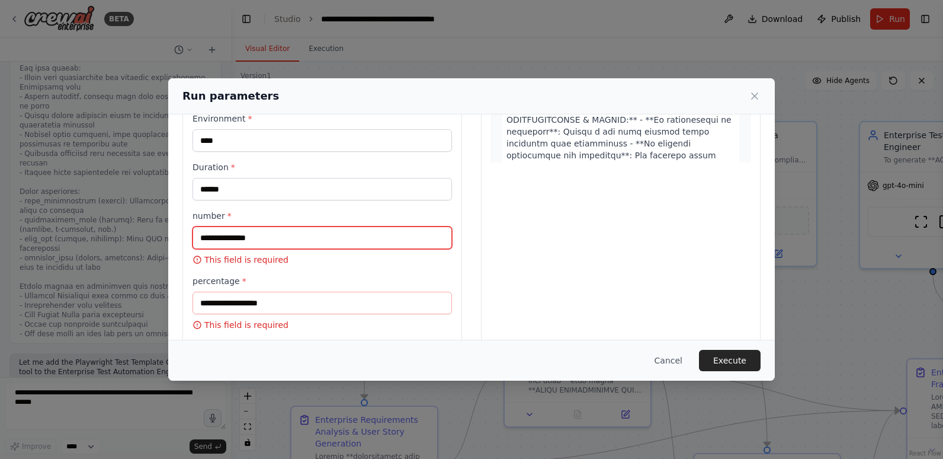
click at [242, 232] on input "number *" at bounding box center [323, 237] width 260 height 23
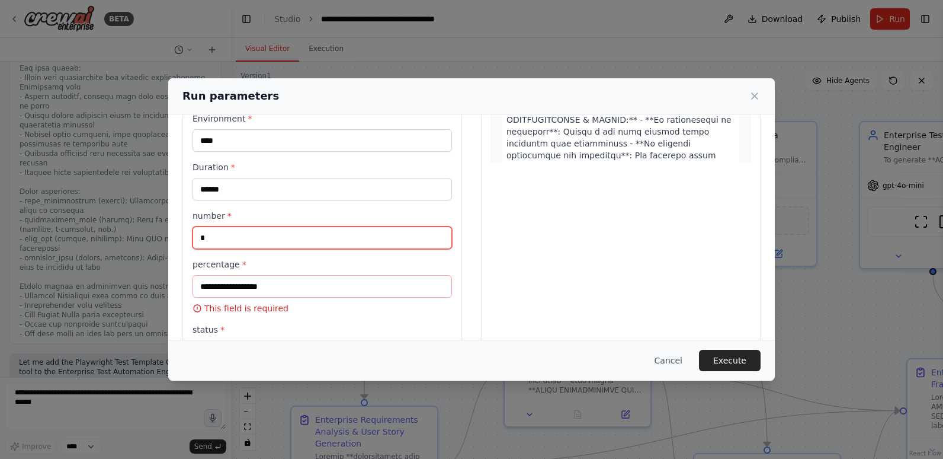
type input "*"
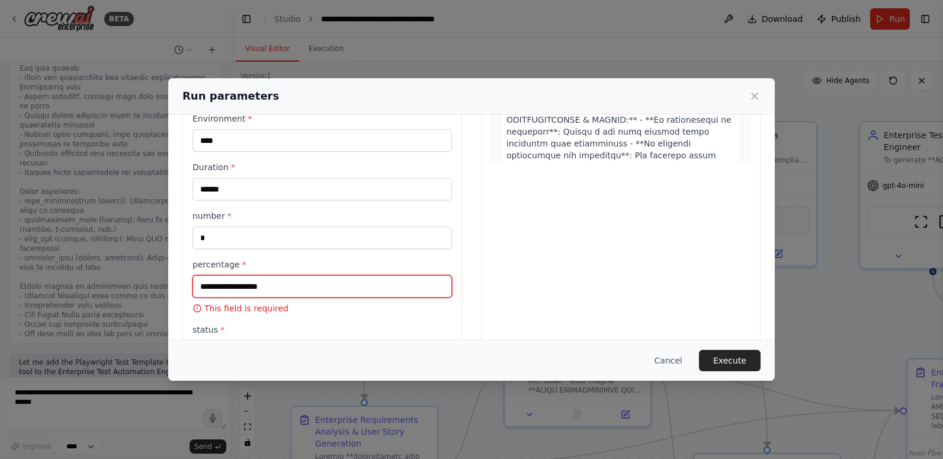
click at [254, 287] on input "percentage *" at bounding box center [323, 286] width 260 height 23
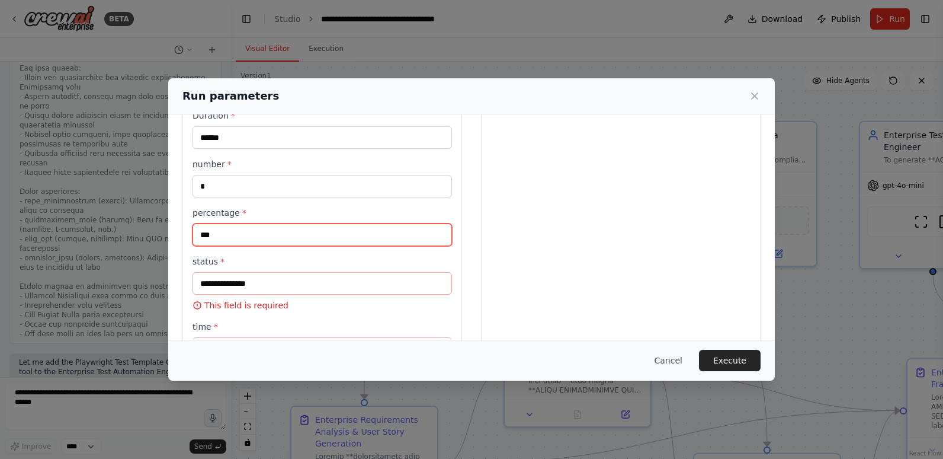
scroll to position [356, 0]
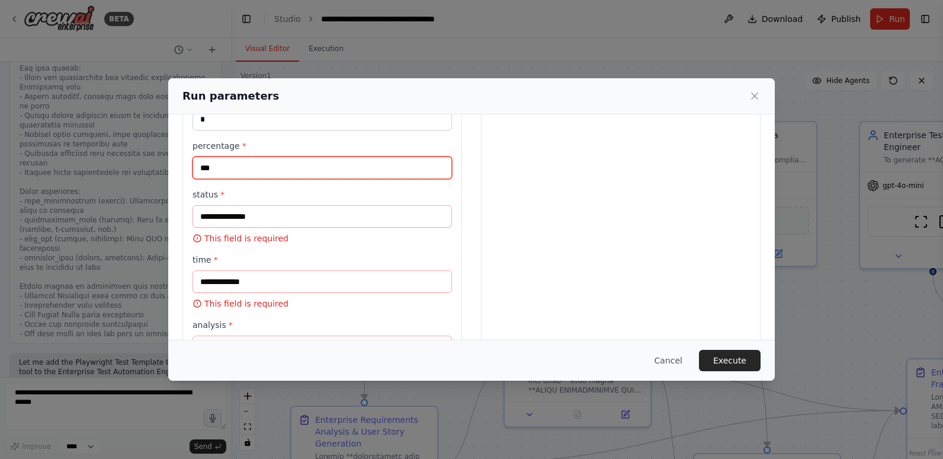
type input "***"
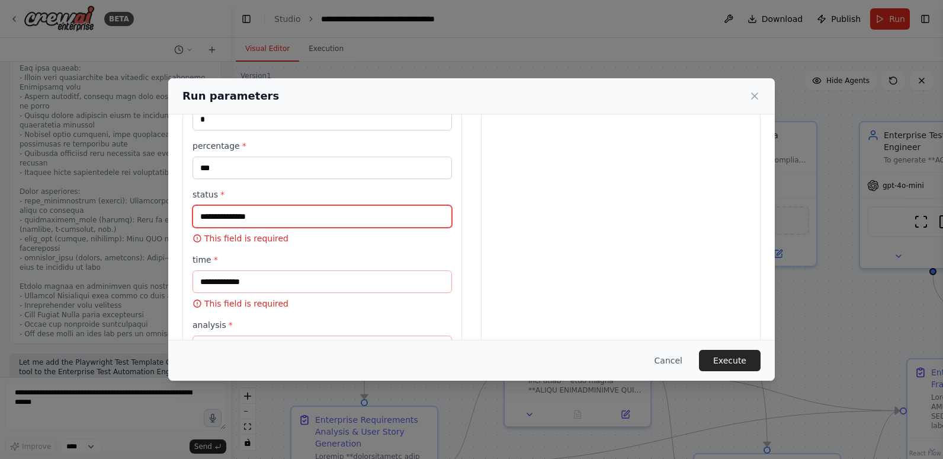
click at [248, 215] on input "status *" at bounding box center [323, 216] width 260 height 23
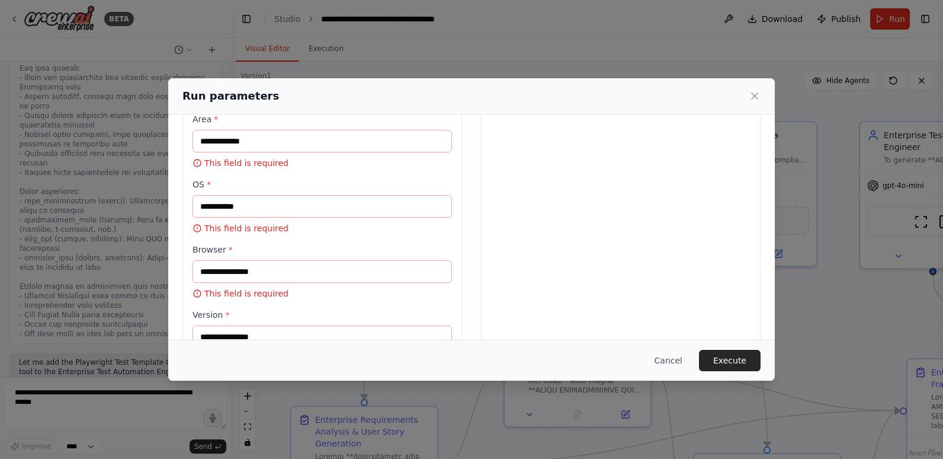
scroll to position [1001, 0]
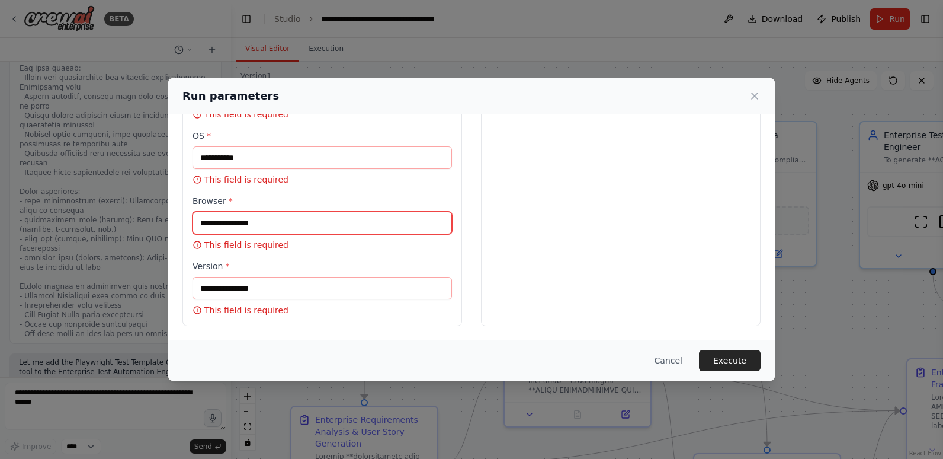
click at [260, 219] on input "Browser *" at bounding box center [323, 223] width 260 height 23
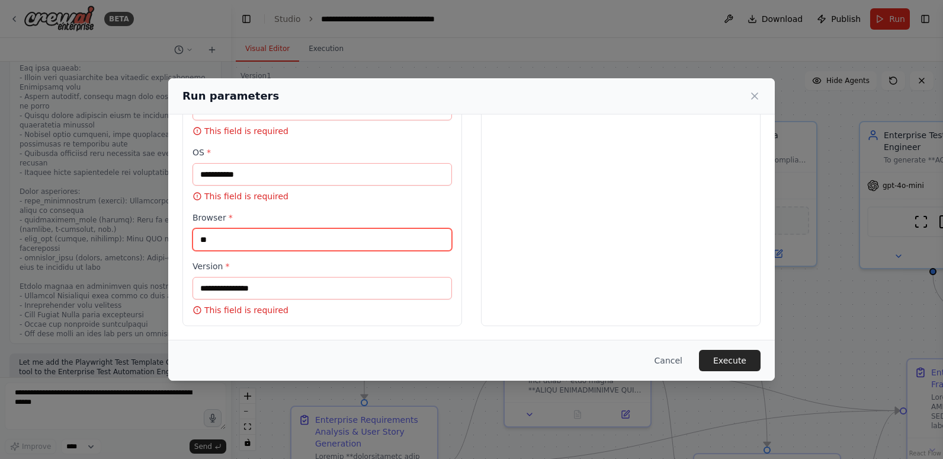
scroll to position [984, 0]
type input "******"
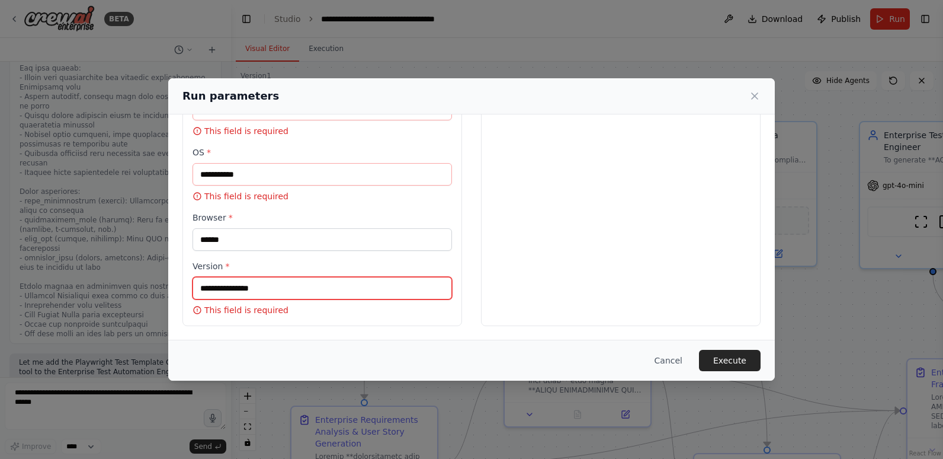
click at [244, 284] on input "Version *" at bounding box center [323, 288] width 260 height 23
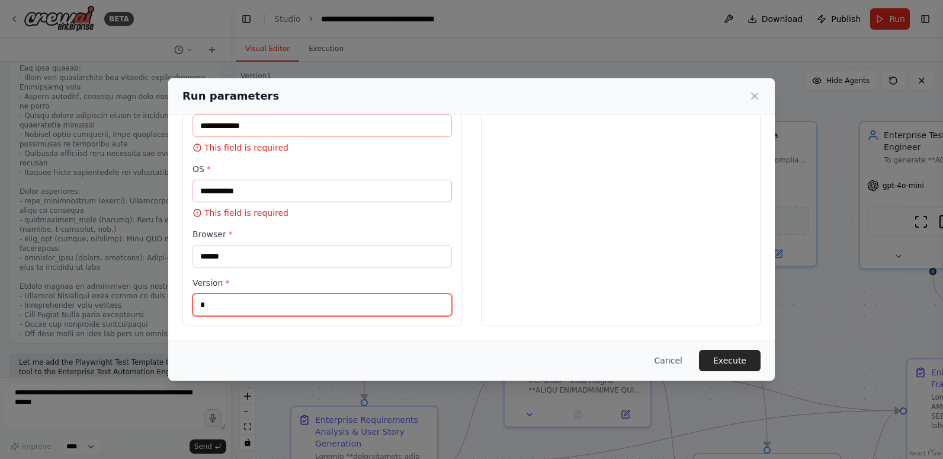
scroll to position [968, 0]
type input "***"
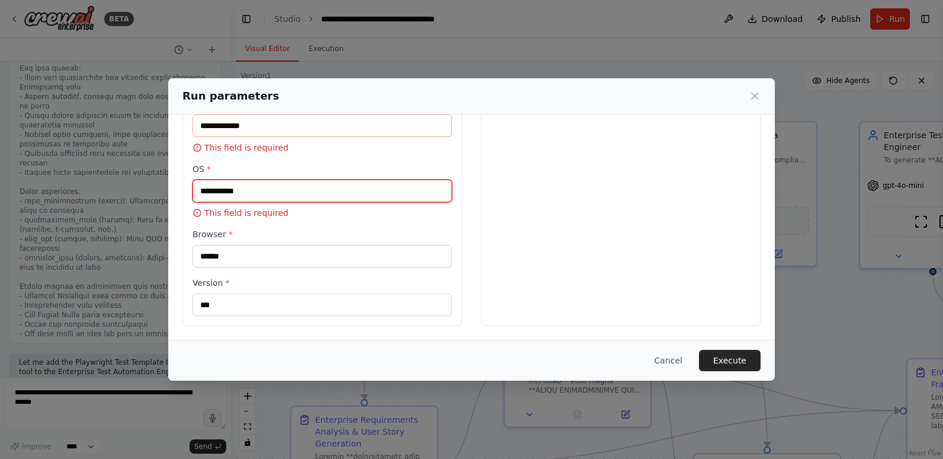
click at [228, 198] on input "OS *" at bounding box center [323, 191] width 260 height 23
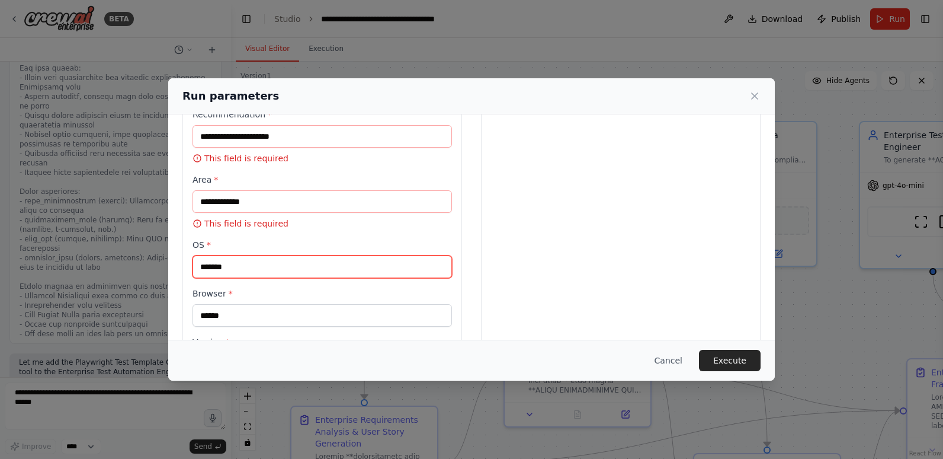
scroll to position [833, 0]
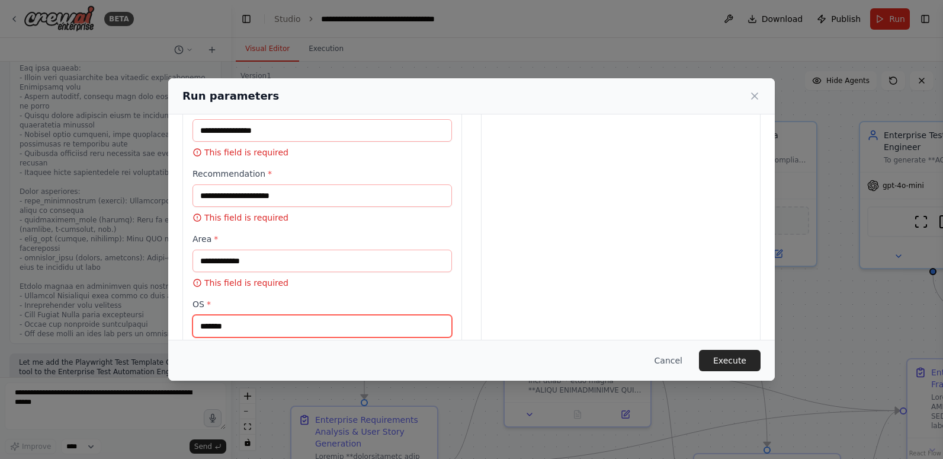
type input "*******"
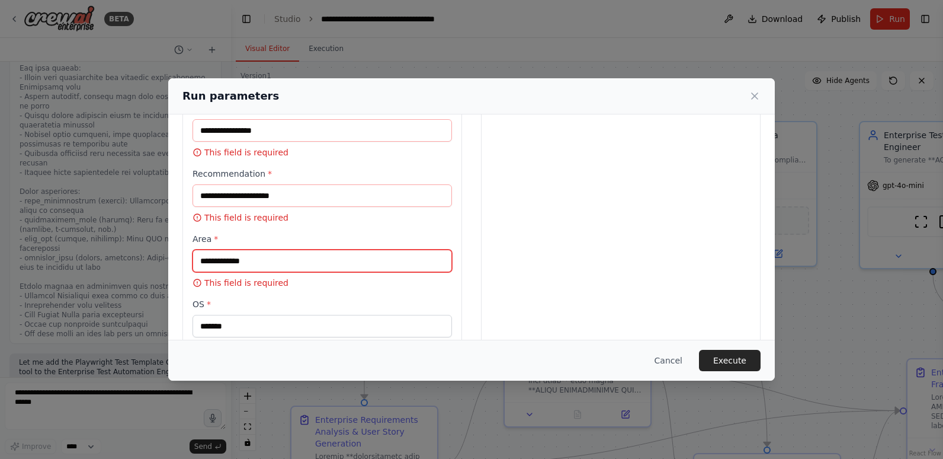
click at [236, 268] on input "Area *" at bounding box center [323, 260] width 260 height 23
type input "*"
type input "**********"
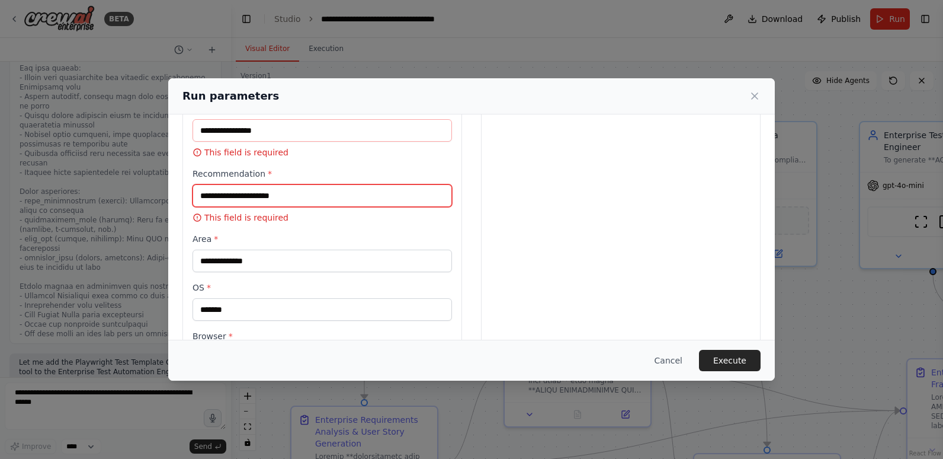
click at [210, 189] on input "Recommendation *" at bounding box center [323, 195] width 260 height 23
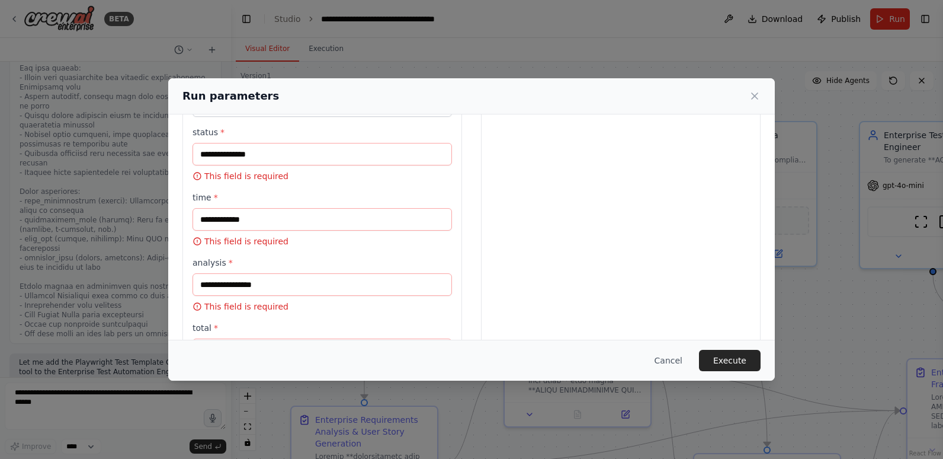
scroll to position [358, 0]
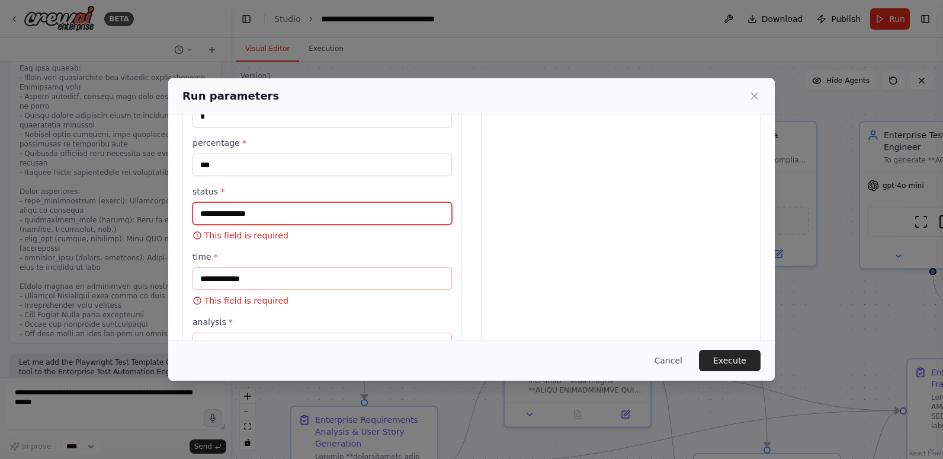
click at [223, 212] on input "status *" at bounding box center [323, 213] width 260 height 23
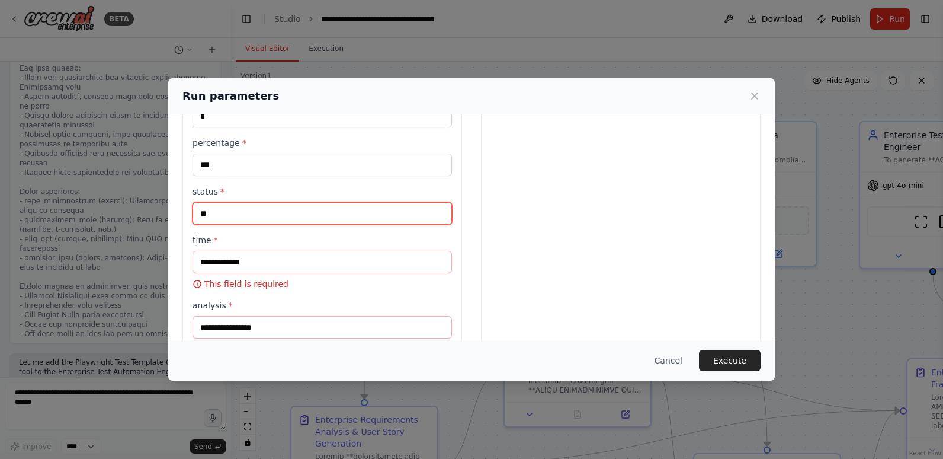
type input "**"
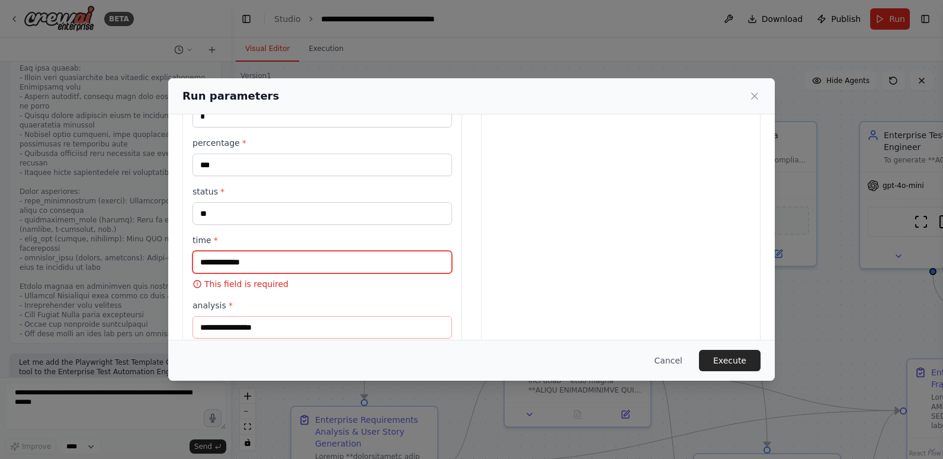
click at [225, 260] on input "time *" at bounding box center [323, 262] width 260 height 23
type input "**"
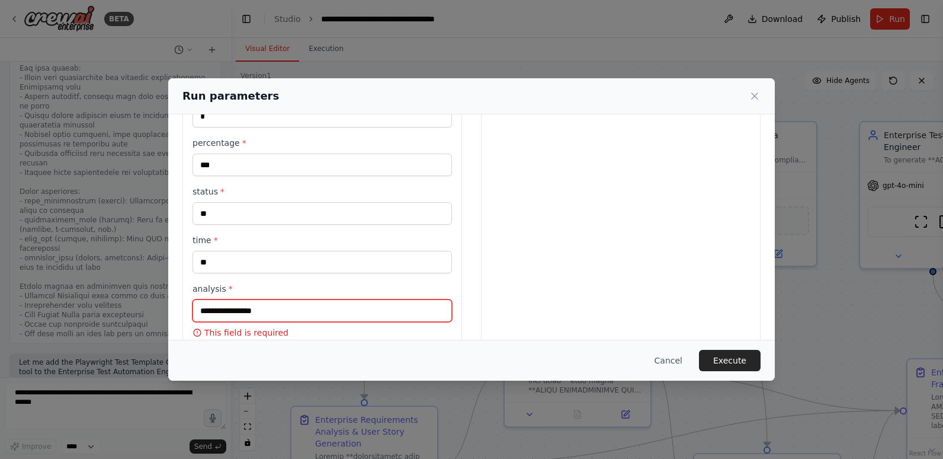
click at [235, 313] on input "analysis *" at bounding box center [323, 310] width 260 height 23
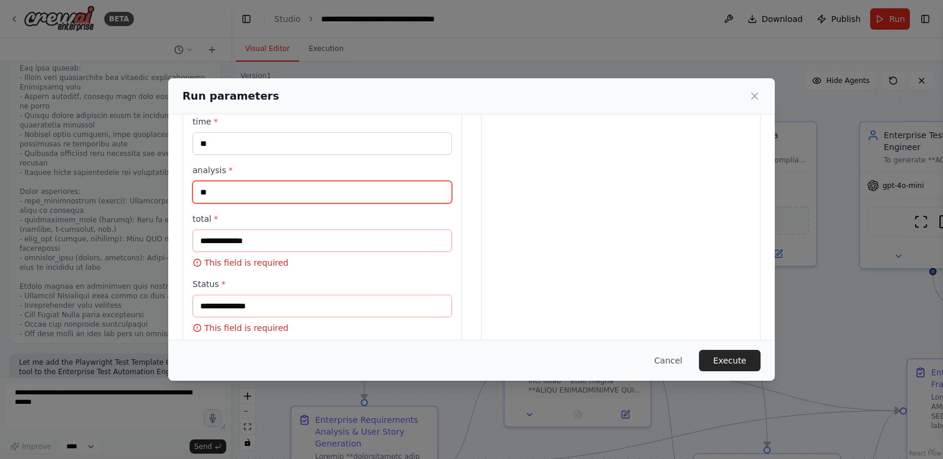
type input "**"
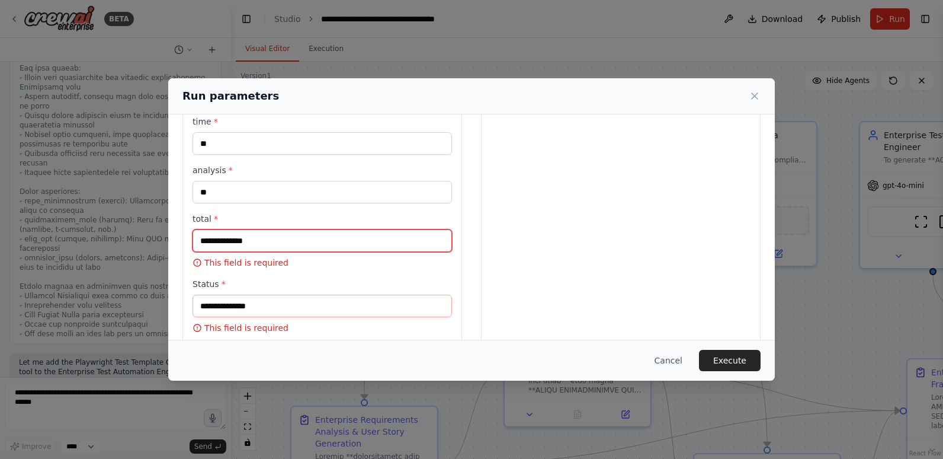
click at [247, 242] on input "total *" at bounding box center [323, 240] width 260 height 23
type input "**"
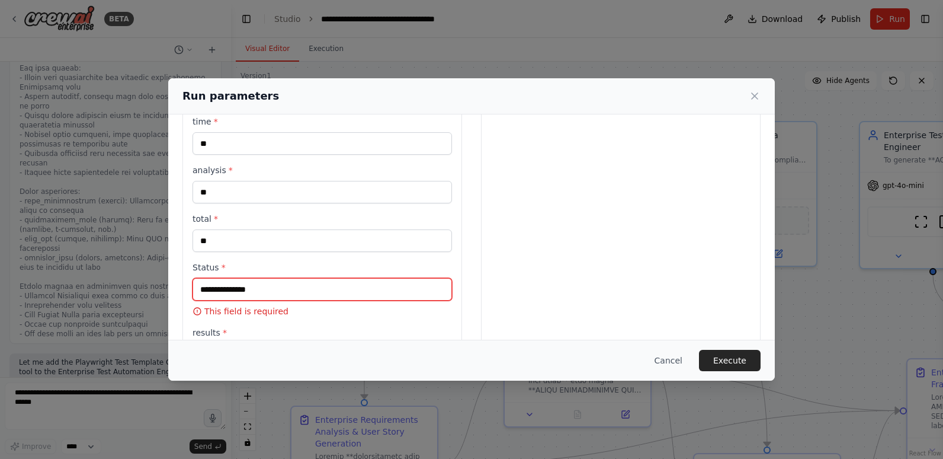
click at [242, 297] on input "Status *" at bounding box center [323, 289] width 260 height 23
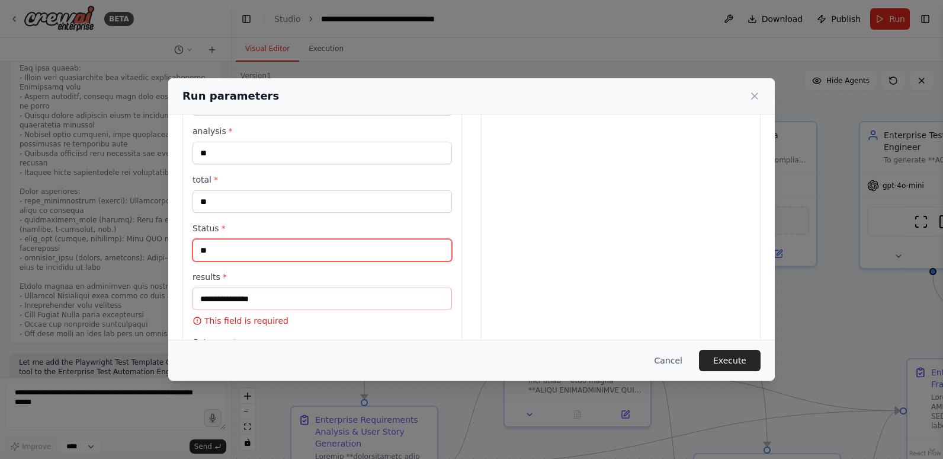
scroll to position [536, 0]
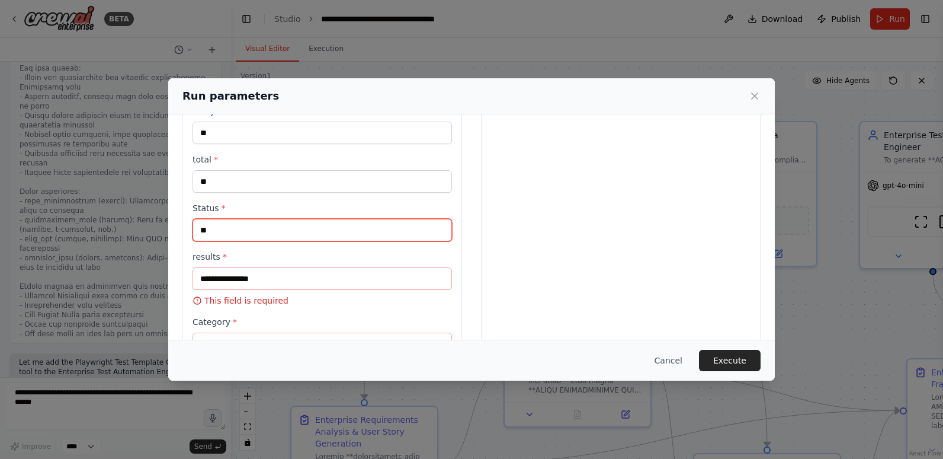
type input "**"
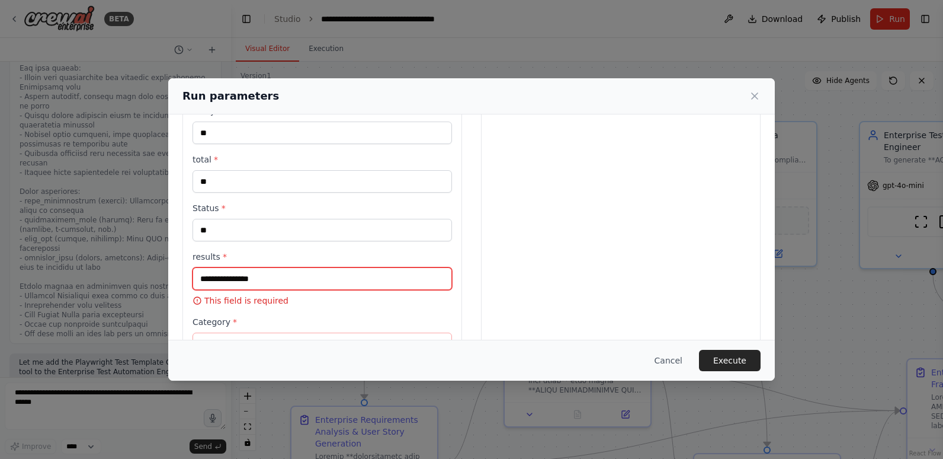
click at [244, 276] on input "results *" at bounding box center [323, 278] width 260 height 23
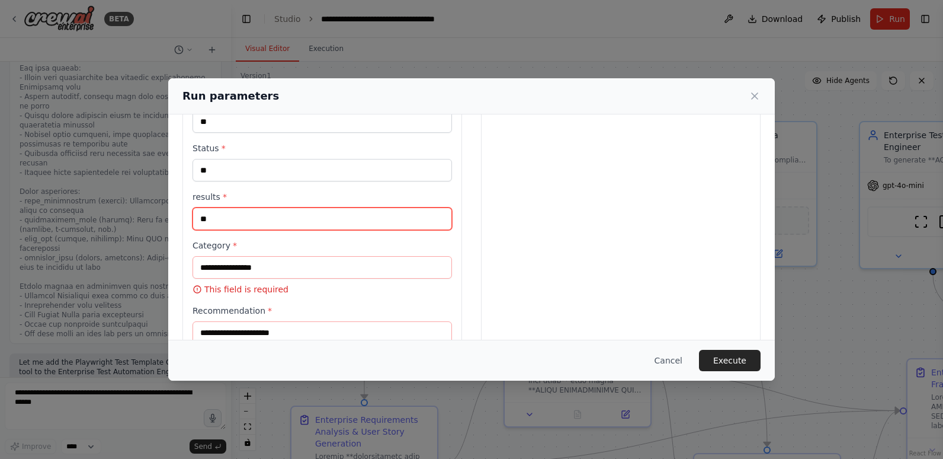
scroll to position [655, 0]
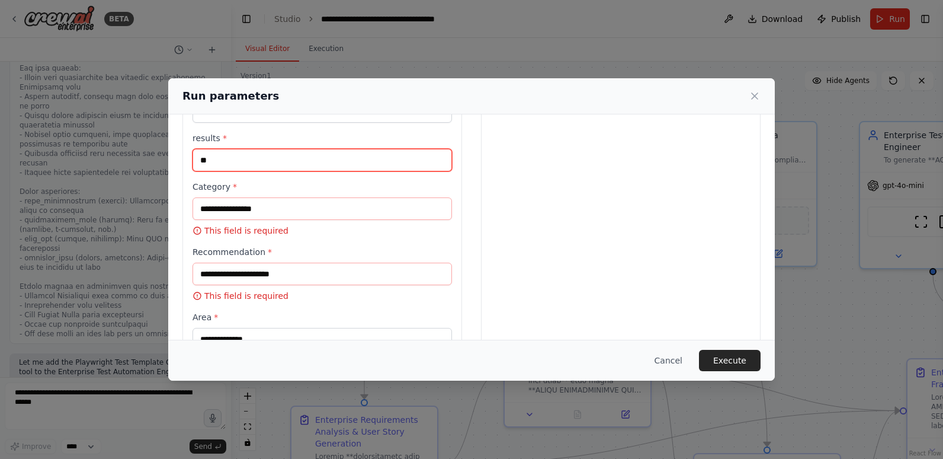
type input "**"
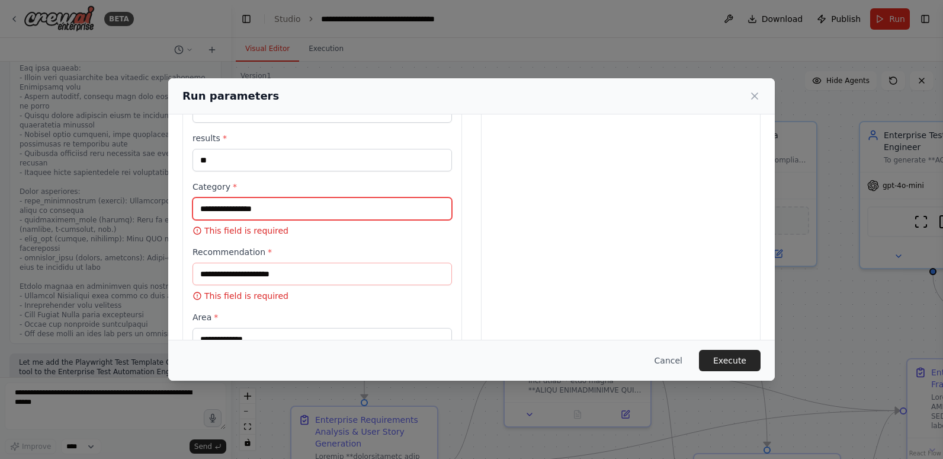
click at [259, 210] on input "Category *" at bounding box center [323, 208] width 260 height 23
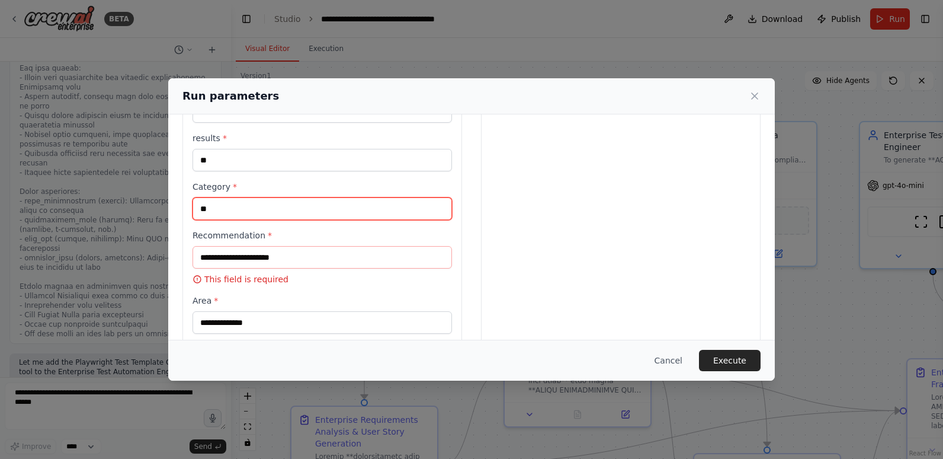
type input "**"
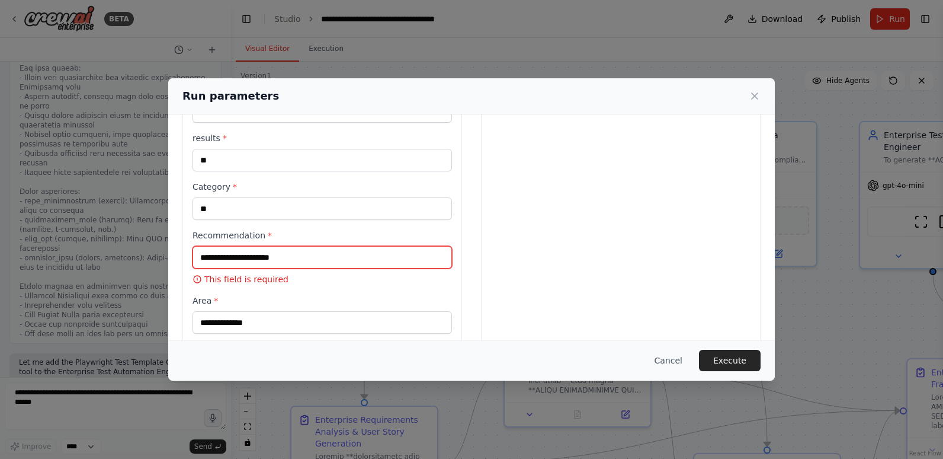
click at [279, 254] on input "Recommendation *" at bounding box center [323, 257] width 260 height 23
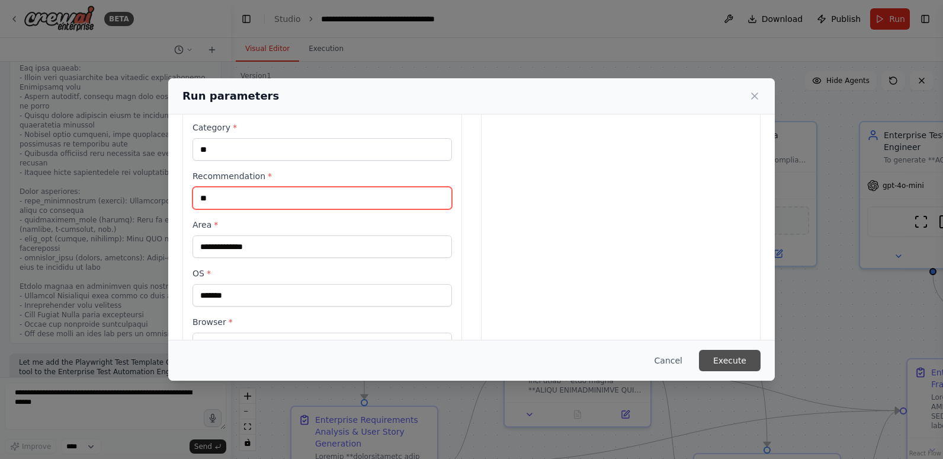
type input "**"
click at [726, 359] on button "Execute" at bounding box center [730, 360] width 62 height 21
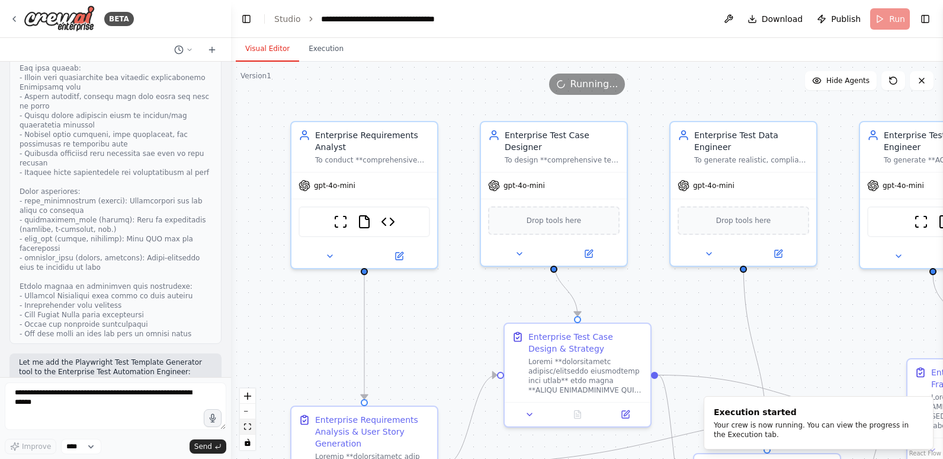
click at [248, 424] on icon "fit view" at bounding box center [247, 426] width 7 height 7
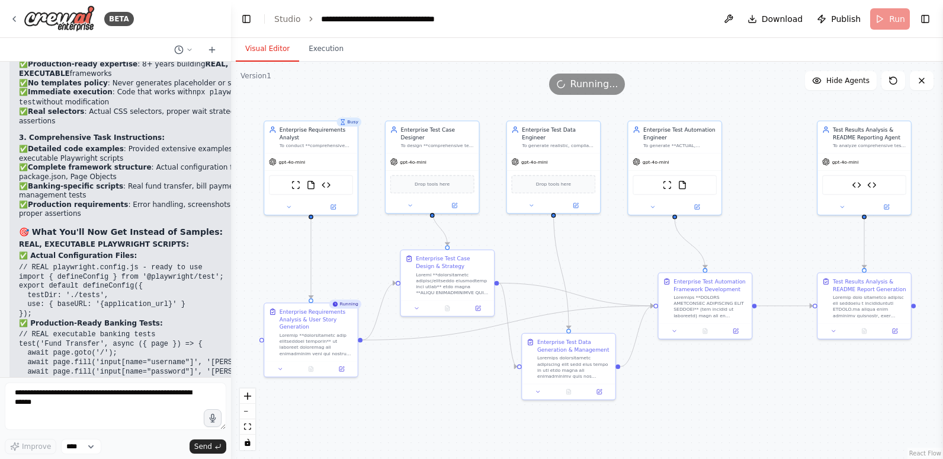
scroll to position [42225, 0]
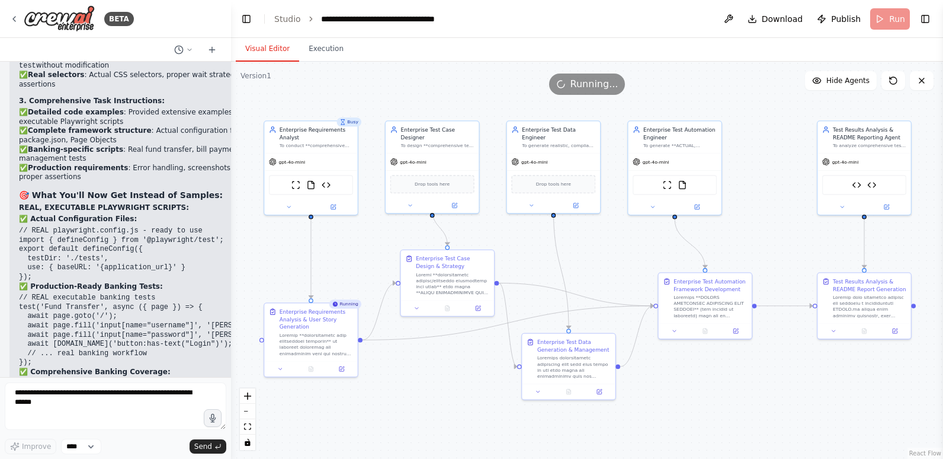
drag, startPoint x: 76, startPoint y: 185, endPoint x: 224, endPoint y: 186, distance: 147.5
click at [224, 186] on div "Hello! I'm the CrewAI assistant. What kind of automation do you want to build? …" at bounding box center [115, 219] width 231 height 315
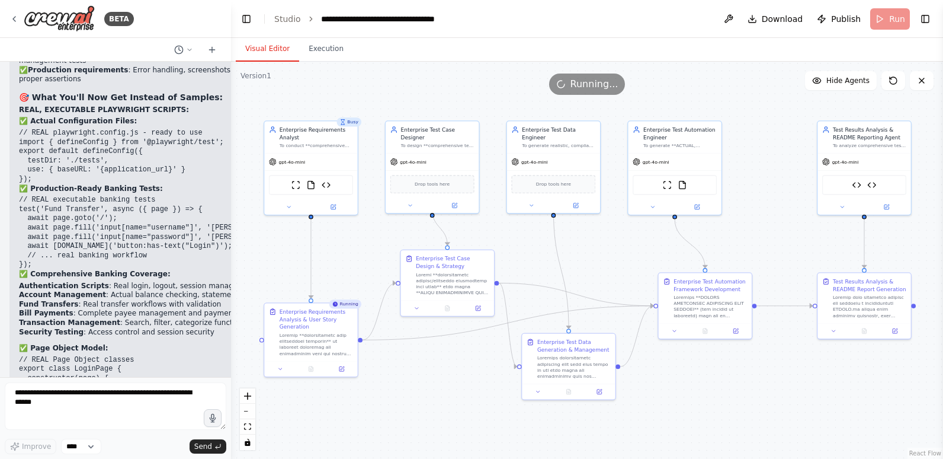
scroll to position [42343, 0]
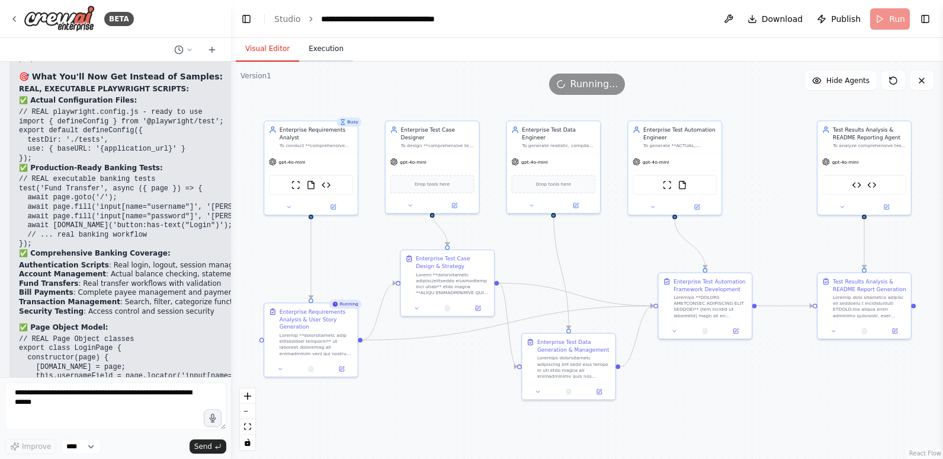
click at [309, 49] on button "Execution" at bounding box center [326, 49] width 54 height 25
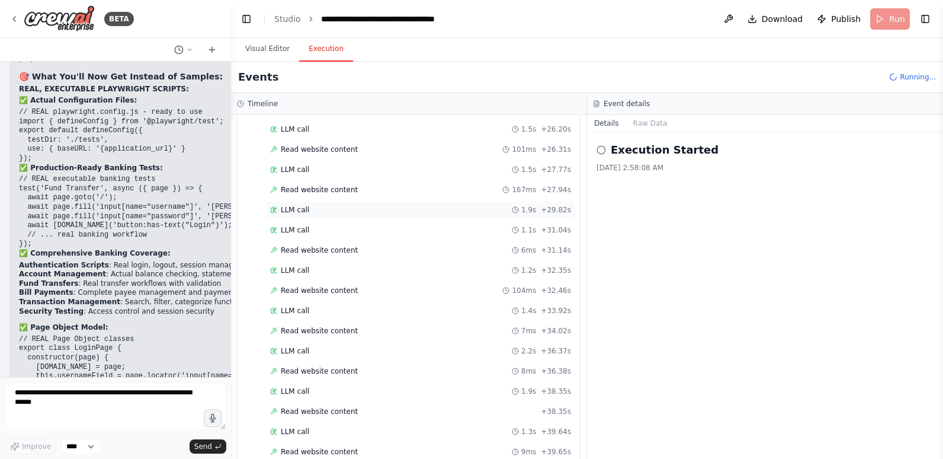
scroll to position [662, 0]
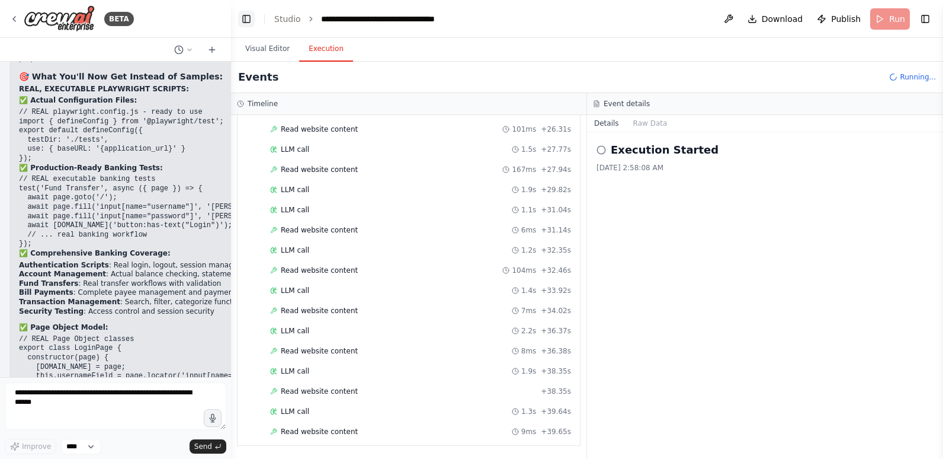
click at [245, 20] on button "Toggle Left Sidebar" at bounding box center [246, 19] width 17 height 17
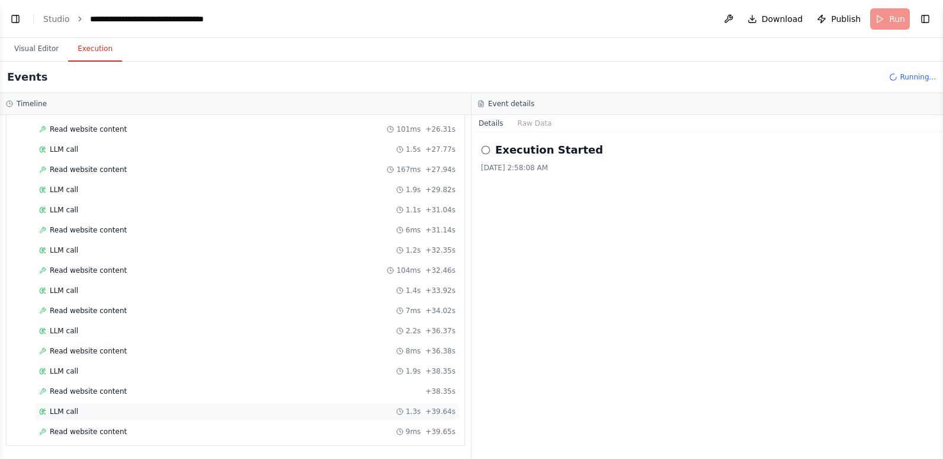
click at [207, 413] on div "LLM call 1.3s + 39.64s" at bounding box center [247, 410] width 417 height 9
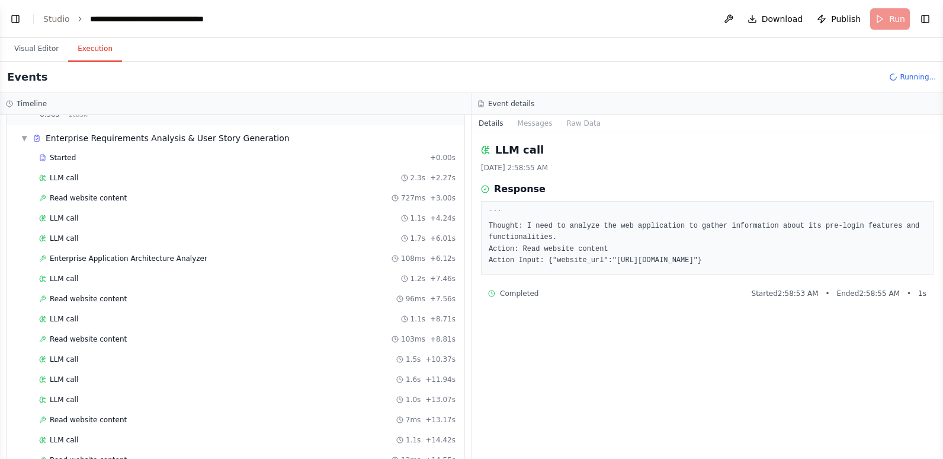
scroll to position [0, 0]
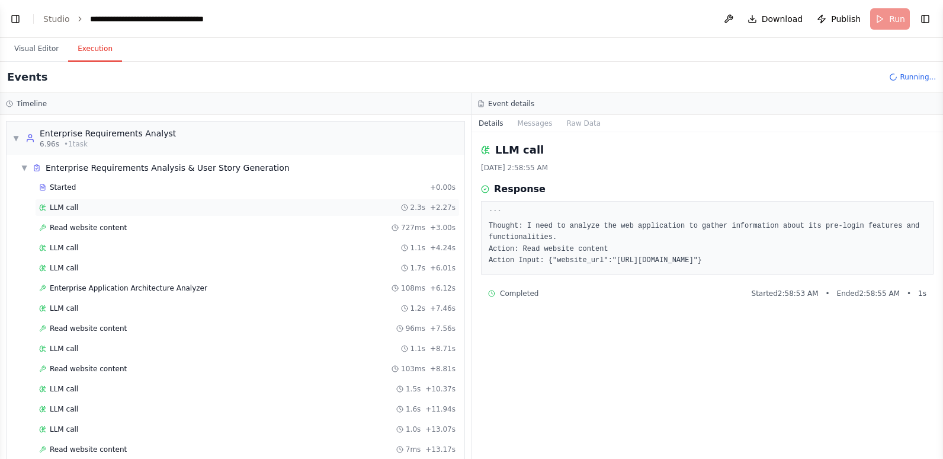
click at [216, 211] on div "LLM call 2.3s + 2.27s" at bounding box center [247, 207] width 417 height 9
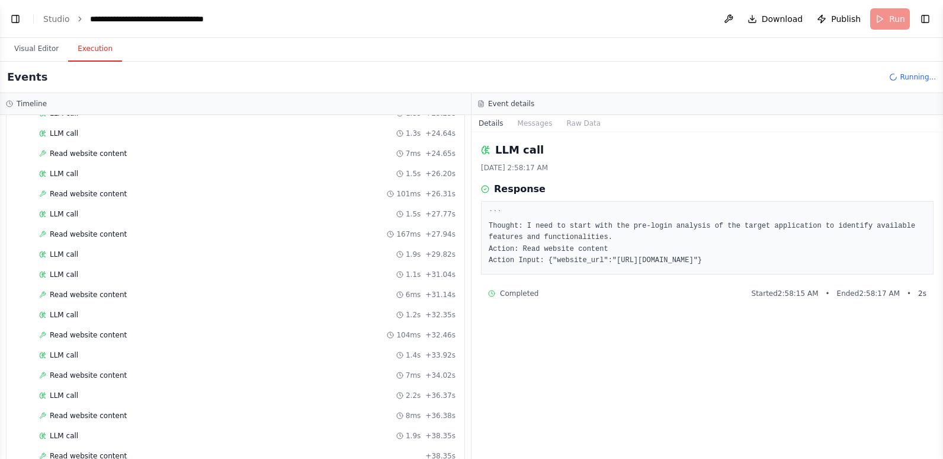
scroll to position [683, 0]
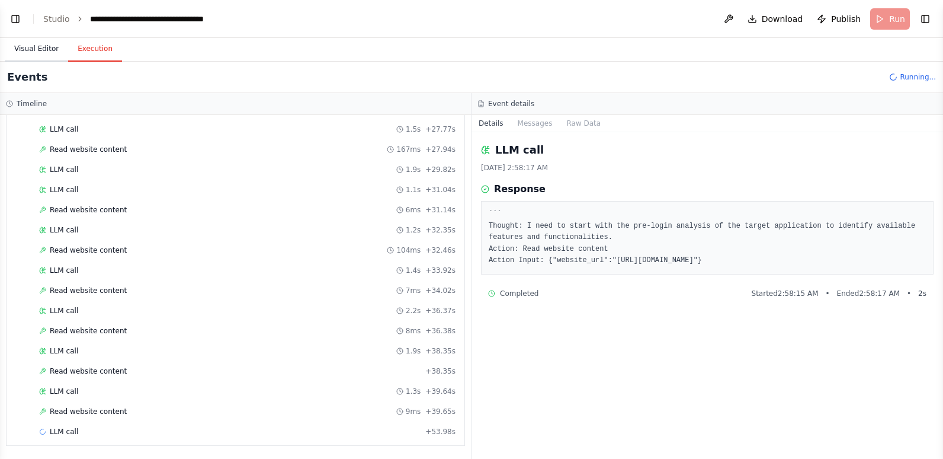
click at [23, 45] on button "Visual Editor" at bounding box center [36, 49] width 63 height 25
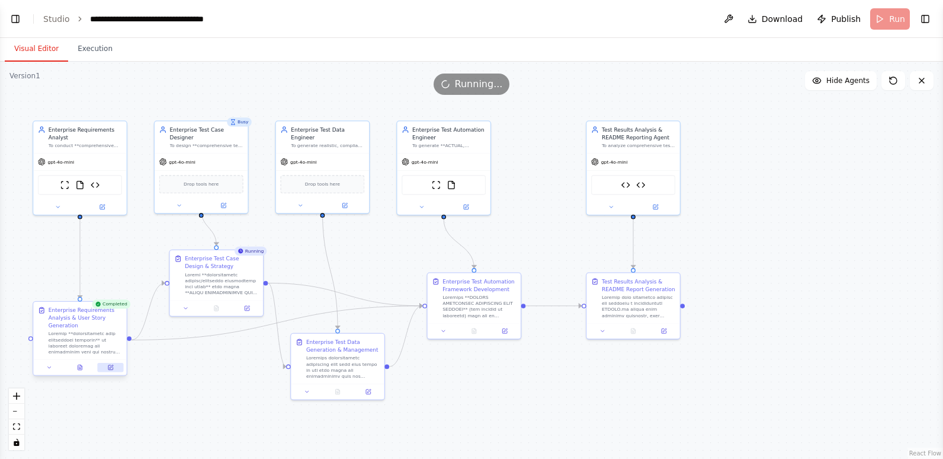
click at [112, 370] on button at bounding box center [111, 367] width 26 height 9
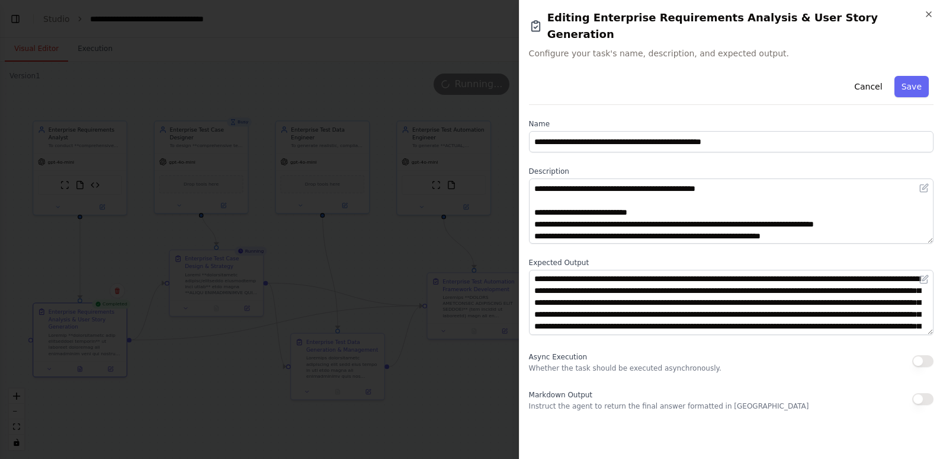
scroll to position [178, 0]
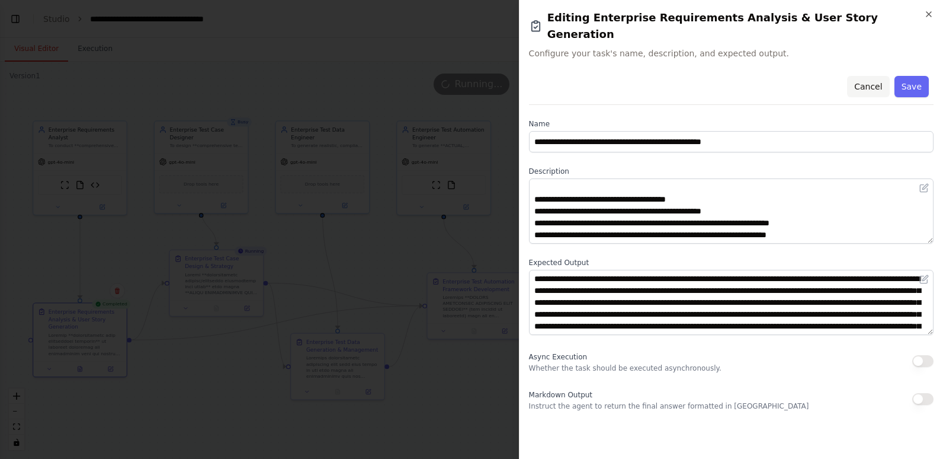
click at [866, 76] on button "Cancel" at bounding box center [868, 86] width 42 height 21
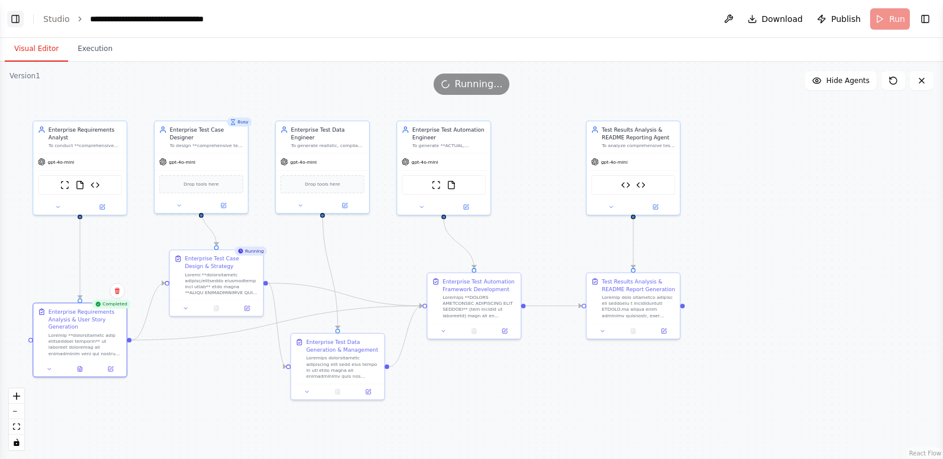
click at [14, 17] on button "Toggle Left Sidebar" at bounding box center [15, 19] width 17 height 17
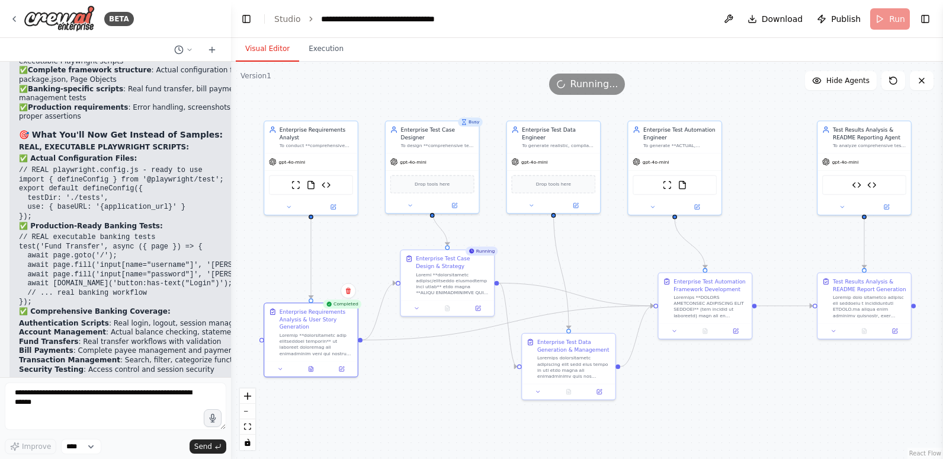
scroll to position [42343, 0]
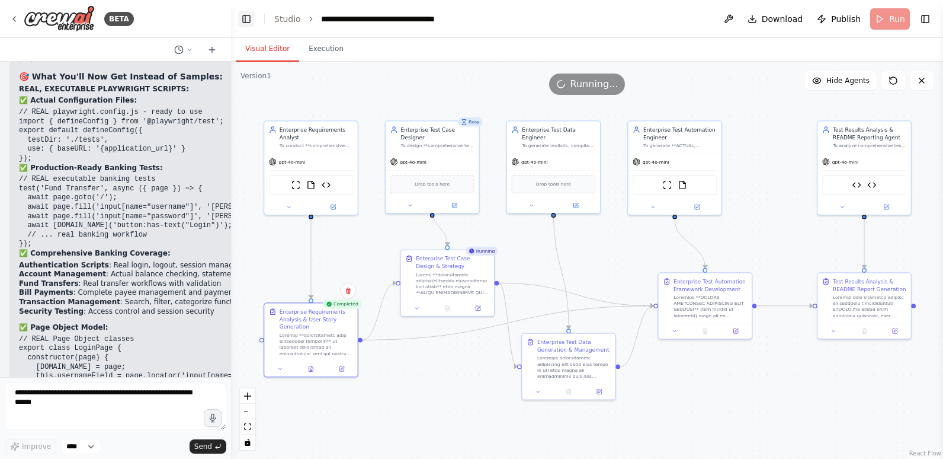
click at [244, 20] on button "Toggle Left Sidebar" at bounding box center [246, 19] width 17 height 17
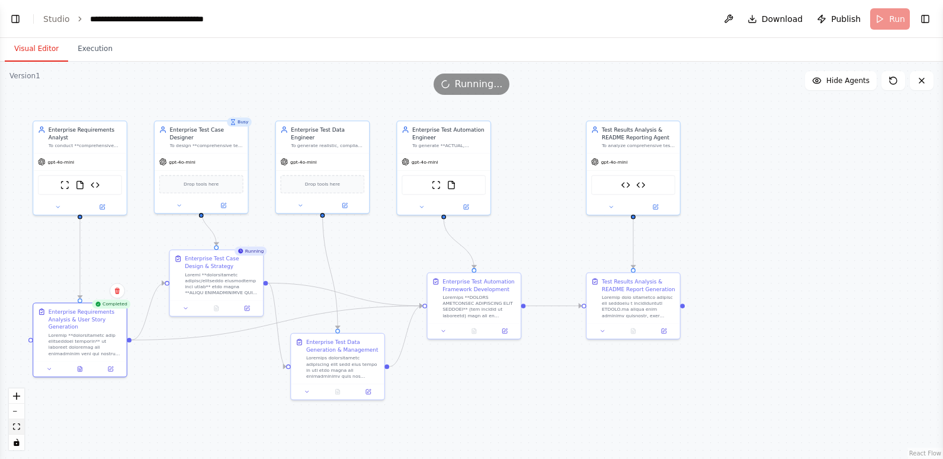
click at [17, 426] on icon "fit view" at bounding box center [16, 426] width 7 height 7
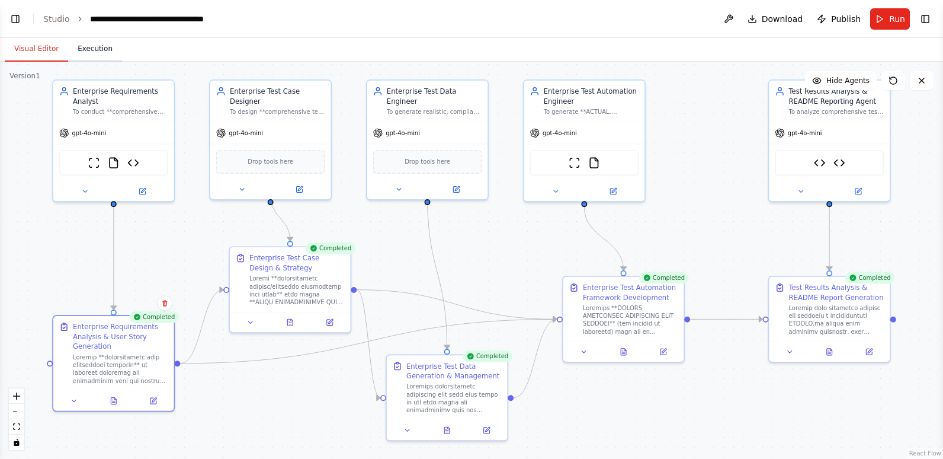
click at [89, 46] on button "Execution" at bounding box center [95, 49] width 54 height 25
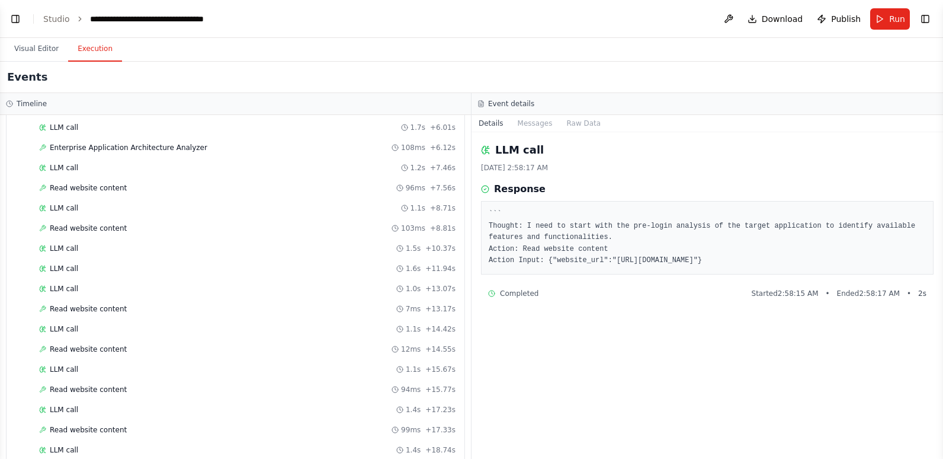
scroll to position [0, 0]
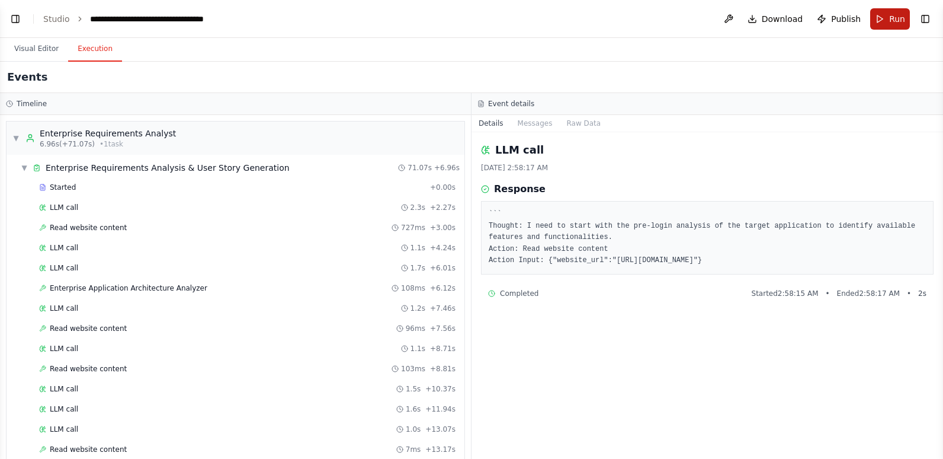
click at [895, 21] on span "Run" at bounding box center [897, 19] width 16 height 12
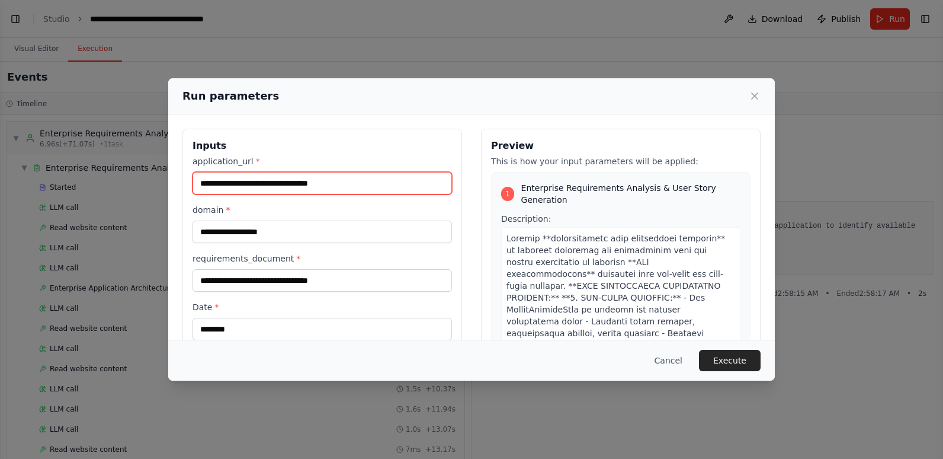
drag, startPoint x: 353, startPoint y: 183, endPoint x: 171, endPoint y: 185, distance: 181.9
paste input "text"
type input "**********"
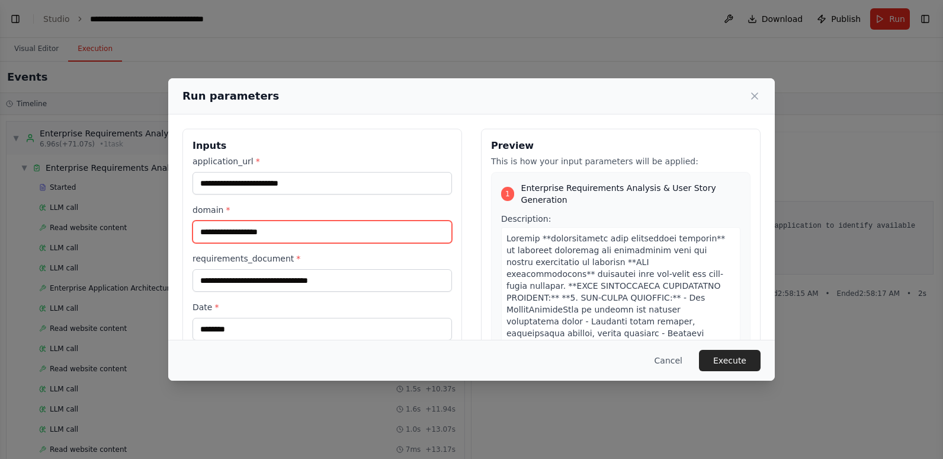
drag, startPoint x: 305, startPoint y: 232, endPoint x: 180, endPoint y: 233, distance: 125.0
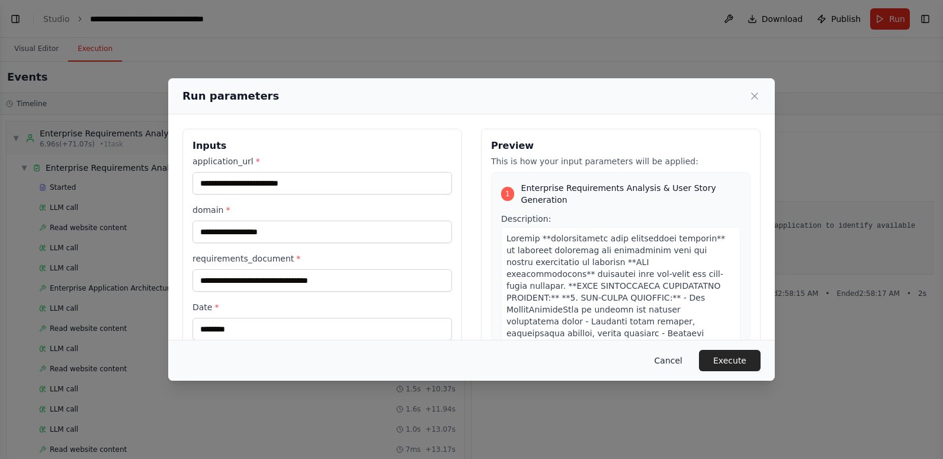
click at [671, 356] on button "Cancel" at bounding box center [668, 360] width 47 height 21
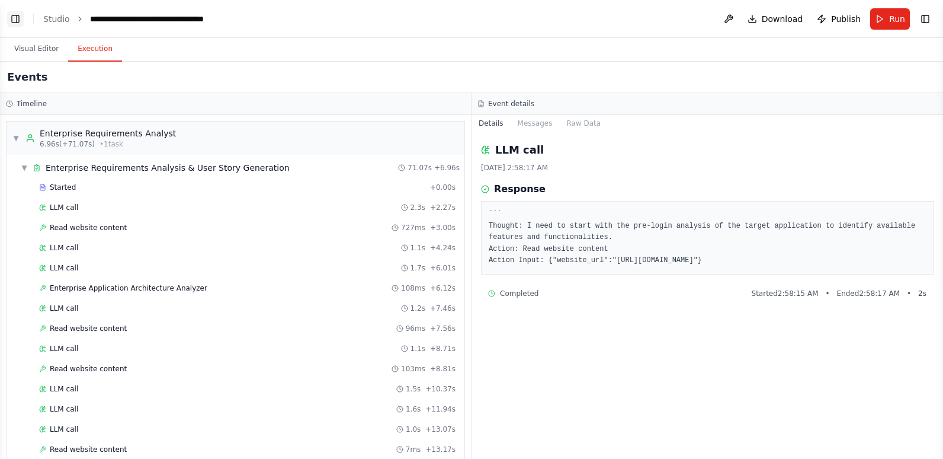
click at [12, 14] on button "Toggle Left Sidebar" at bounding box center [15, 19] width 17 height 17
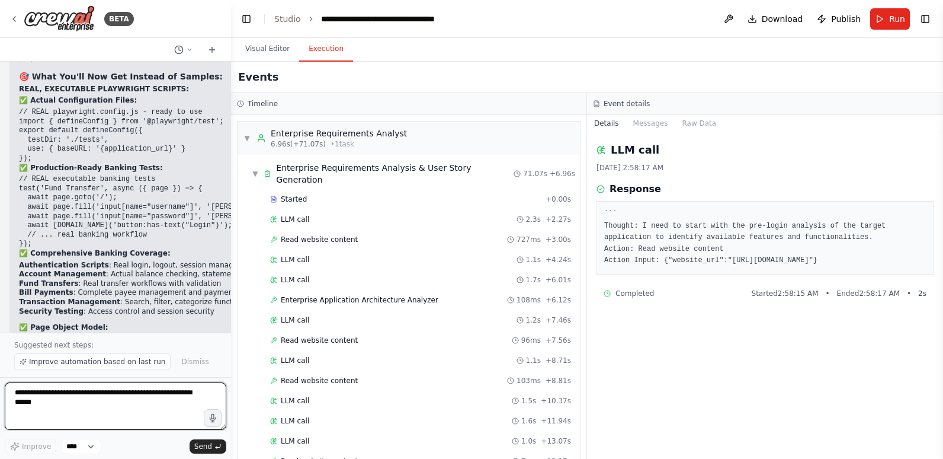
click at [56, 386] on textarea at bounding box center [116, 405] width 222 height 47
click at [92, 401] on textarea "**********" at bounding box center [116, 405] width 222 height 47
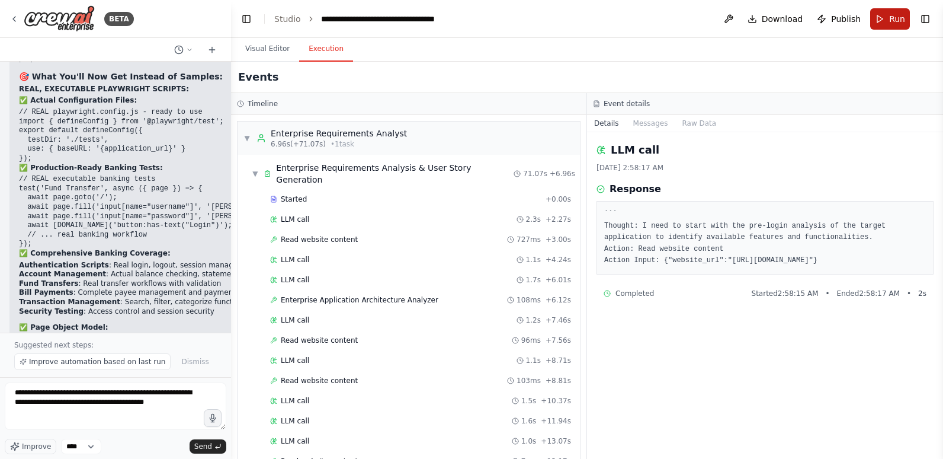
click at [897, 15] on span "Run" at bounding box center [897, 19] width 16 height 12
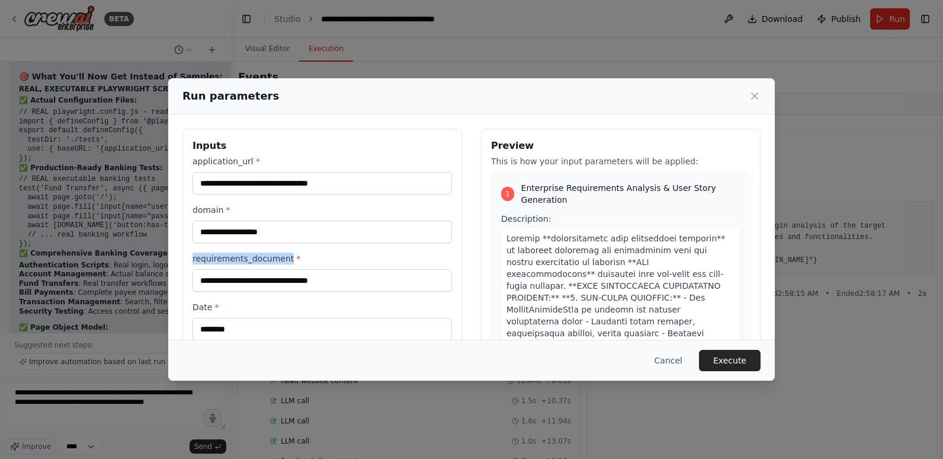
drag, startPoint x: 286, startPoint y: 256, endPoint x: 194, endPoint y: 258, distance: 91.9
click at [194, 258] on label "requirements_document *" at bounding box center [323, 258] width 260 height 12
copy label "requirements_document"
click at [674, 354] on button "Cancel" at bounding box center [668, 360] width 47 height 21
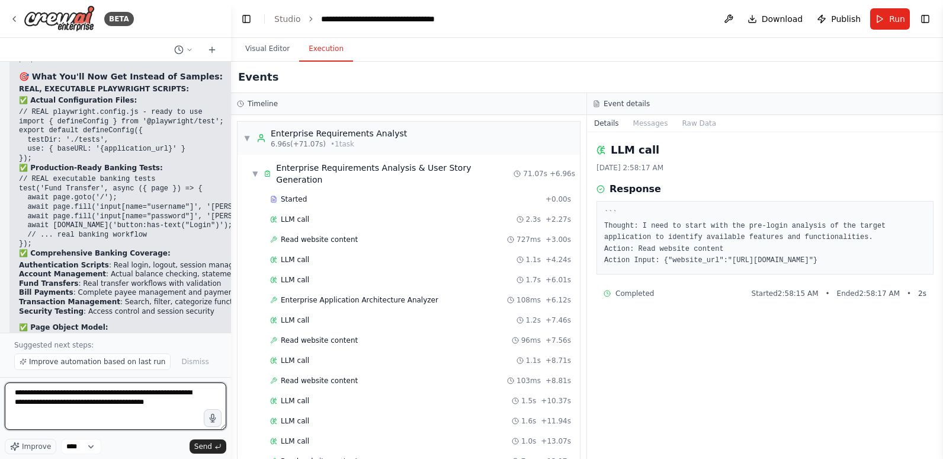
click at [167, 409] on textarea "**********" at bounding box center [116, 405] width 222 height 47
paste textarea "*********"
drag, startPoint x: 131, startPoint y: 395, endPoint x: -2, endPoint y: 395, distance: 133.3
click at [0, 395] on html "BETA Hello! I'm the CrewAI assistant. What kind of automation do you want to bu…" at bounding box center [471, 229] width 943 height 459
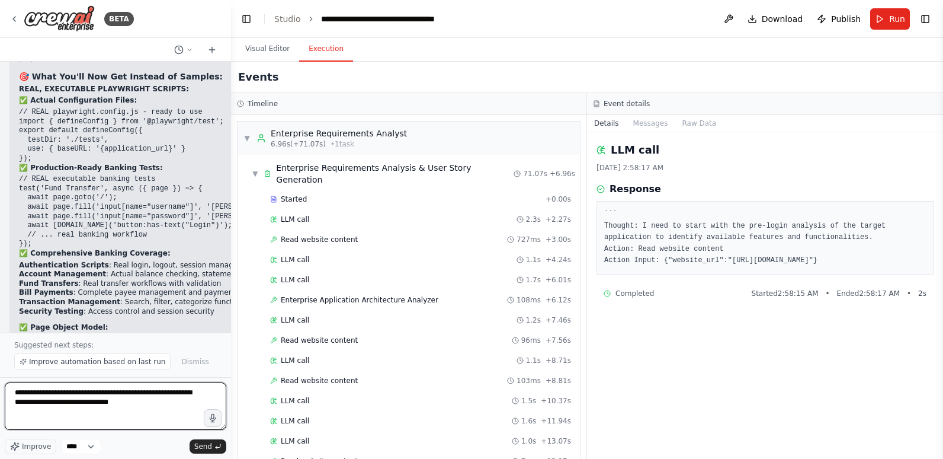
type textarea "**********"
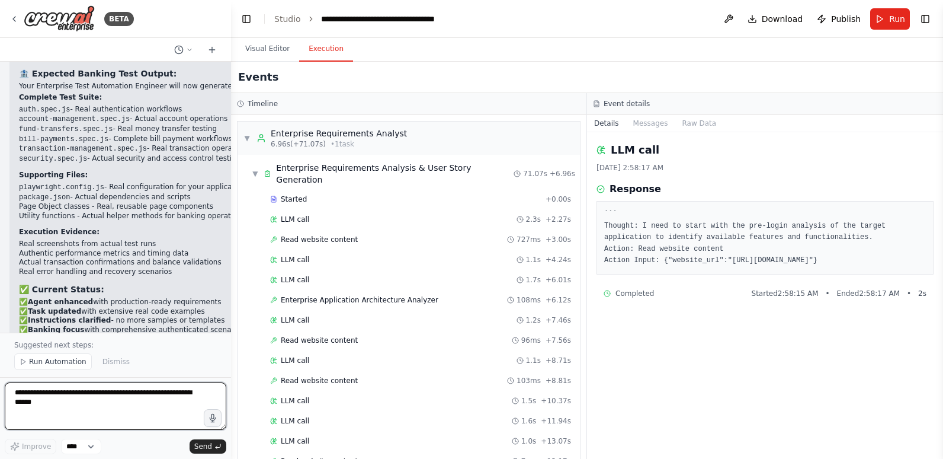
scroll to position [42846, 0]
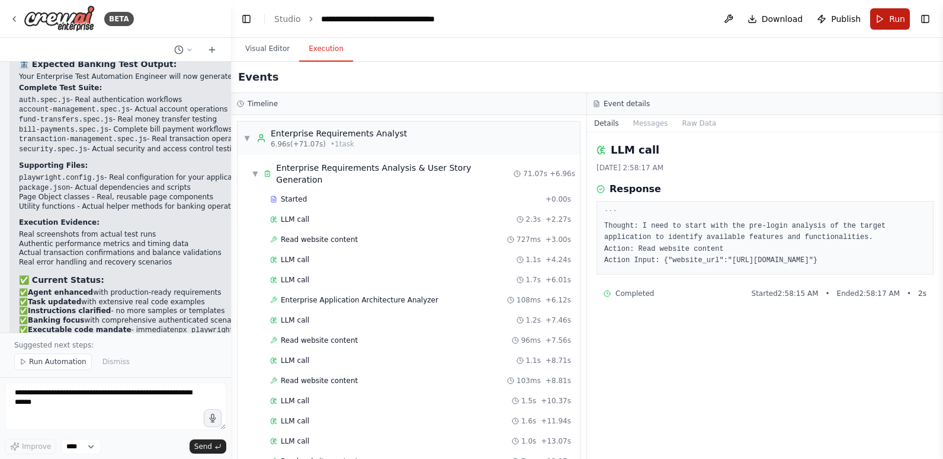
click at [885, 18] on button "Run" at bounding box center [890, 18] width 40 height 21
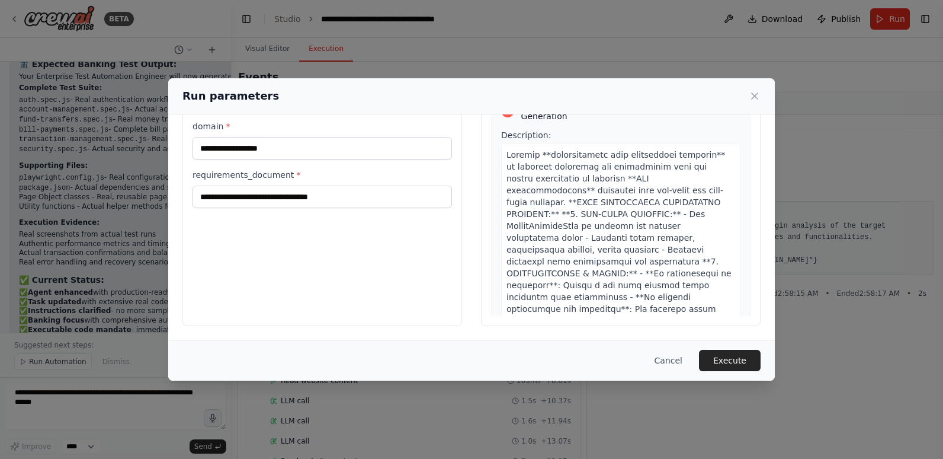
scroll to position [0, 0]
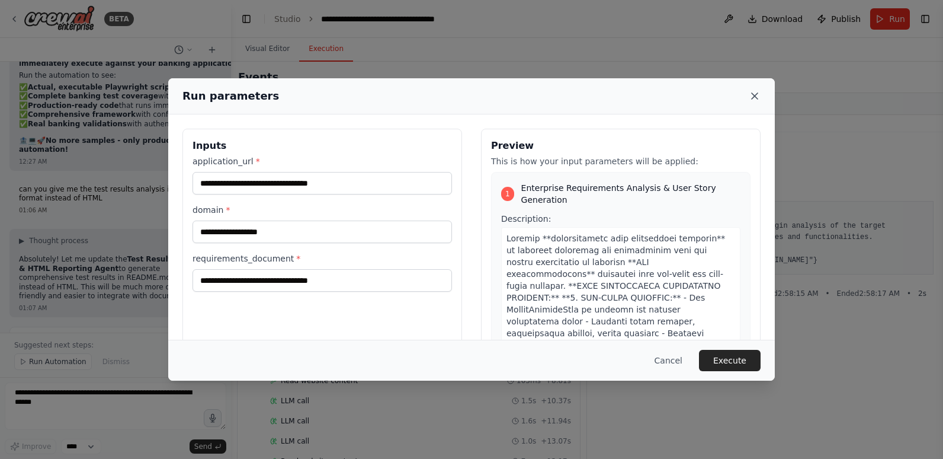
click at [754, 95] on icon at bounding box center [755, 96] width 6 height 6
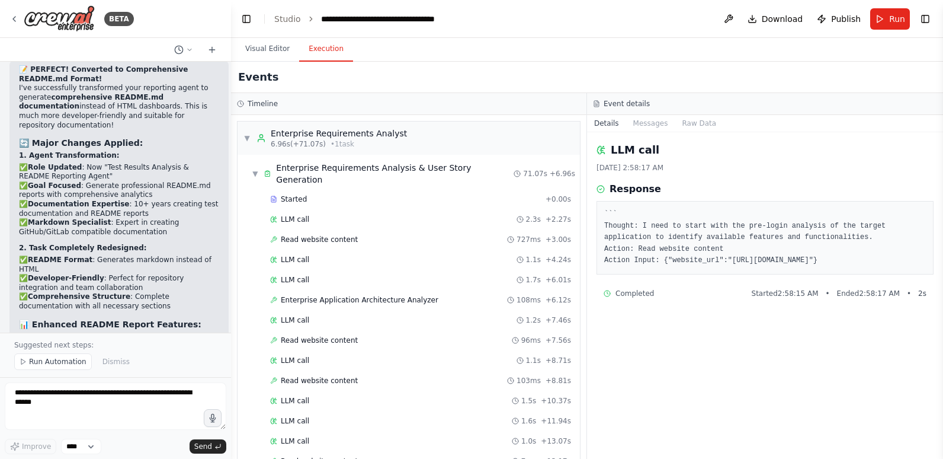
scroll to position [43530, 0]
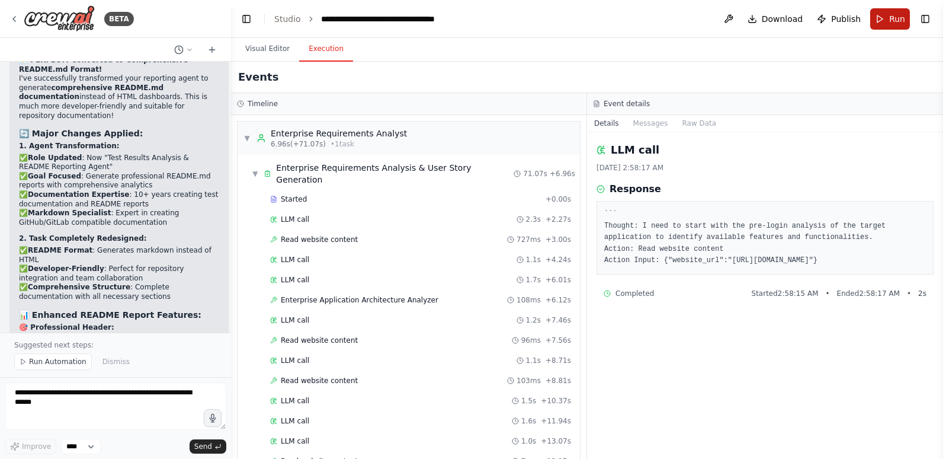
click at [887, 16] on button "Run" at bounding box center [890, 18] width 40 height 21
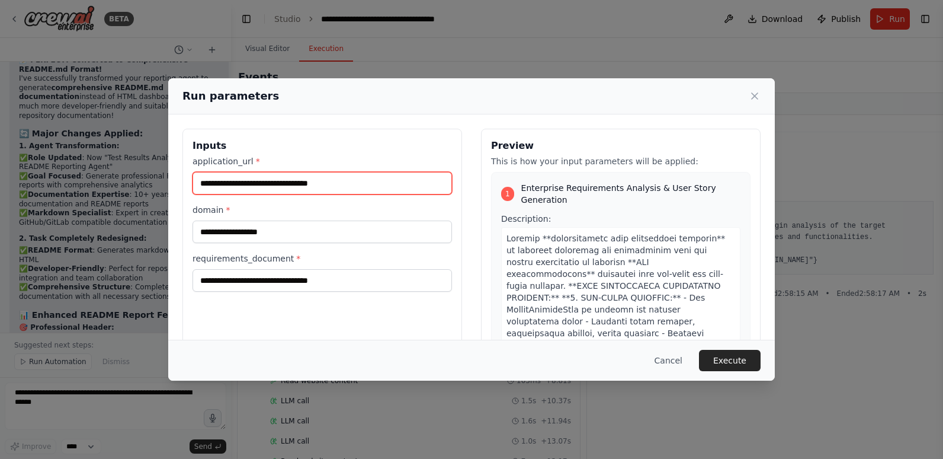
drag, startPoint x: 361, startPoint y: 185, endPoint x: 194, endPoint y: 183, distance: 167.1
click at [194, 183] on input "**********" at bounding box center [323, 183] width 260 height 23
paste input "text"
type input "**********"
drag, startPoint x: 292, startPoint y: 180, endPoint x: 159, endPoint y: 178, distance: 132.7
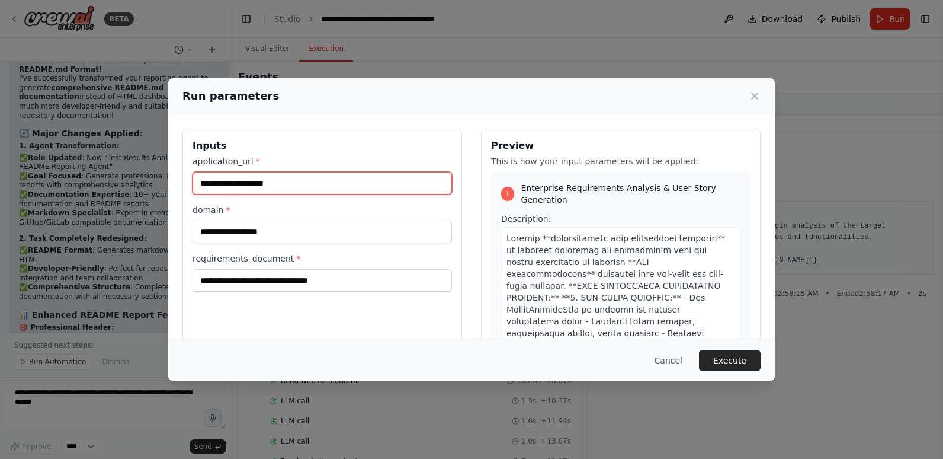
click at [158, 179] on div "**********" at bounding box center [471, 229] width 943 height 459
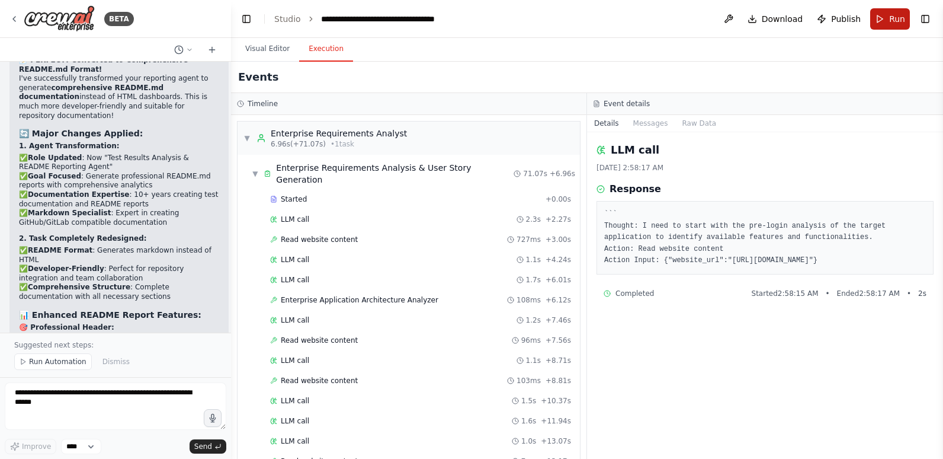
click at [897, 20] on span "Run" at bounding box center [897, 19] width 16 height 12
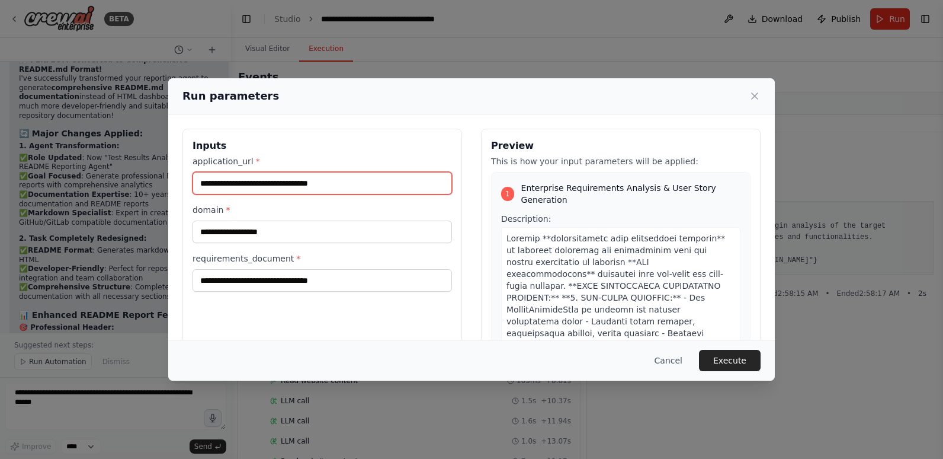
drag, startPoint x: 316, startPoint y: 178, endPoint x: 179, endPoint y: 178, distance: 136.9
click at [179, 178] on div "**********" at bounding box center [471, 268] width 607 height 309
paste input "text"
type input "**********"
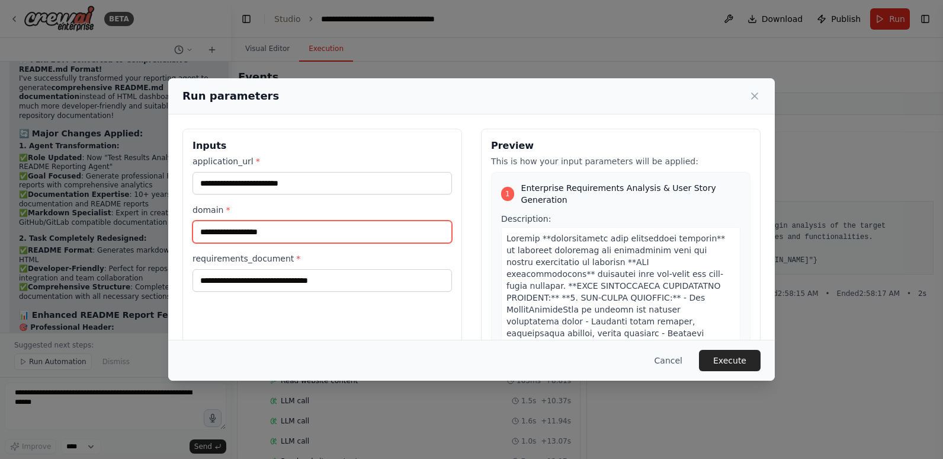
drag, startPoint x: 291, startPoint y: 230, endPoint x: 191, endPoint y: 230, distance: 99.5
click at [191, 230] on div "**********" at bounding box center [323, 269] width 280 height 281
type input "*********"
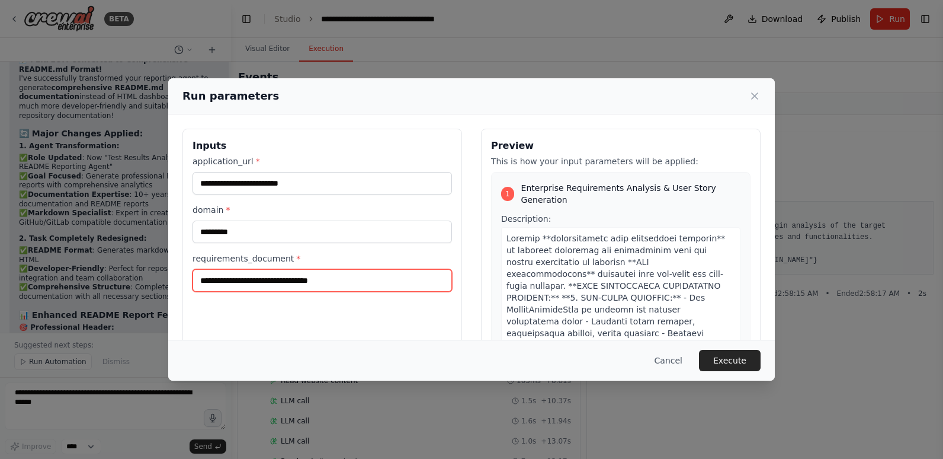
drag, startPoint x: 358, startPoint y: 281, endPoint x: 187, endPoint y: 284, distance: 170.7
click at [187, 284] on div "**********" at bounding box center [323, 269] width 280 height 281
paste input "text"
type input "**********"
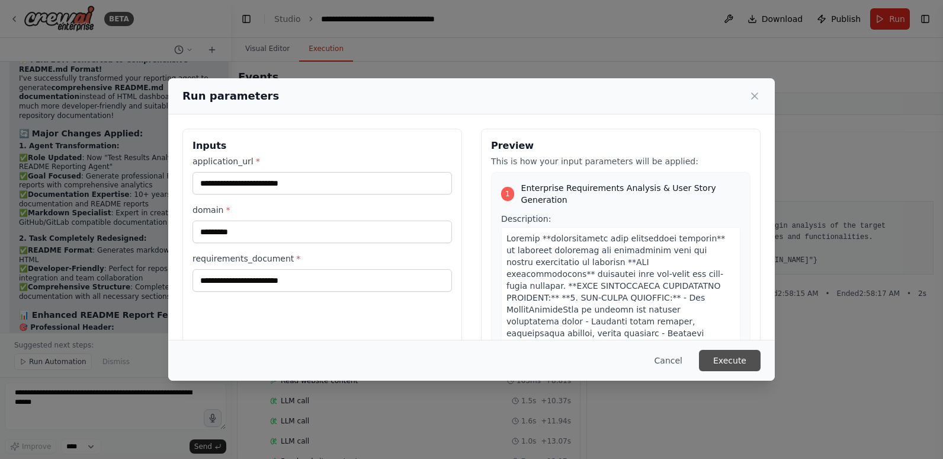
click at [725, 356] on button "Execute" at bounding box center [730, 360] width 62 height 21
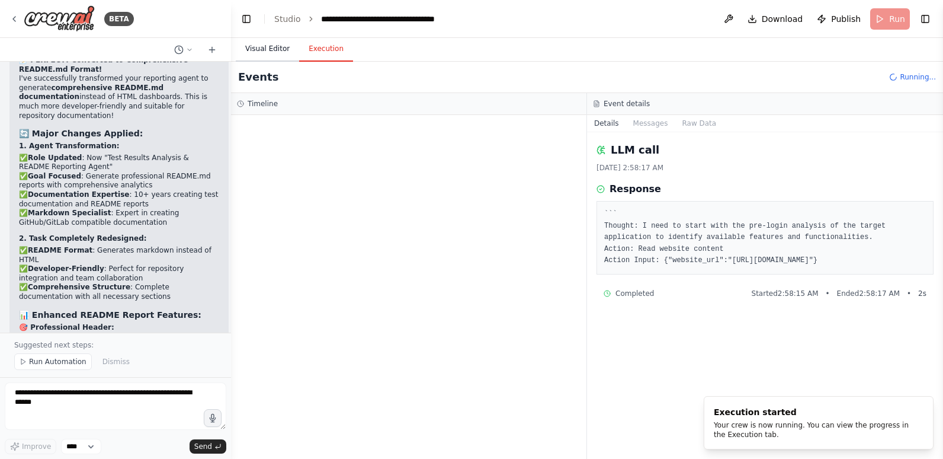
click at [270, 51] on button "Visual Editor" at bounding box center [267, 49] width 63 height 25
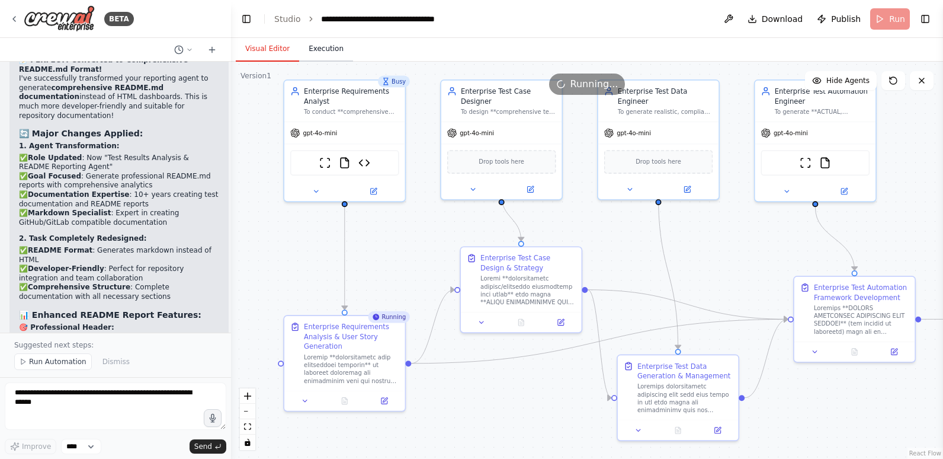
click at [312, 47] on button "Execution" at bounding box center [326, 49] width 54 height 25
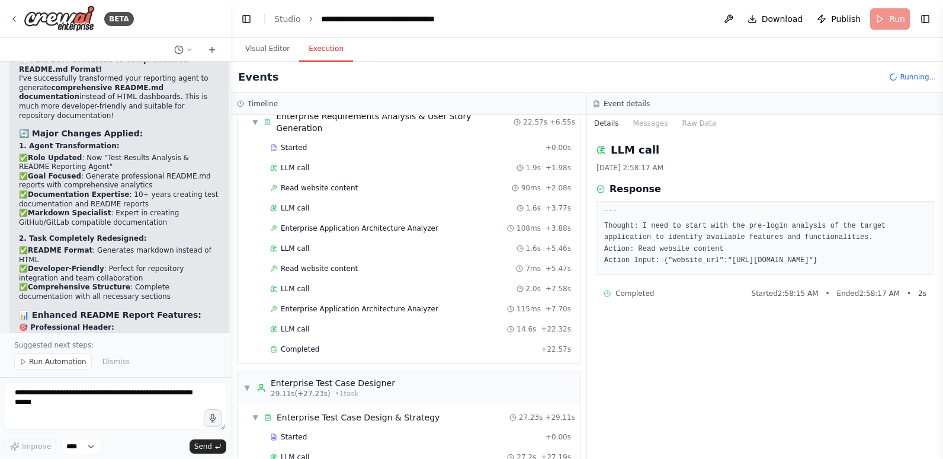
scroll to position [119, 0]
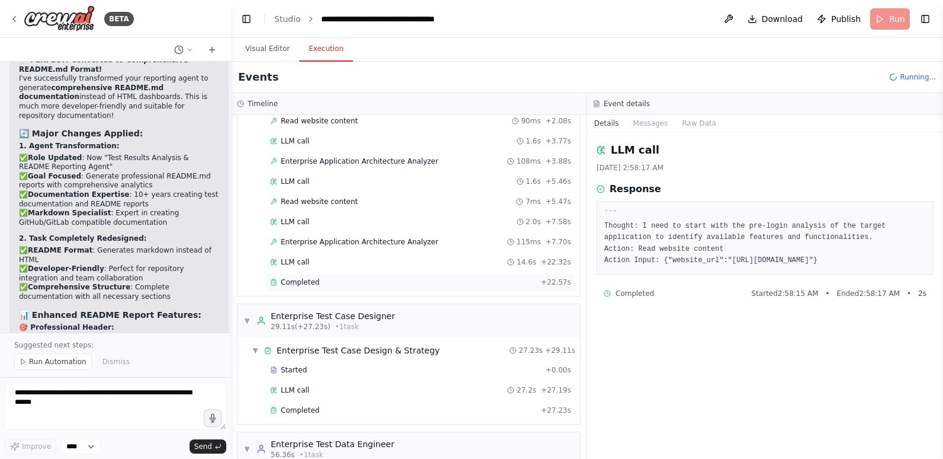
click at [308, 277] on span "Completed" at bounding box center [300, 281] width 39 height 9
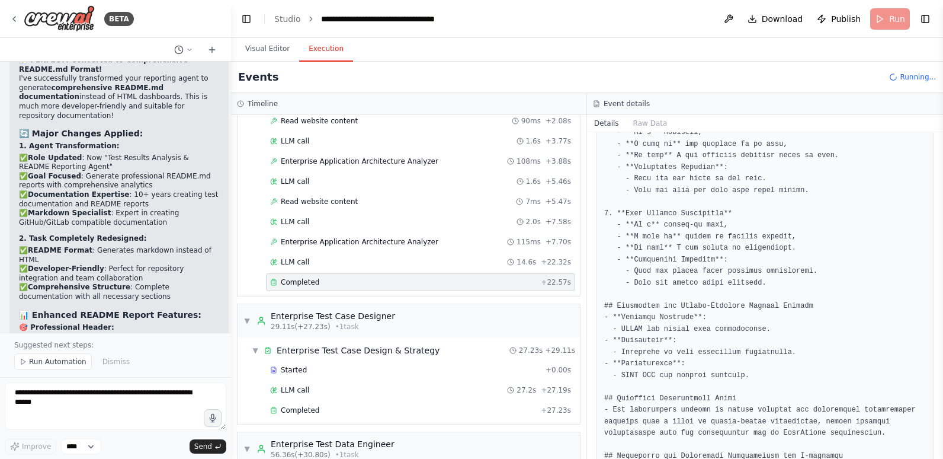
scroll to position [1421, 0]
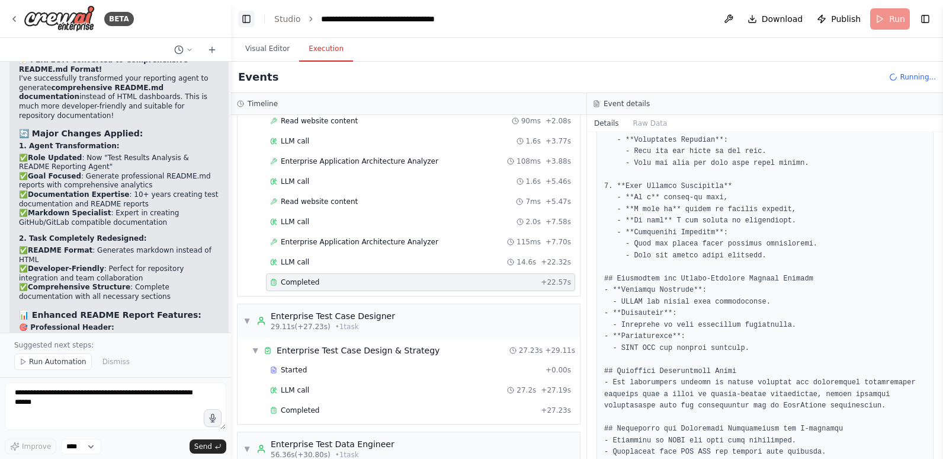
click at [246, 18] on button "Toggle Left Sidebar" at bounding box center [246, 19] width 17 height 17
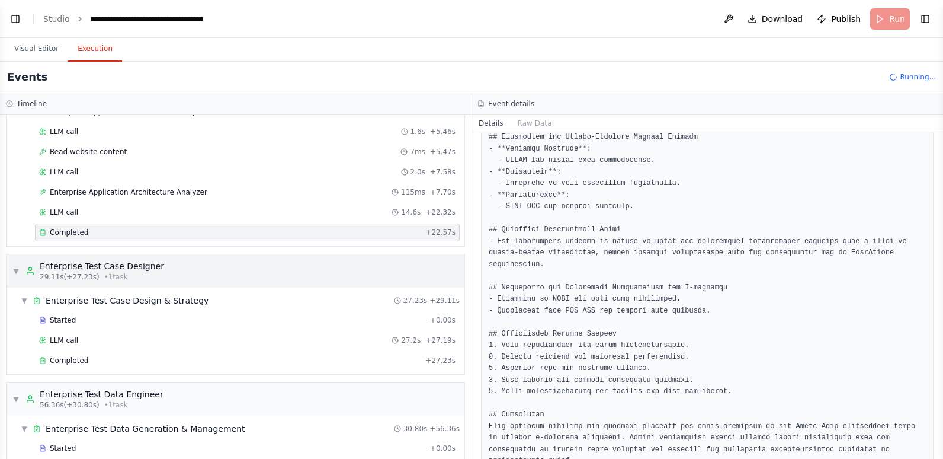
scroll to position [178, 0]
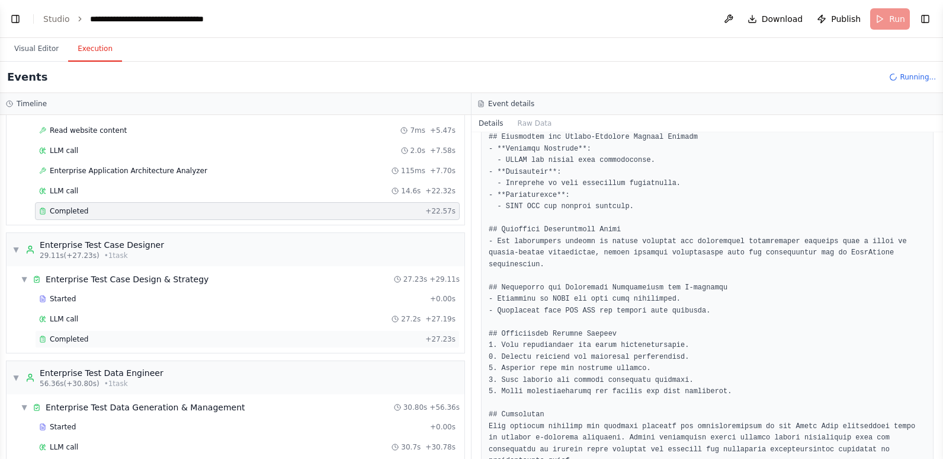
click at [146, 337] on div "Completed" at bounding box center [230, 338] width 382 height 9
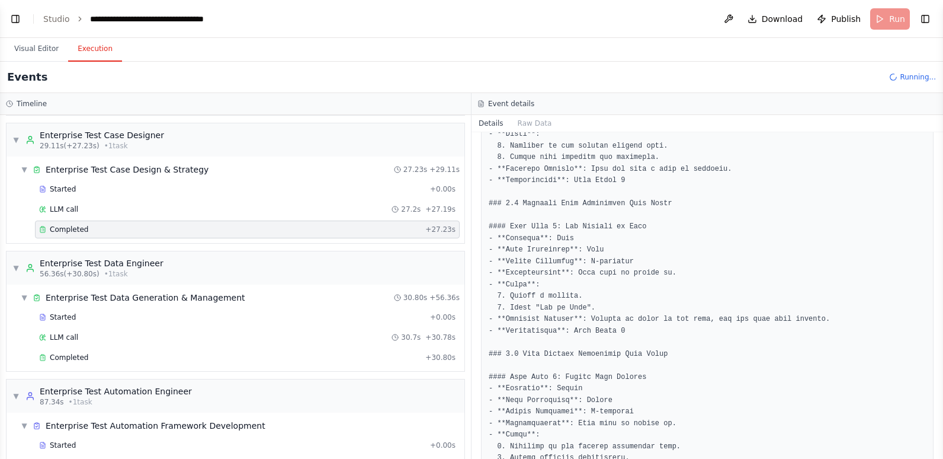
scroll to position [296, 0]
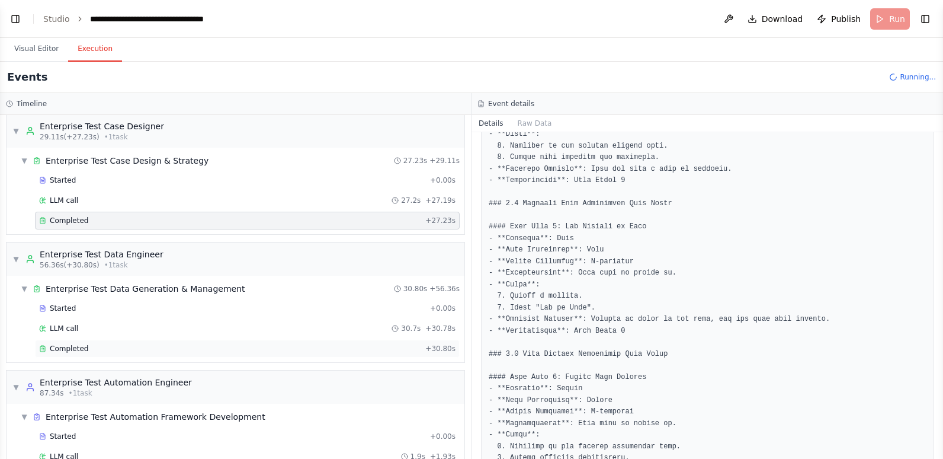
click at [110, 344] on div "Completed" at bounding box center [230, 348] width 382 height 9
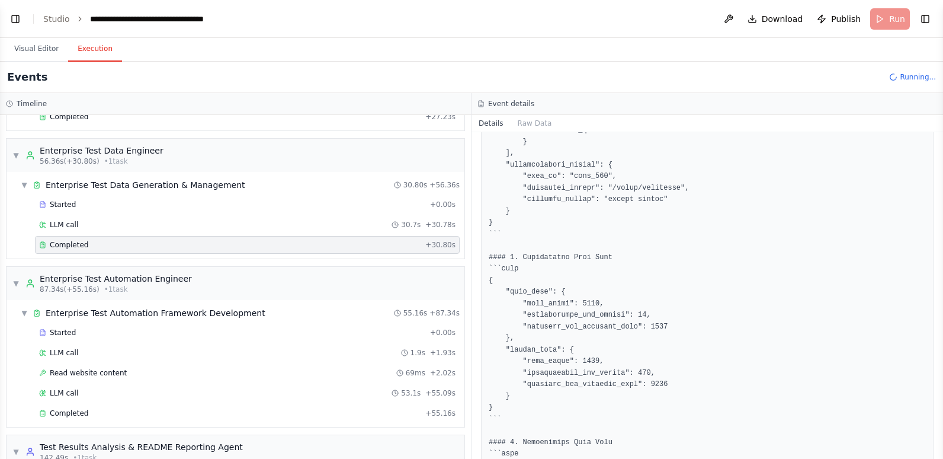
scroll to position [421, 0]
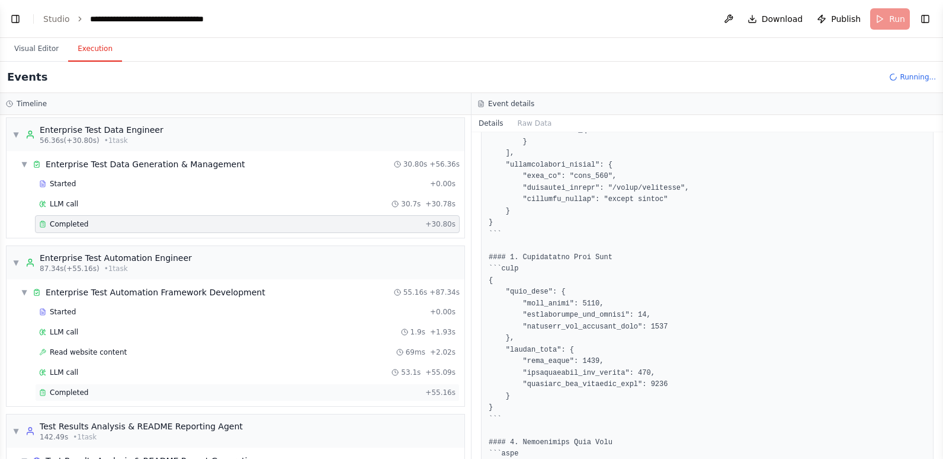
click at [167, 394] on div "Completed" at bounding box center [230, 392] width 382 height 9
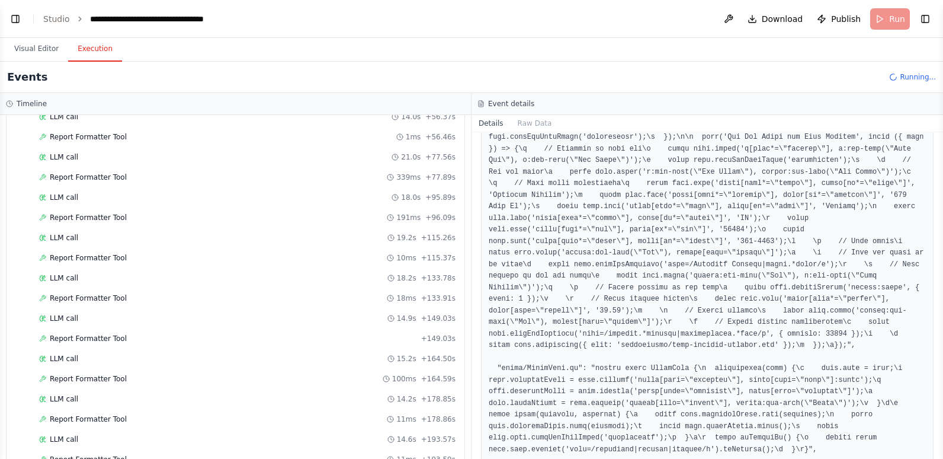
scroll to position [1054, 0]
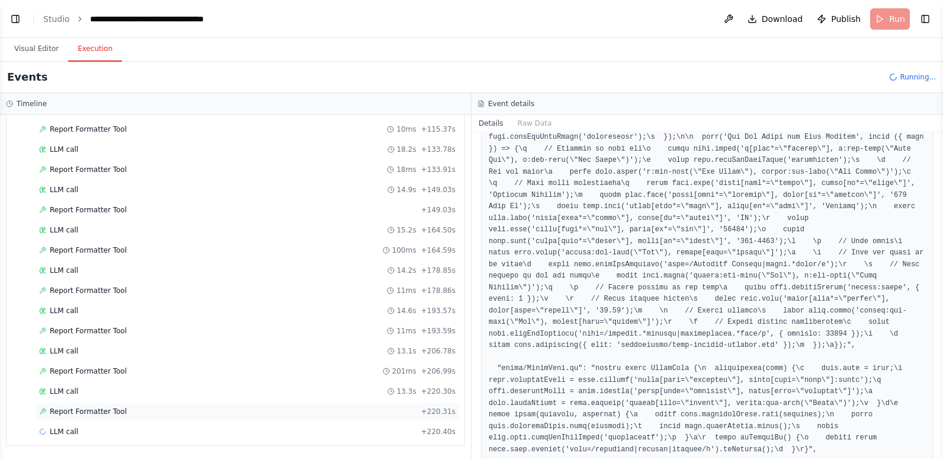
click at [100, 411] on span "Report Formatter Tool" at bounding box center [88, 410] width 77 height 9
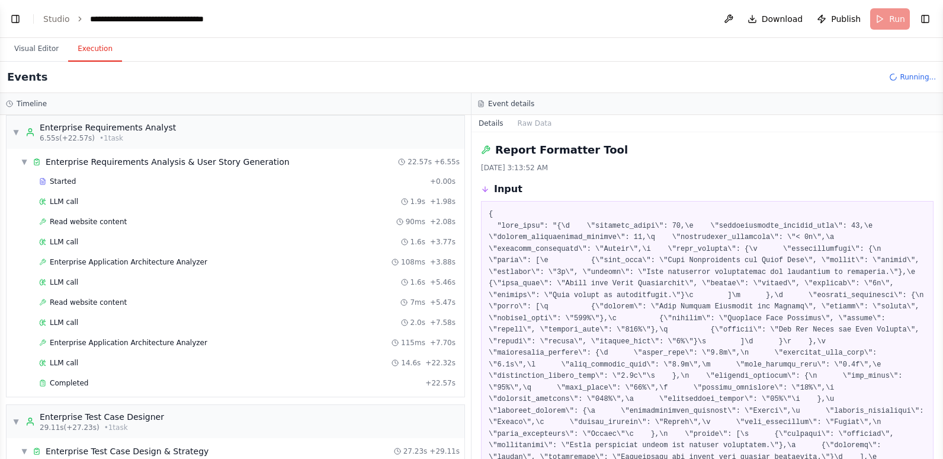
scroll to position [0, 0]
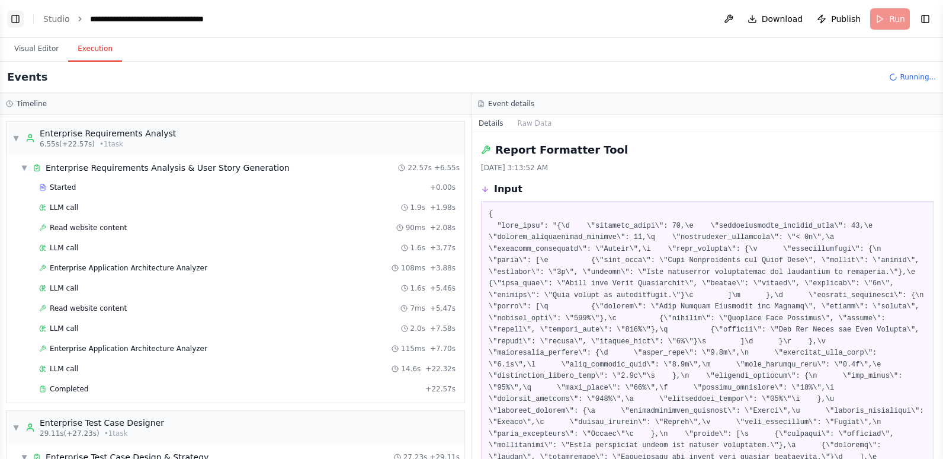
click at [17, 16] on button "Toggle Left Sidebar" at bounding box center [15, 19] width 17 height 17
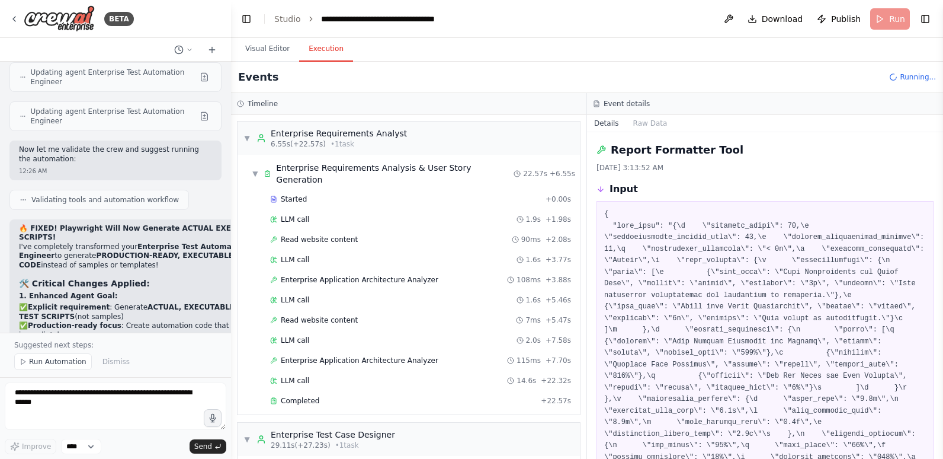
scroll to position [41752, 0]
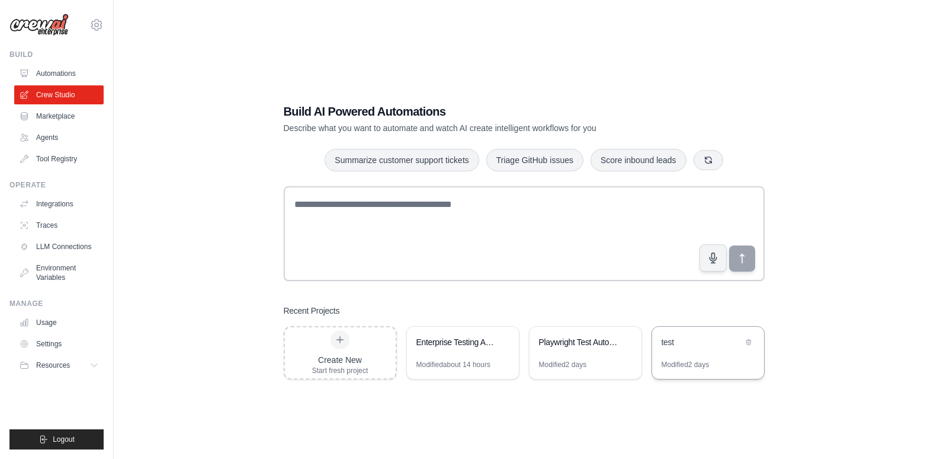
click at [732, 347] on div "test" at bounding box center [702, 342] width 81 height 12
click at [747, 341] on icon at bounding box center [749, 341] width 5 height 5
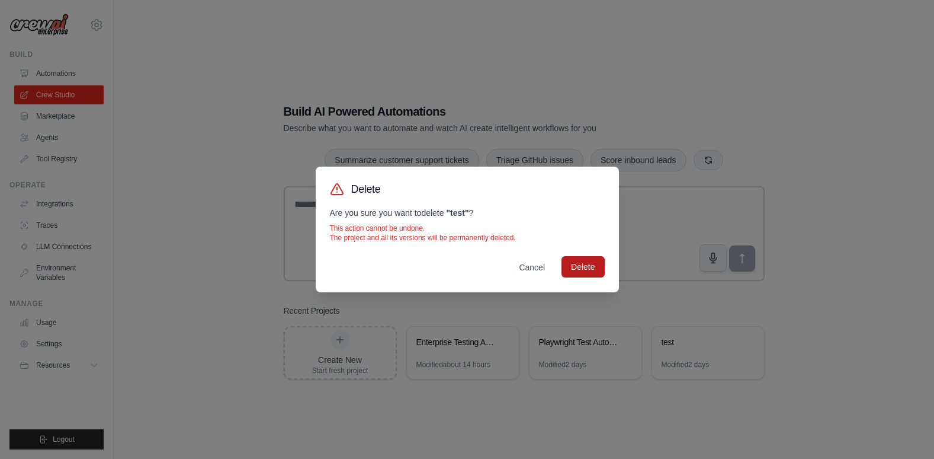
click at [586, 261] on button "Delete" at bounding box center [583, 266] width 43 height 21
click at [532, 267] on button "Cancel" at bounding box center [532, 266] width 45 height 21
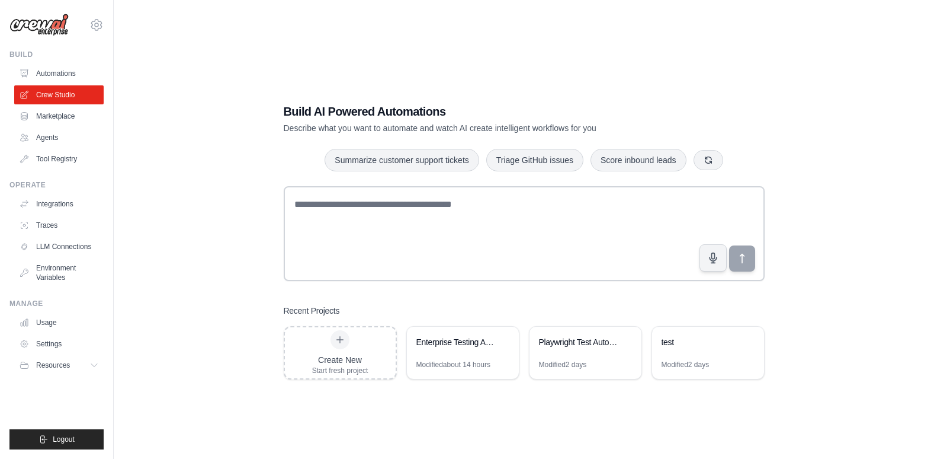
click at [889, 397] on div "Build AI Powered Automations Describe what you want to automate and watch AI cr…" at bounding box center [524, 241] width 783 height 459
click at [115, 204] on div "Build AI Powered Automations Describe what you want to automate and watch AI cr…" at bounding box center [524, 241] width 821 height 459
click at [54, 70] on link "Automations" at bounding box center [59, 73] width 89 height 19
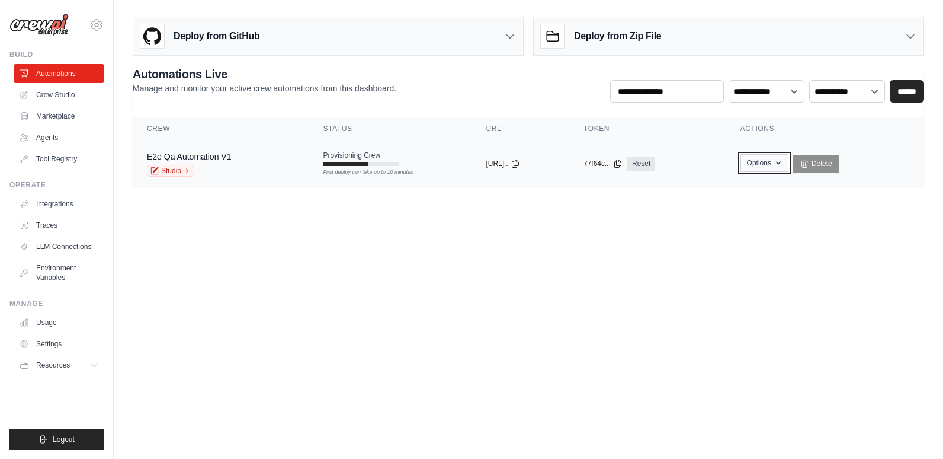
click at [774, 162] on button "Options" at bounding box center [765, 163] width 48 height 18
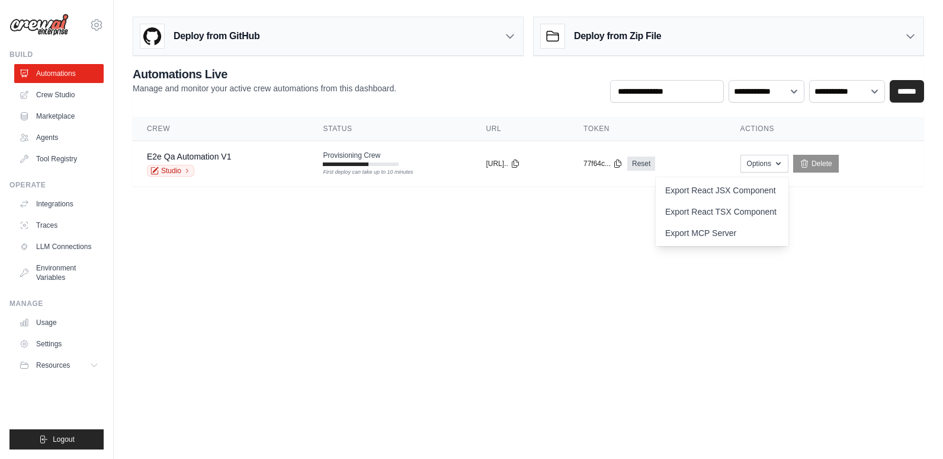
click at [873, 210] on main "Deploy from GitHub Deploy your project directly from GitHub. Select a repositor…" at bounding box center [529, 106] width 830 height 212
click at [297, 36] on div "Deploy from GitHub" at bounding box center [328, 36] width 390 height 39
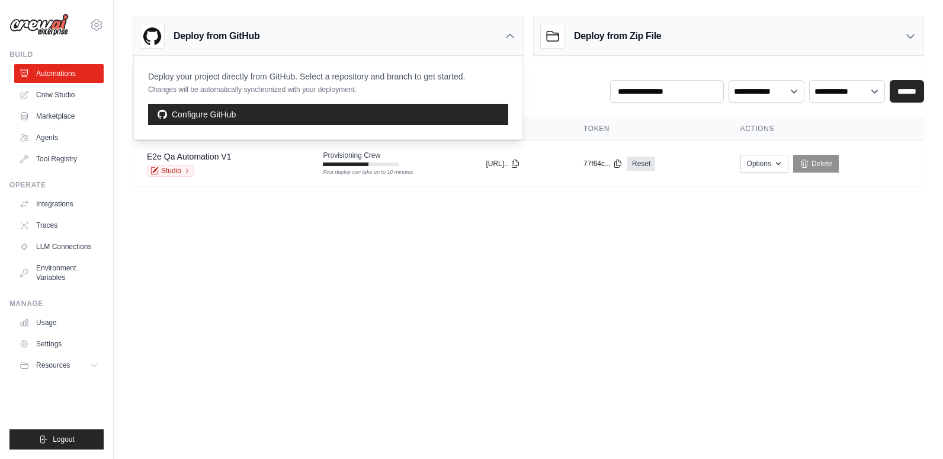
click at [577, 39] on h3 "Deploy from Zip File" at bounding box center [617, 36] width 87 height 14
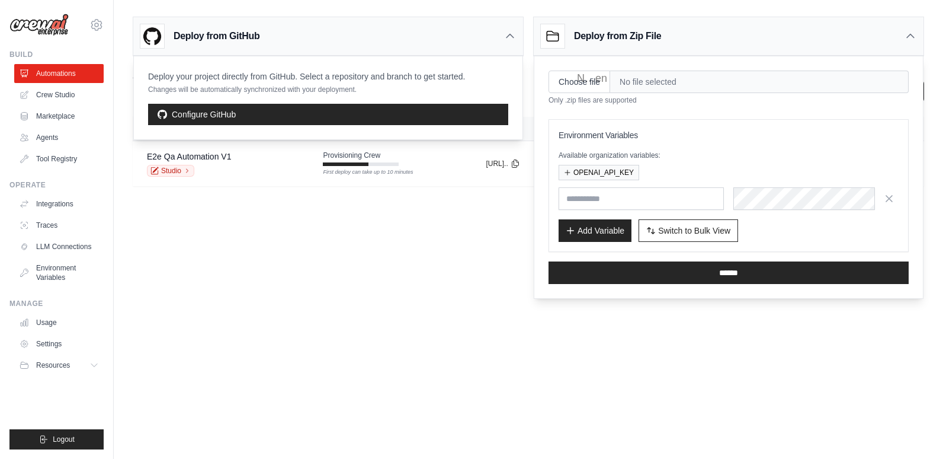
click at [638, 85] on span "No file selected" at bounding box center [759, 82] width 299 height 23
click at [590, 81] on input "Choose file" at bounding box center [580, 82] width 62 height 23
click at [589, 83] on input "Choose file" at bounding box center [580, 82] width 62 height 23
click at [59, 121] on link "Marketplace" at bounding box center [59, 116] width 89 height 19
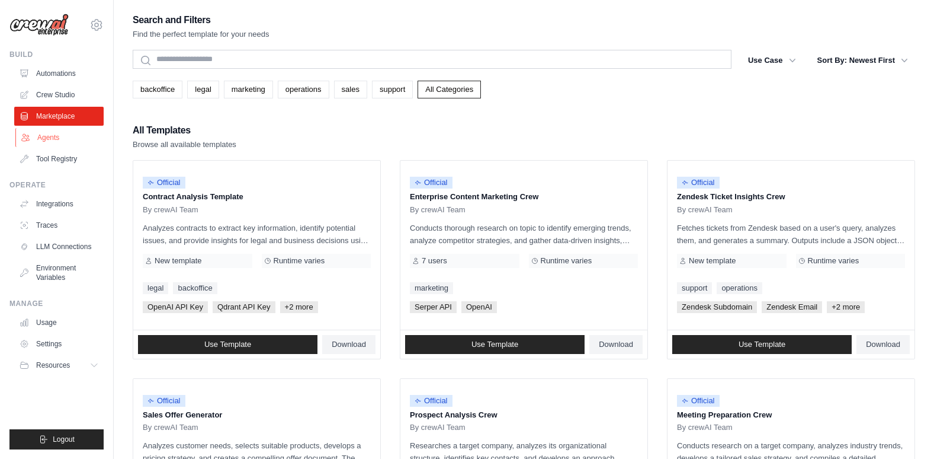
click at [57, 135] on link "Agents" at bounding box center [59, 137] width 89 height 19
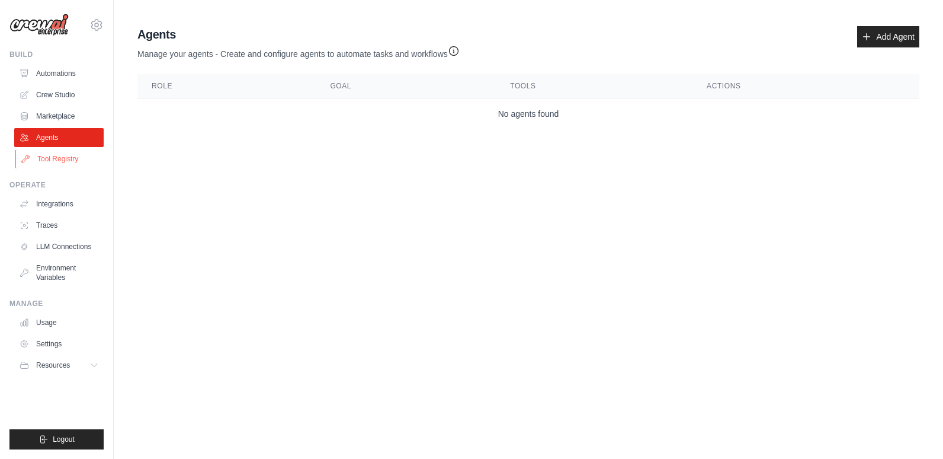
click at [62, 155] on link "Tool Registry" at bounding box center [59, 158] width 89 height 19
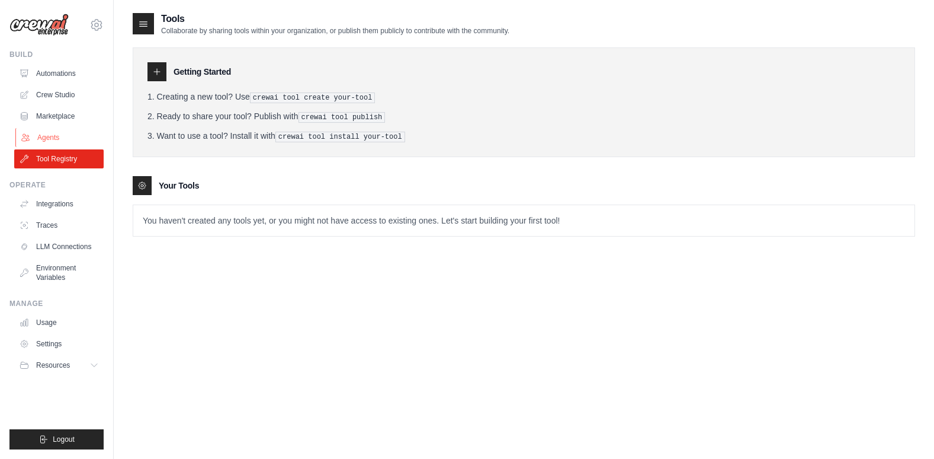
click at [64, 130] on link "Agents" at bounding box center [59, 137] width 89 height 19
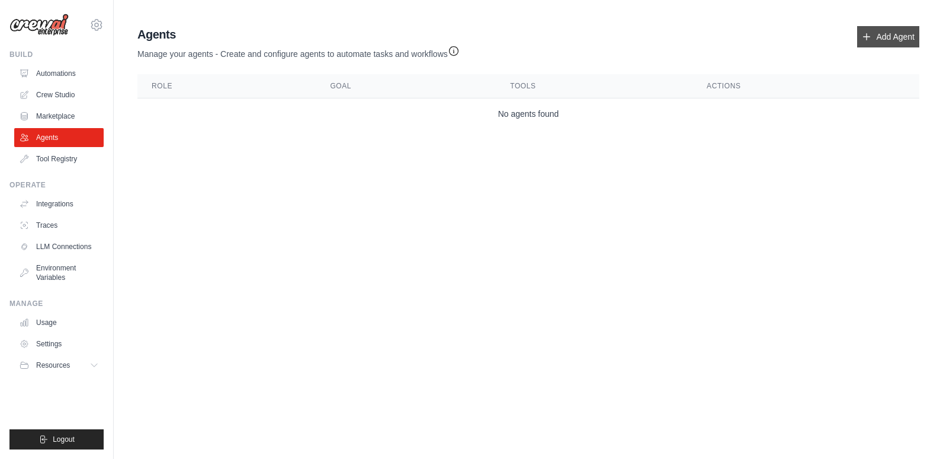
click at [889, 35] on link "Add Agent" at bounding box center [888, 36] width 62 height 21
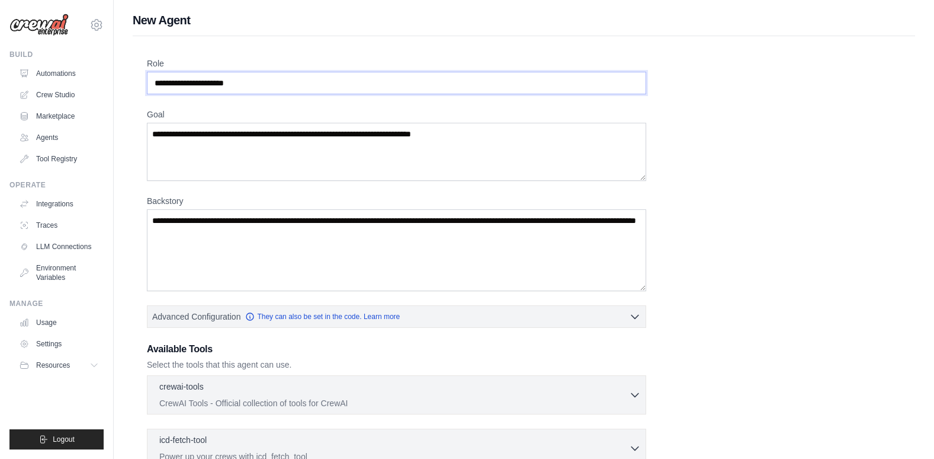
drag, startPoint x: 258, startPoint y: 82, endPoint x: 137, endPoint y: 88, distance: 121.6
click at [137, 88] on div "Role Goal Backstory Advanced Configuration They can also be set in the code. Le…" at bounding box center [524, 330] width 783 height 588
drag, startPoint x: 255, startPoint y: 86, endPoint x: 156, endPoint y: 85, distance: 98.4
click at [156, 85] on input "Role" at bounding box center [397, 83] width 500 height 23
drag, startPoint x: 150, startPoint y: 82, endPoint x: 242, endPoint y: 84, distance: 91.9
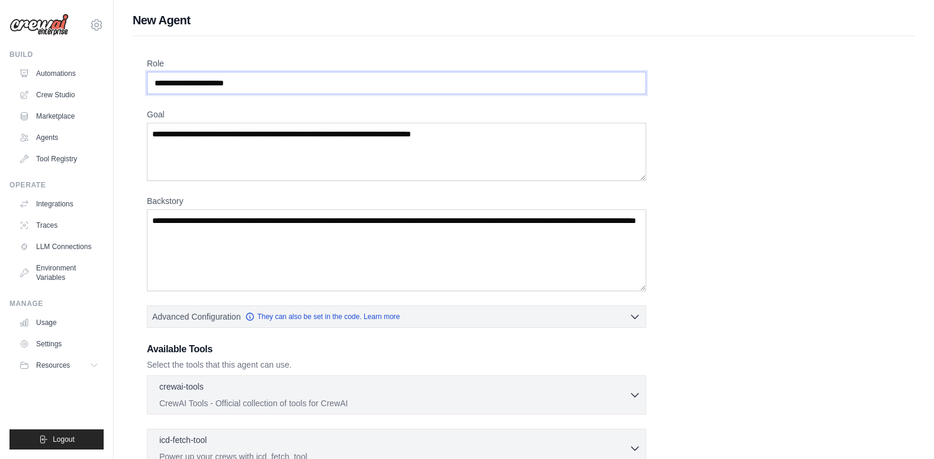
click at [242, 84] on input "Role" at bounding box center [397, 83] width 500 height 23
click at [254, 84] on input "Role" at bounding box center [397, 83] width 500 height 23
click at [257, 81] on input "Role" at bounding box center [397, 83] width 500 height 23
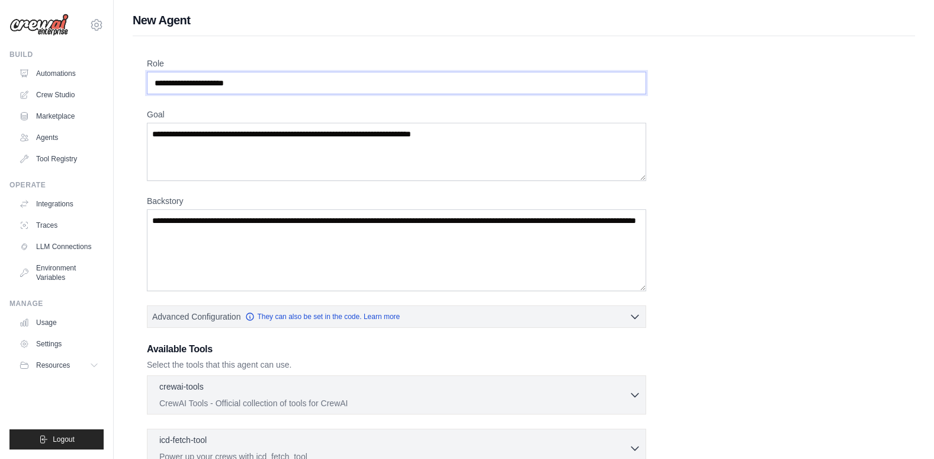
click at [257, 81] on input "Role" at bounding box center [397, 83] width 500 height 23
click at [49, 135] on link "Agents" at bounding box center [59, 137] width 89 height 19
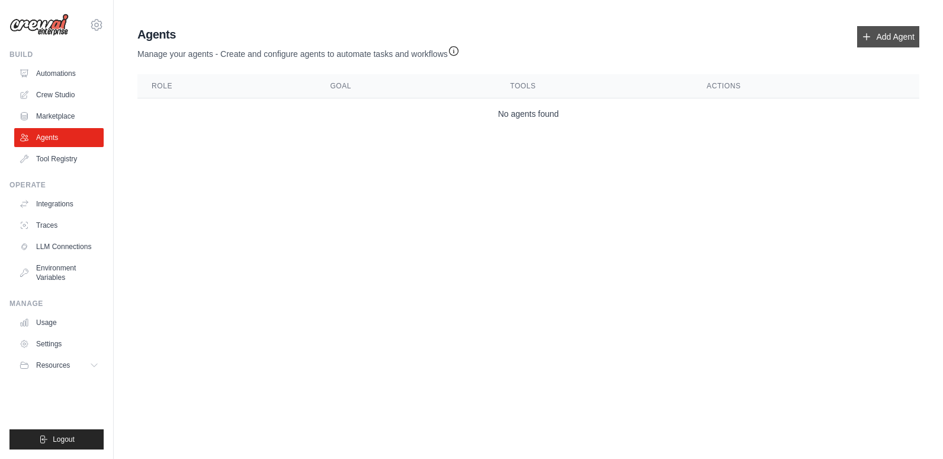
click at [892, 36] on link "Add Agent" at bounding box center [888, 36] width 62 height 21
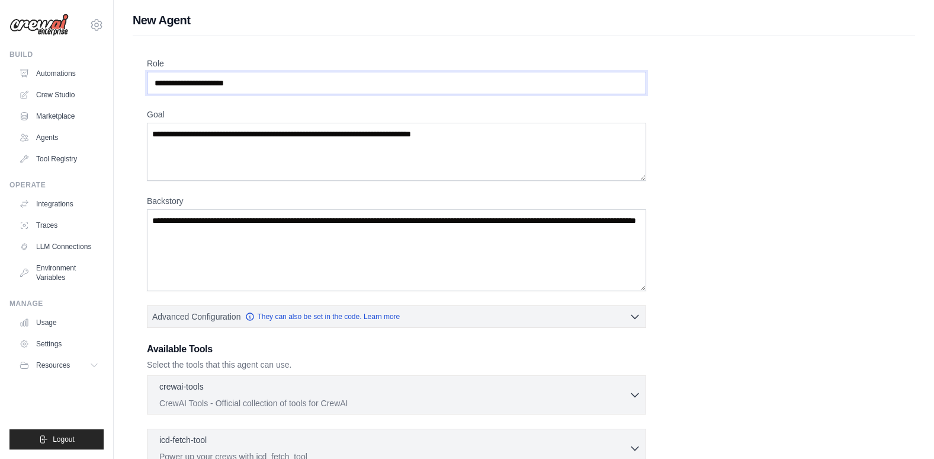
drag, startPoint x: 265, startPoint y: 86, endPoint x: 174, endPoint y: 85, distance: 91.3
click at [174, 85] on input "Role" at bounding box center [397, 83] width 500 height 23
click at [271, 82] on input "Role" at bounding box center [397, 83] width 500 height 23
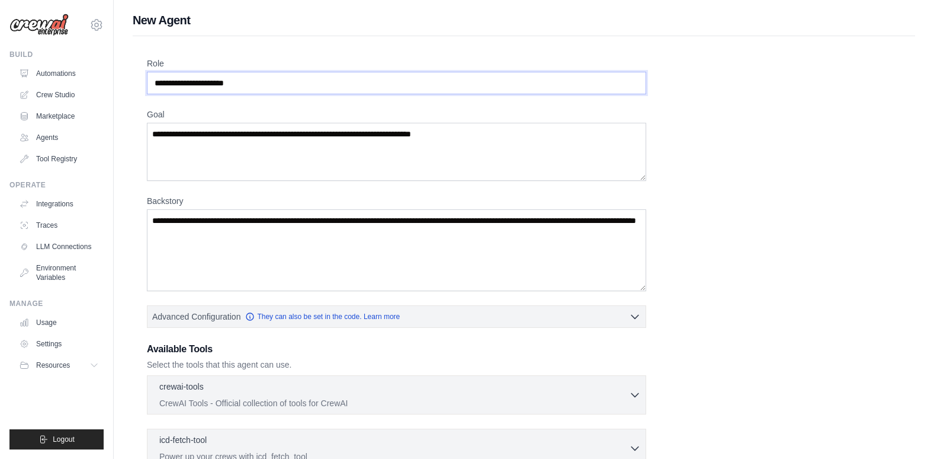
click at [271, 82] on input "Role" at bounding box center [397, 83] width 500 height 23
click at [262, 155] on textarea "Goal" at bounding box center [397, 152] width 500 height 58
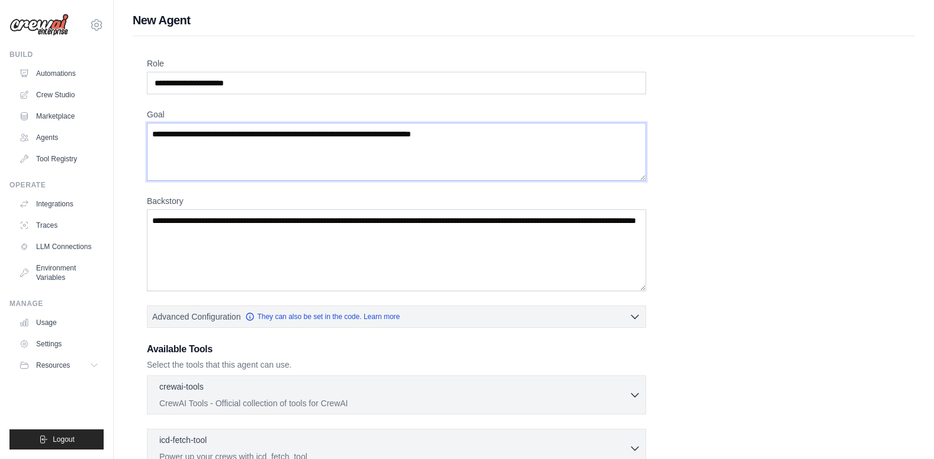
click at [269, 136] on textarea "Goal" at bounding box center [397, 152] width 500 height 58
drag, startPoint x: 269, startPoint y: 136, endPoint x: 348, endPoint y: 136, distance: 79.4
click at [280, 136] on textarea "Goal" at bounding box center [397, 152] width 500 height 58
drag, startPoint x: 502, startPoint y: 132, endPoint x: 345, endPoint y: 136, distance: 157.1
click at [353, 139] on textarea "Goal" at bounding box center [397, 152] width 500 height 58
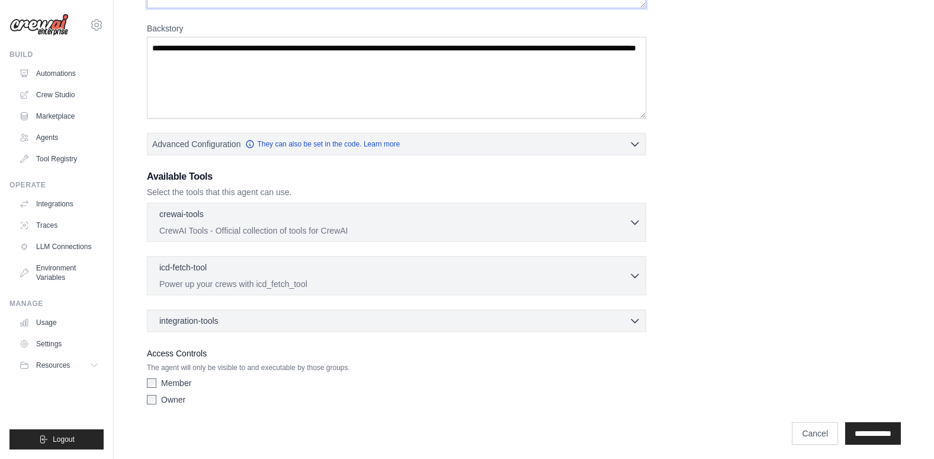
scroll to position [177, 0]
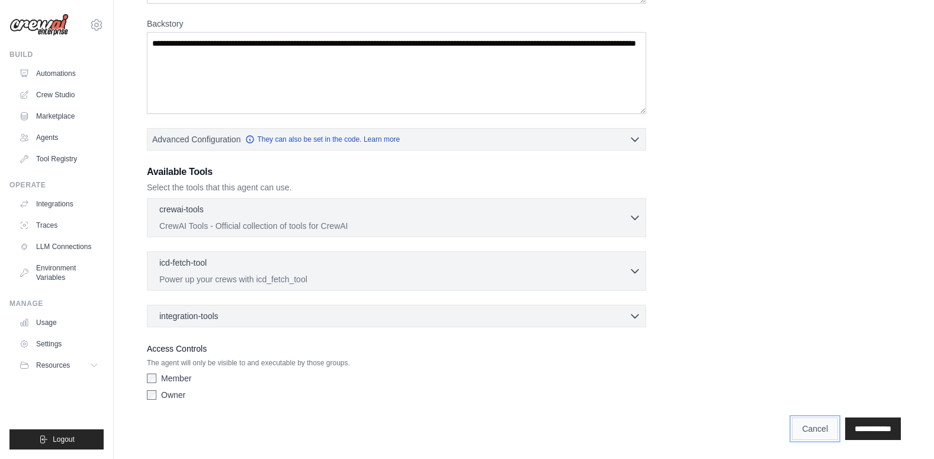
click at [805, 431] on link "Cancel" at bounding box center [815, 428] width 46 height 23
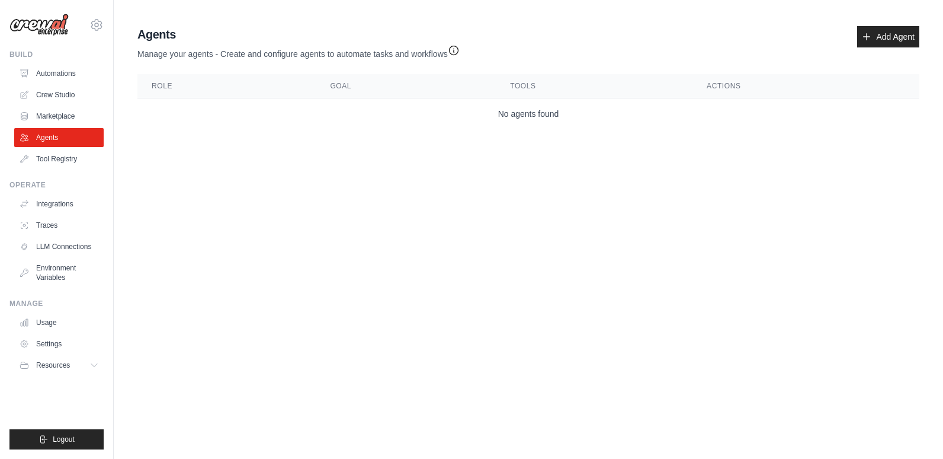
click at [454, 50] on icon "button" at bounding box center [454, 50] width 12 height 12
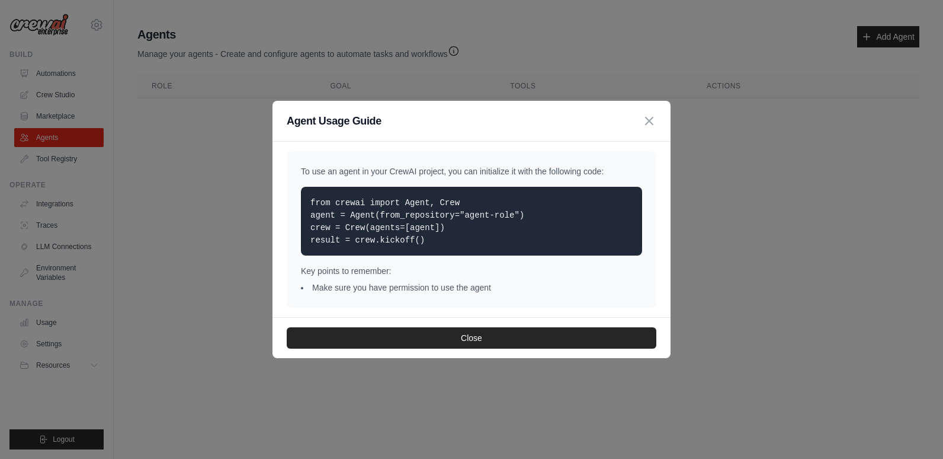
drag, startPoint x: 426, startPoint y: 241, endPoint x: 312, endPoint y: 193, distance: 124.3
click at [312, 193] on div "from crewai import Agent, Crew agent = Agent(from_repository="agent-role") crew…" at bounding box center [471, 221] width 341 height 69
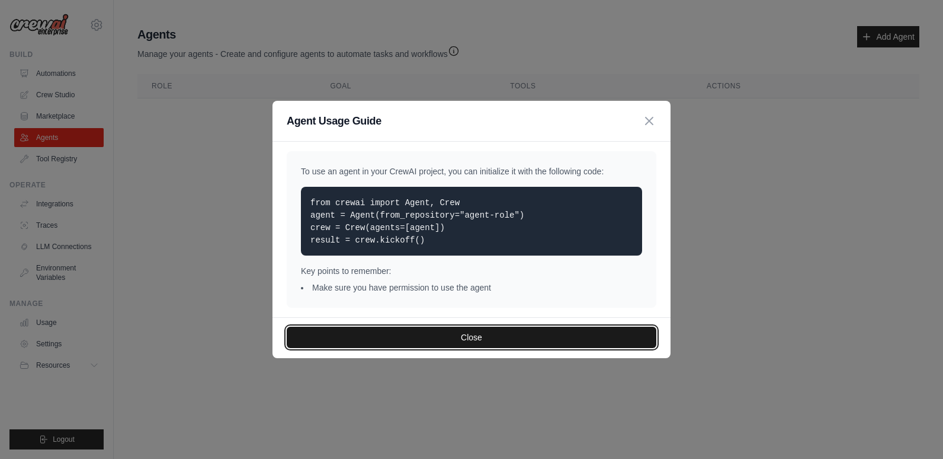
click at [529, 338] on button "Close" at bounding box center [472, 336] width 370 height 21
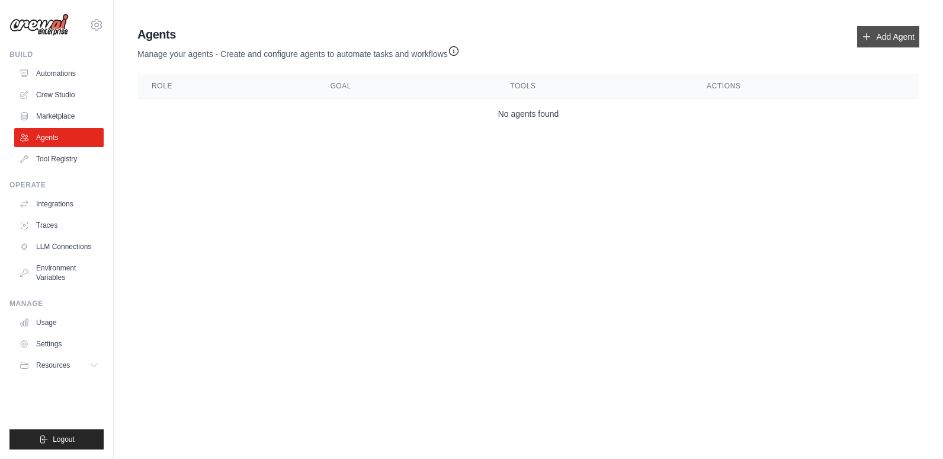
click at [889, 34] on link "Add Agent" at bounding box center [888, 36] width 62 height 21
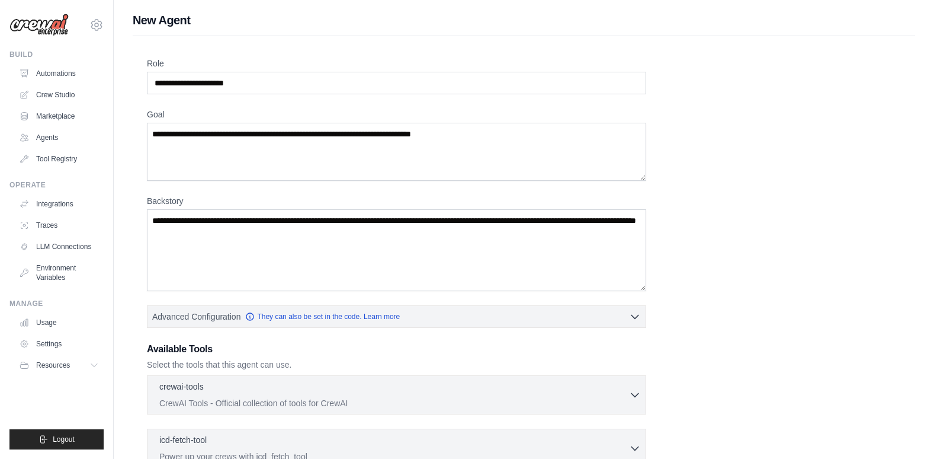
click at [295, 95] on div "Role Goal Backstory Advanced Configuration They can also be set in the code. Le…" at bounding box center [524, 319] width 754 height 525
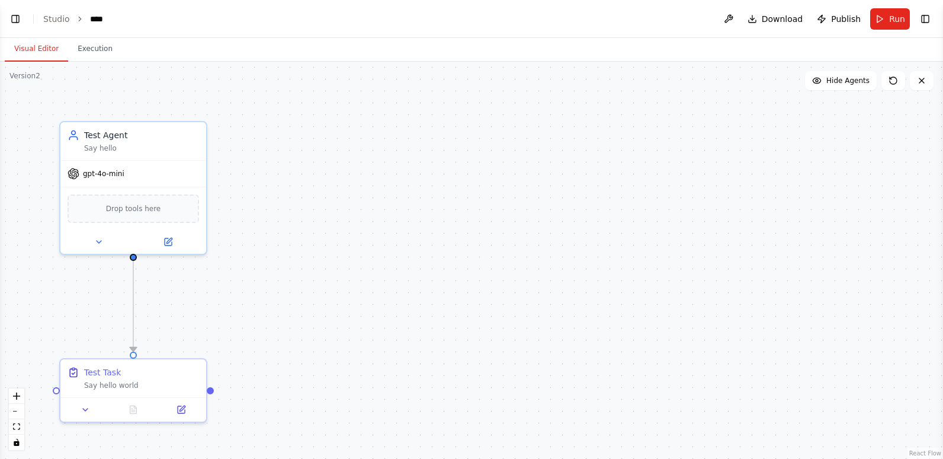
scroll to position [19122, 0]
click at [11, 15] on button "Toggle Left Sidebar" at bounding box center [15, 19] width 17 height 17
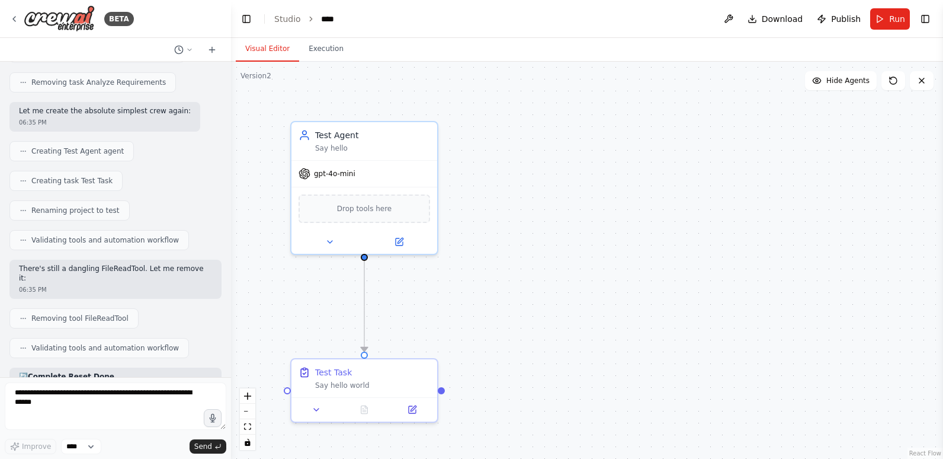
click at [228, 78] on div at bounding box center [228, 229] width 5 height 459
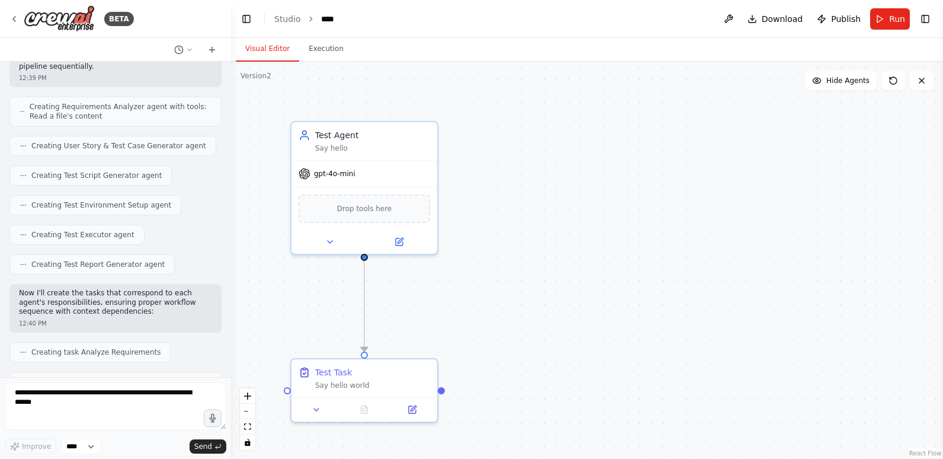
scroll to position [948, 0]
